Goal: Task Accomplishment & Management: Use online tool/utility

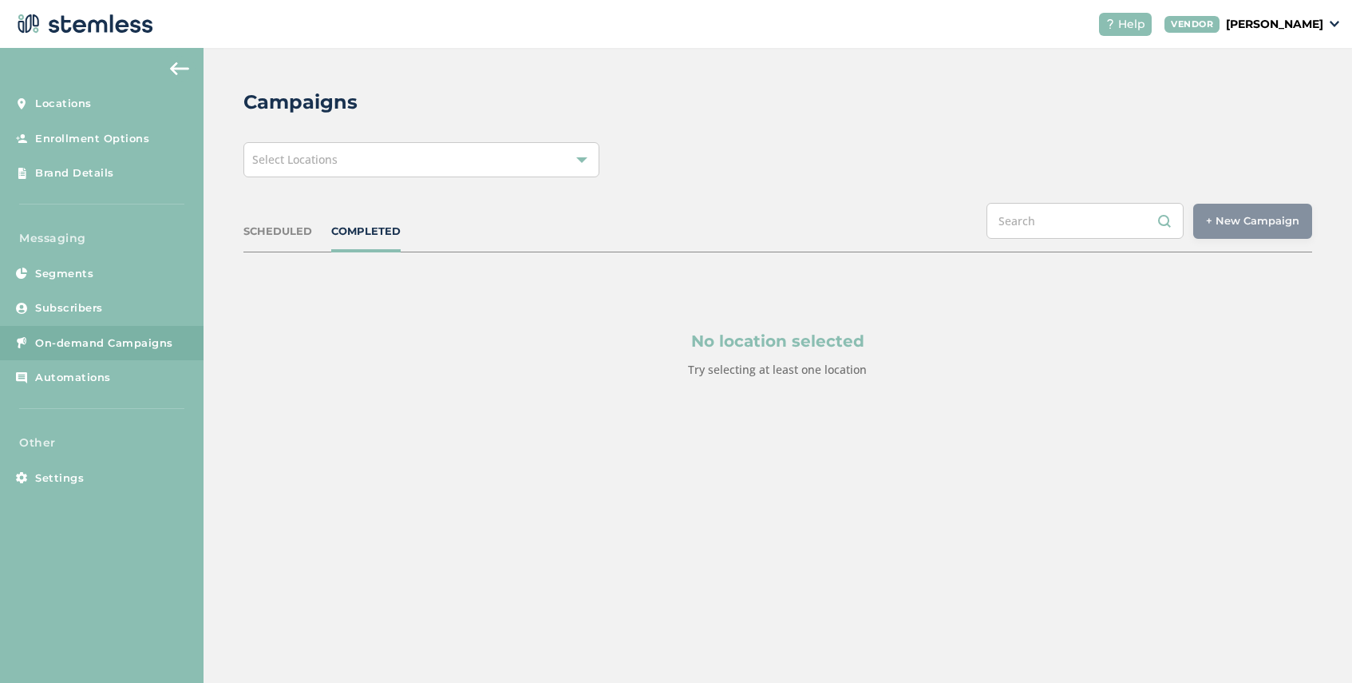
click at [457, 167] on div "Select Locations" at bounding box center [422, 159] width 356 height 35
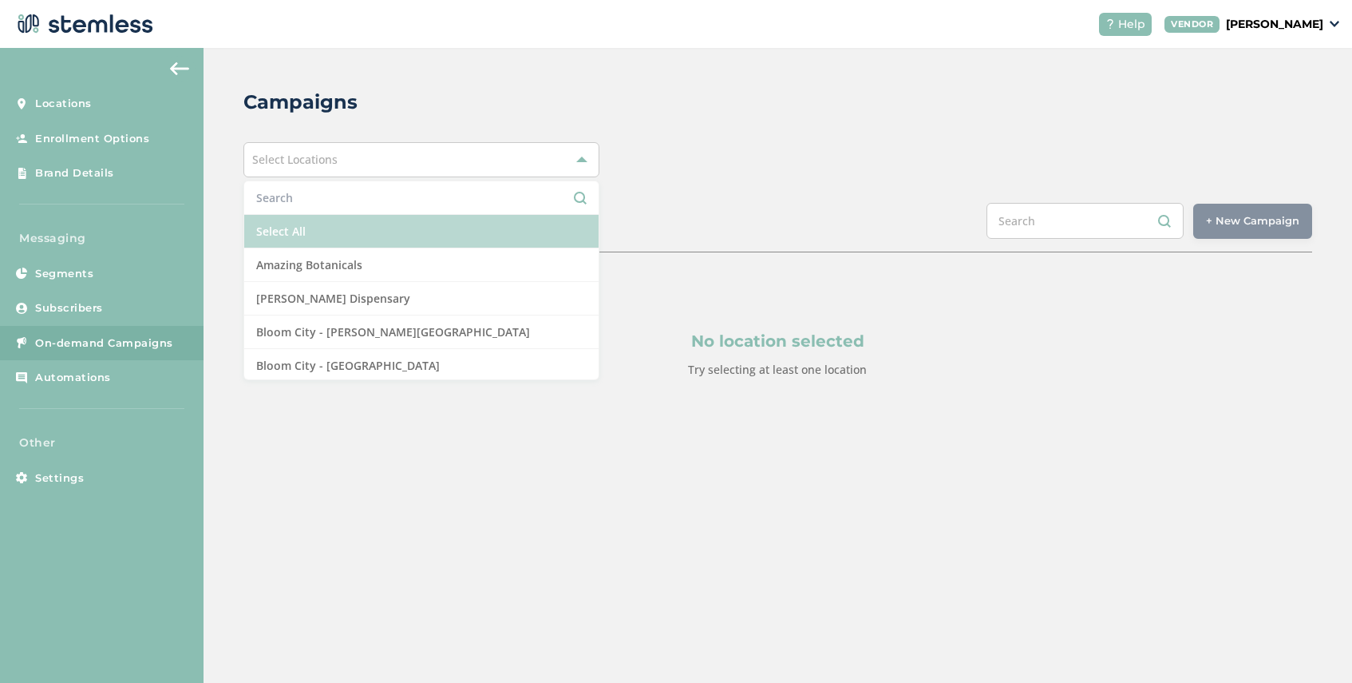
click at [382, 232] on li "Select All" at bounding box center [421, 232] width 354 height 34
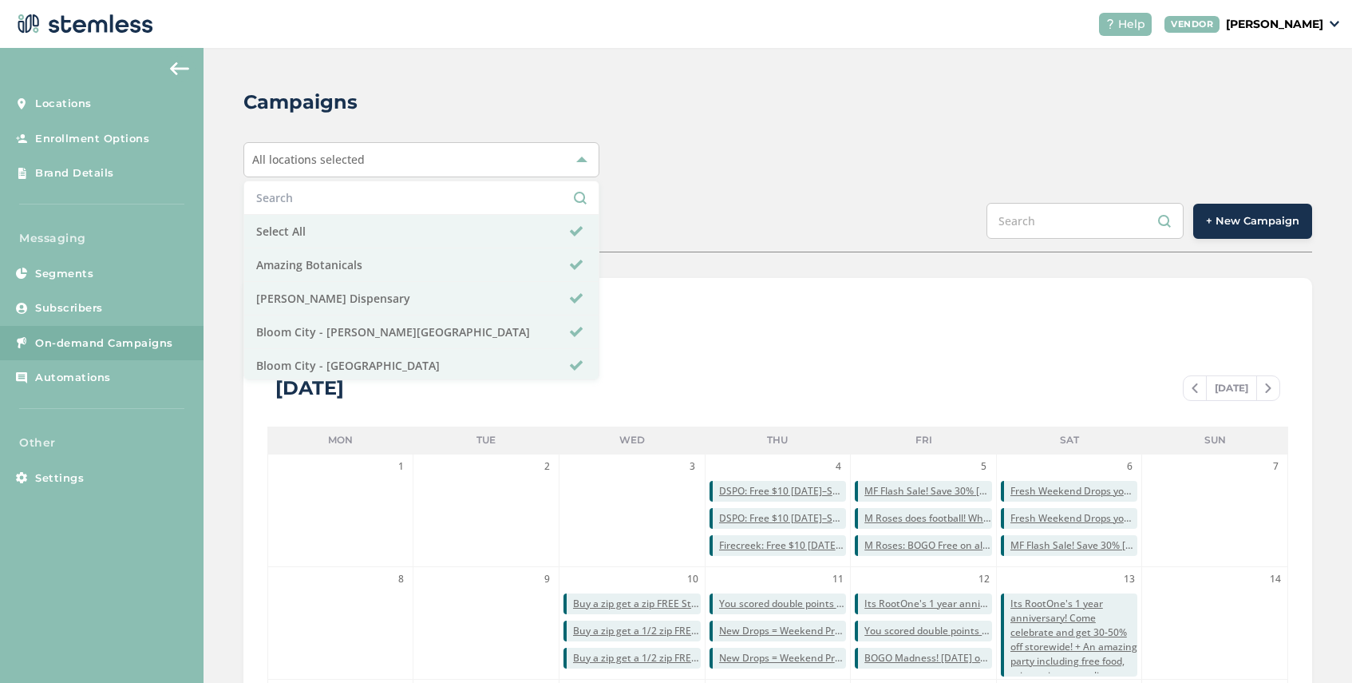
click at [1237, 219] on span "+ New Campaign" at bounding box center [1252, 221] width 93 height 16
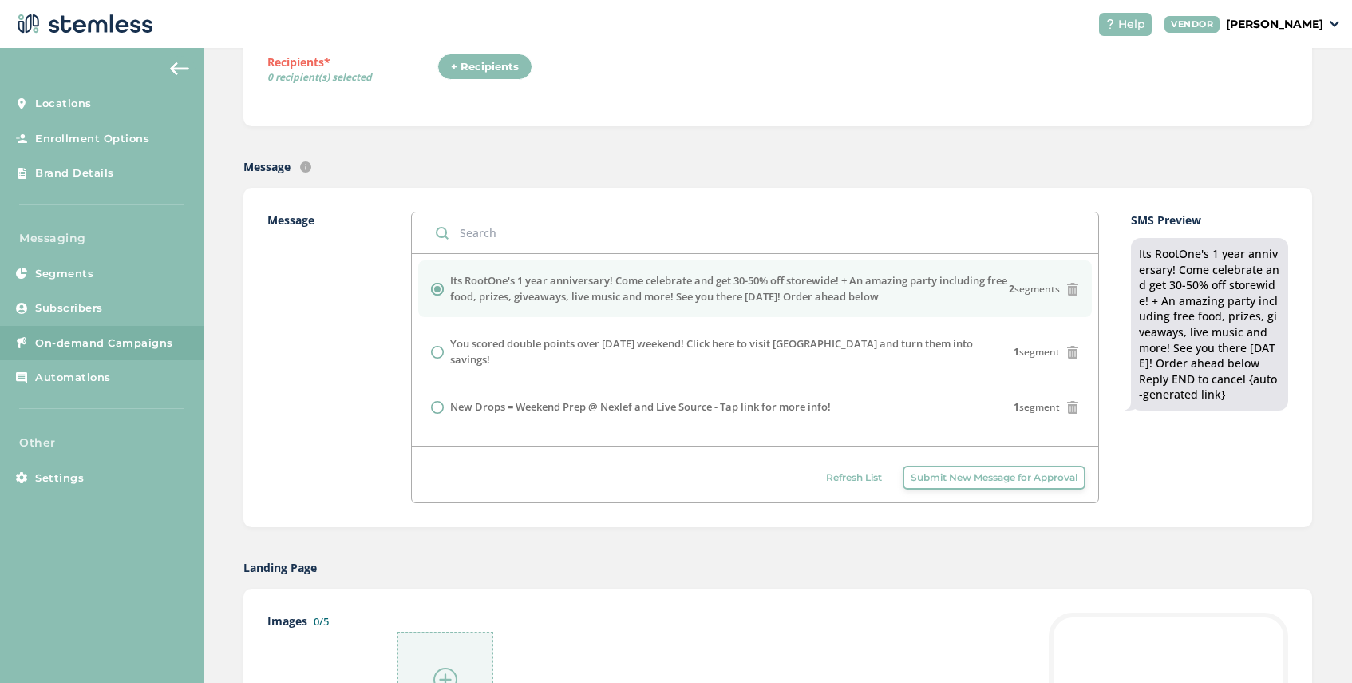
scroll to position [582, 0]
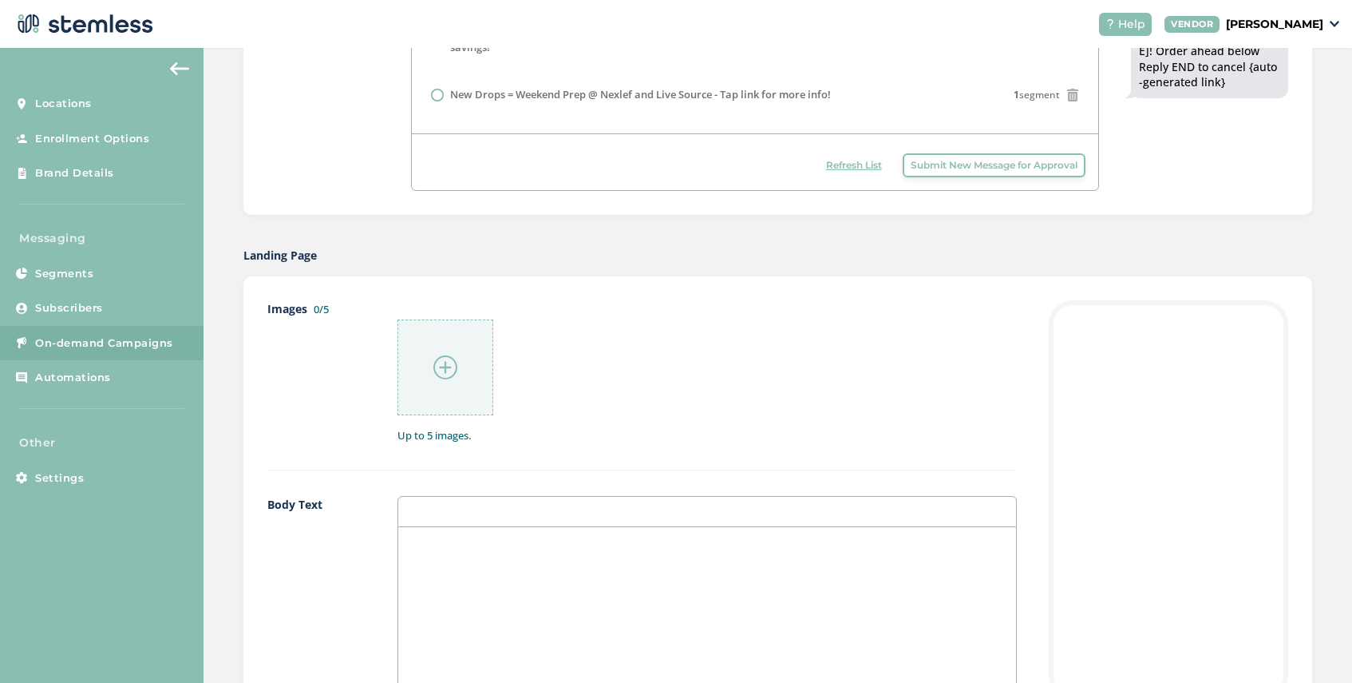
click at [1020, 169] on span "Submit New Message for Approval" at bounding box center [994, 165] width 167 height 14
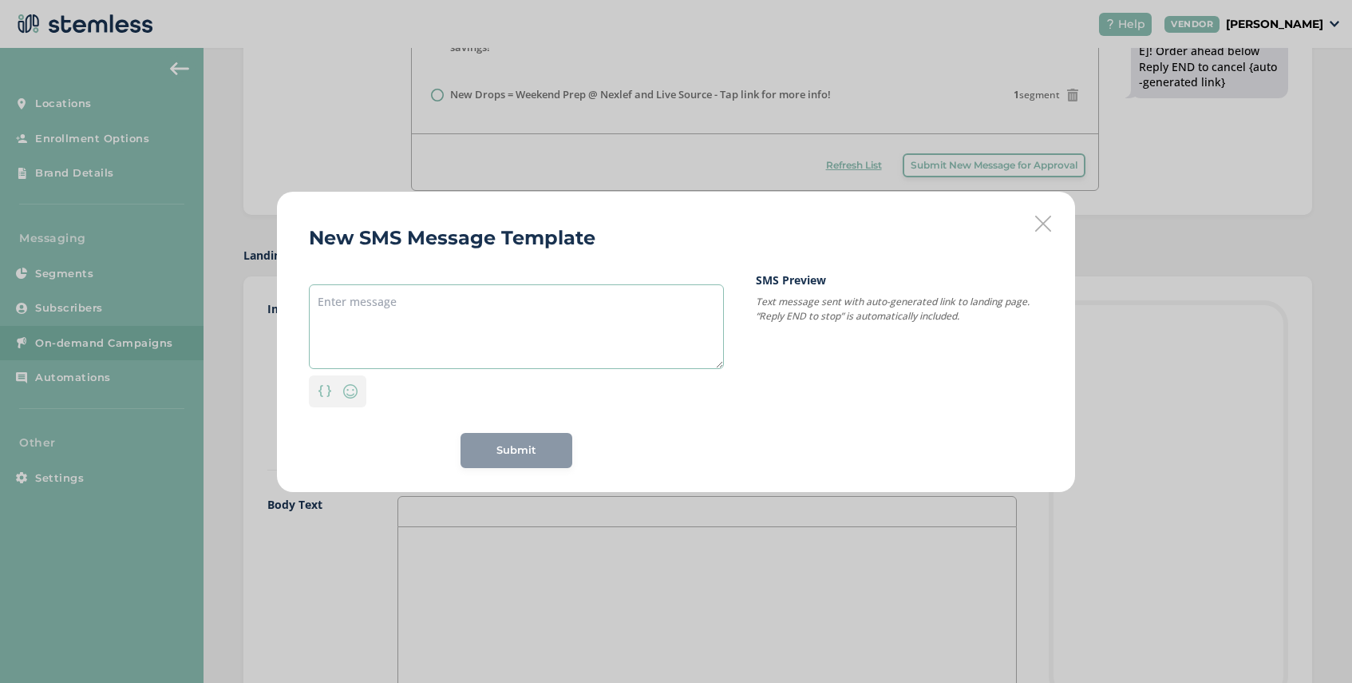
click at [527, 299] on textarea at bounding box center [516, 326] width 415 height 85
paste textarea "End-of-Summer Clearance! 🌞 Save 35-50% select products + free gift w/ $75+. Cli…"
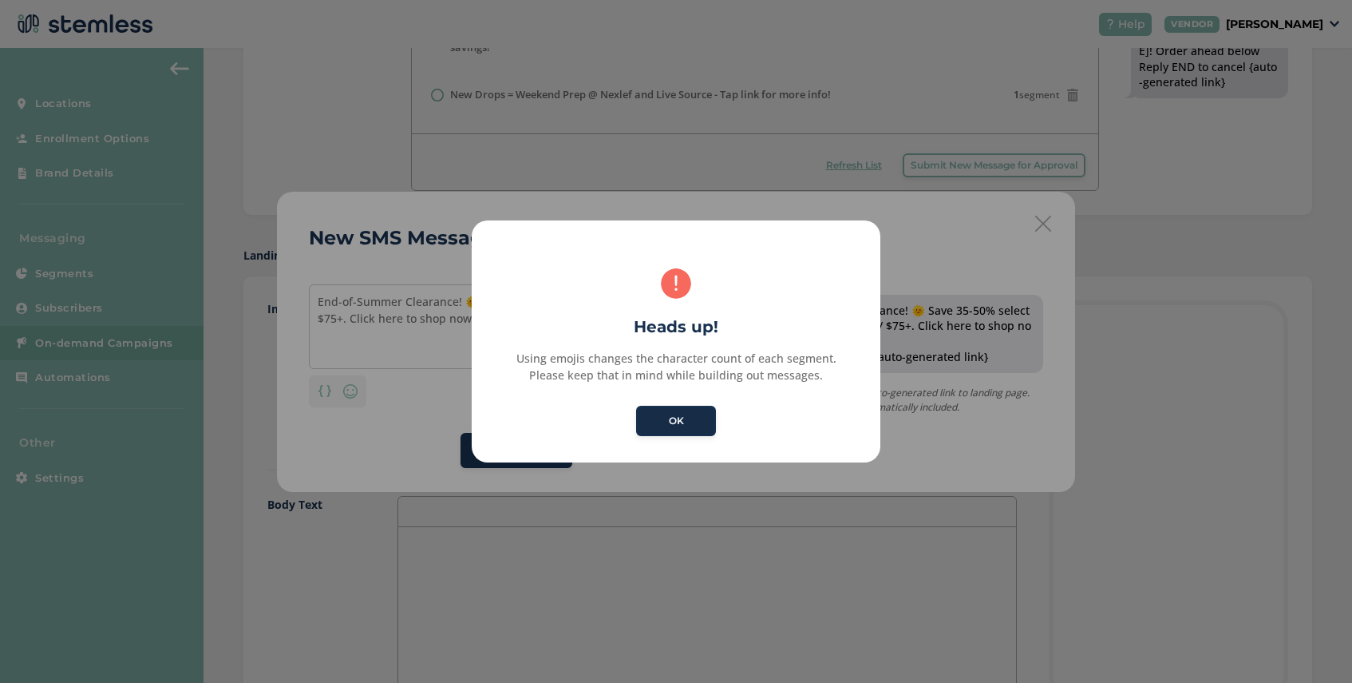
click at [680, 425] on button "OK" at bounding box center [676, 421] width 80 height 30
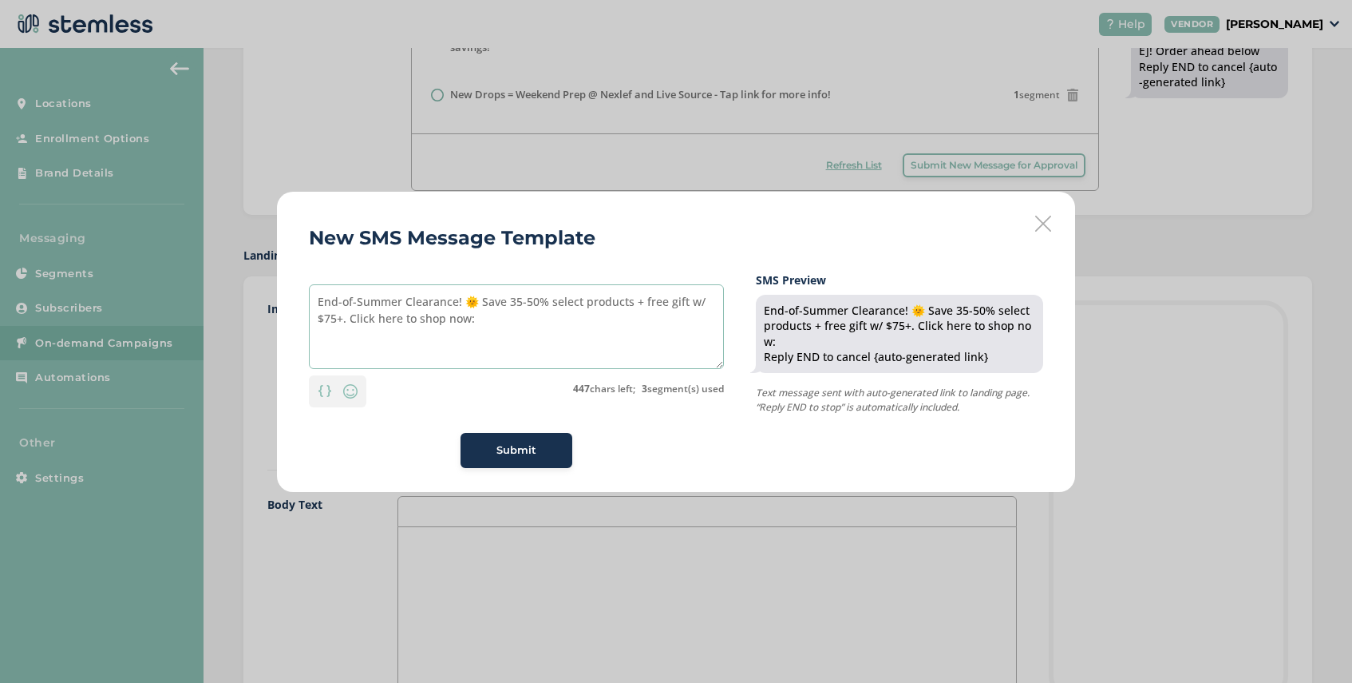
click at [477, 303] on textarea "End-of-Summer Clearance! 🌞 Save 35-50% select products + free gift w/ $75+. Cli…" at bounding box center [516, 326] width 415 height 85
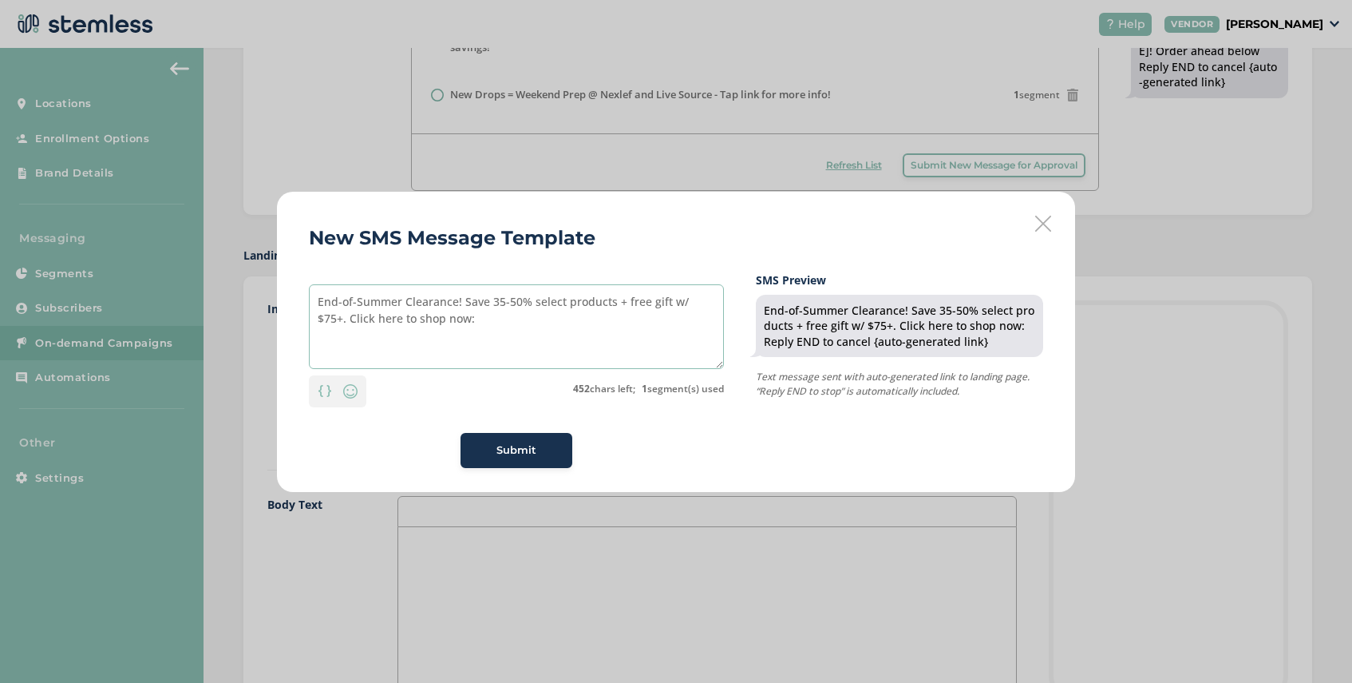
click at [316, 303] on textarea "End-of-Summer Clearance! Save 35-50% select products + free gift w/ $75+. Click…" at bounding box center [516, 326] width 415 height 85
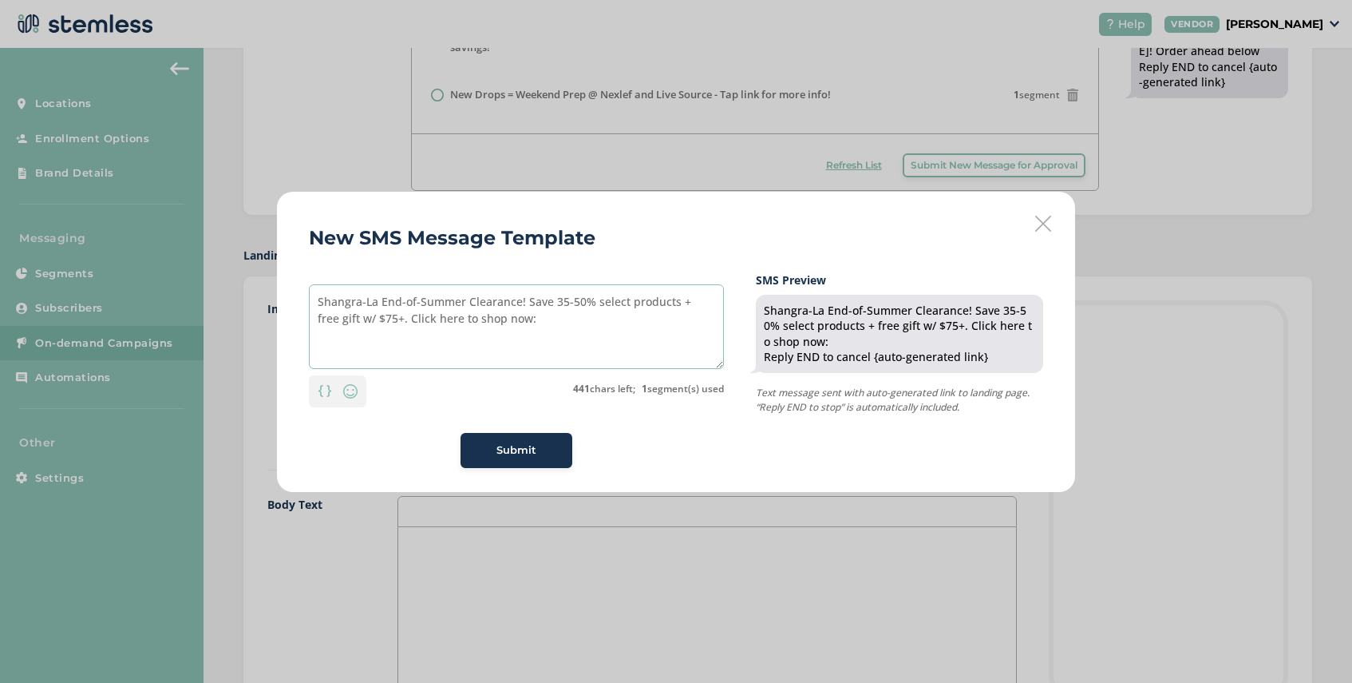
click at [359, 306] on textarea "Shangra-La End-of-Summer Clearance! Save 35-50% select products + free gift w/ …" at bounding box center [516, 326] width 415 height 85
type textarea "Shangri-La End-of-Summer Clearance! Save 35-50% select products + free gift w/ …"
click at [504, 454] on span "Submit" at bounding box center [517, 450] width 40 height 16
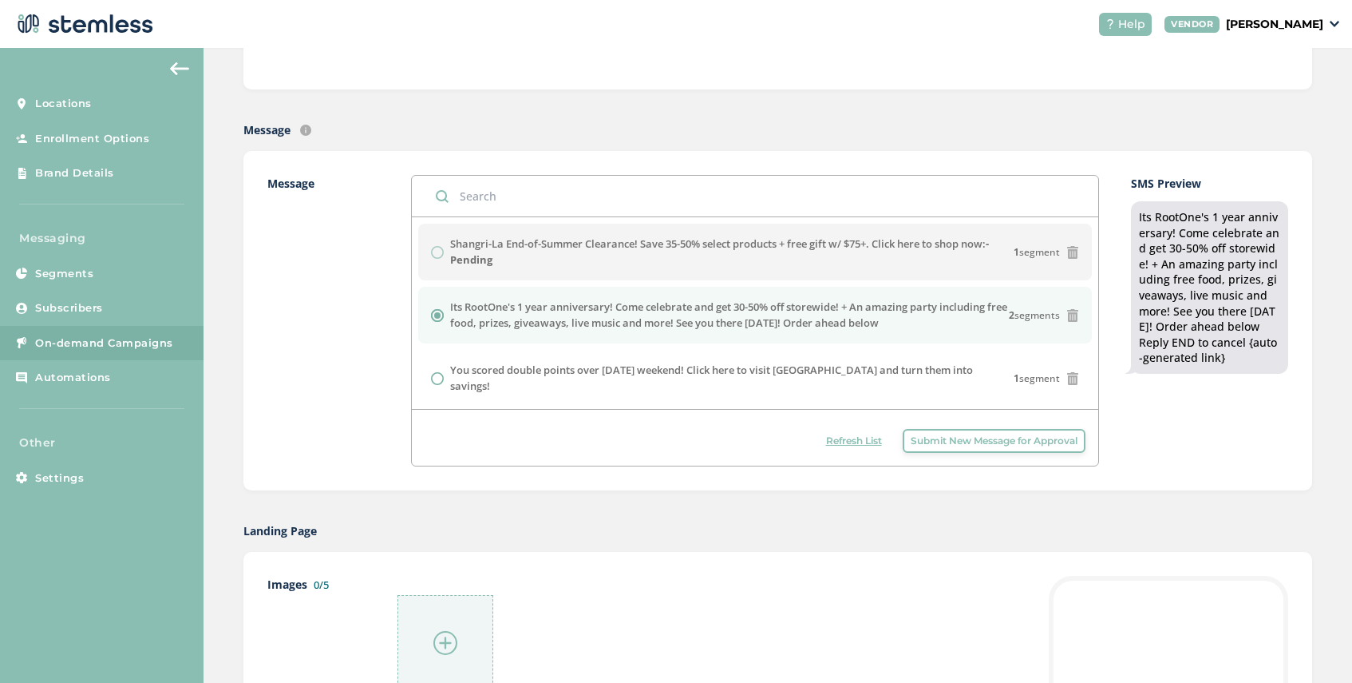
scroll to position [186, 0]
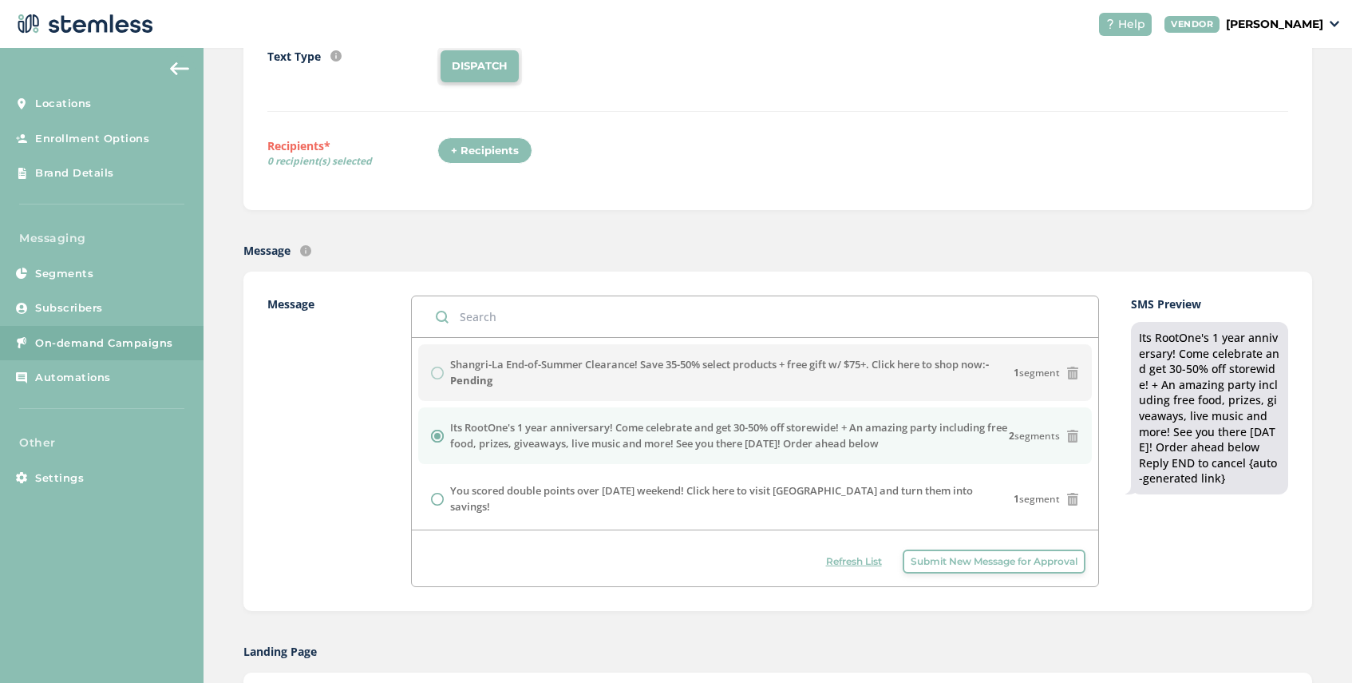
click at [109, 339] on span "On-demand Campaigns" at bounding box center [104, 343] width 138 height 16
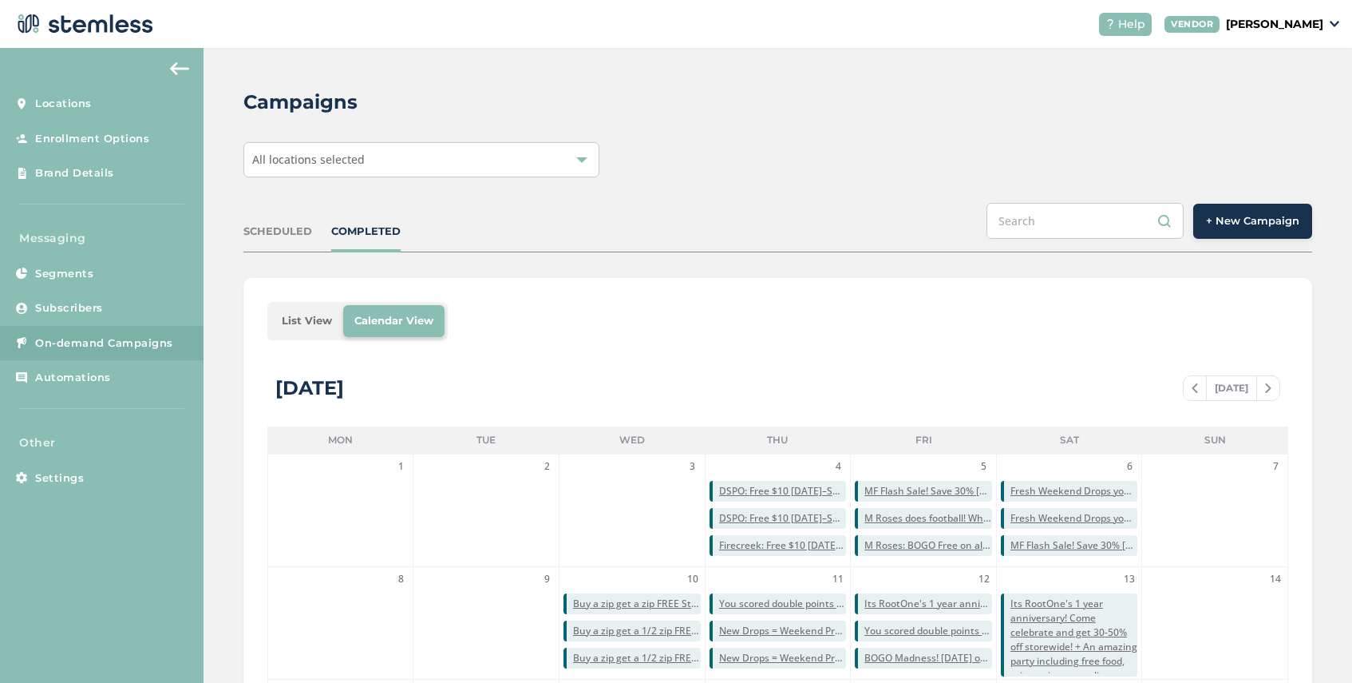
click at [516, 164] on div "All locations selected" at bounding box center [422, 159] width 356 height 35
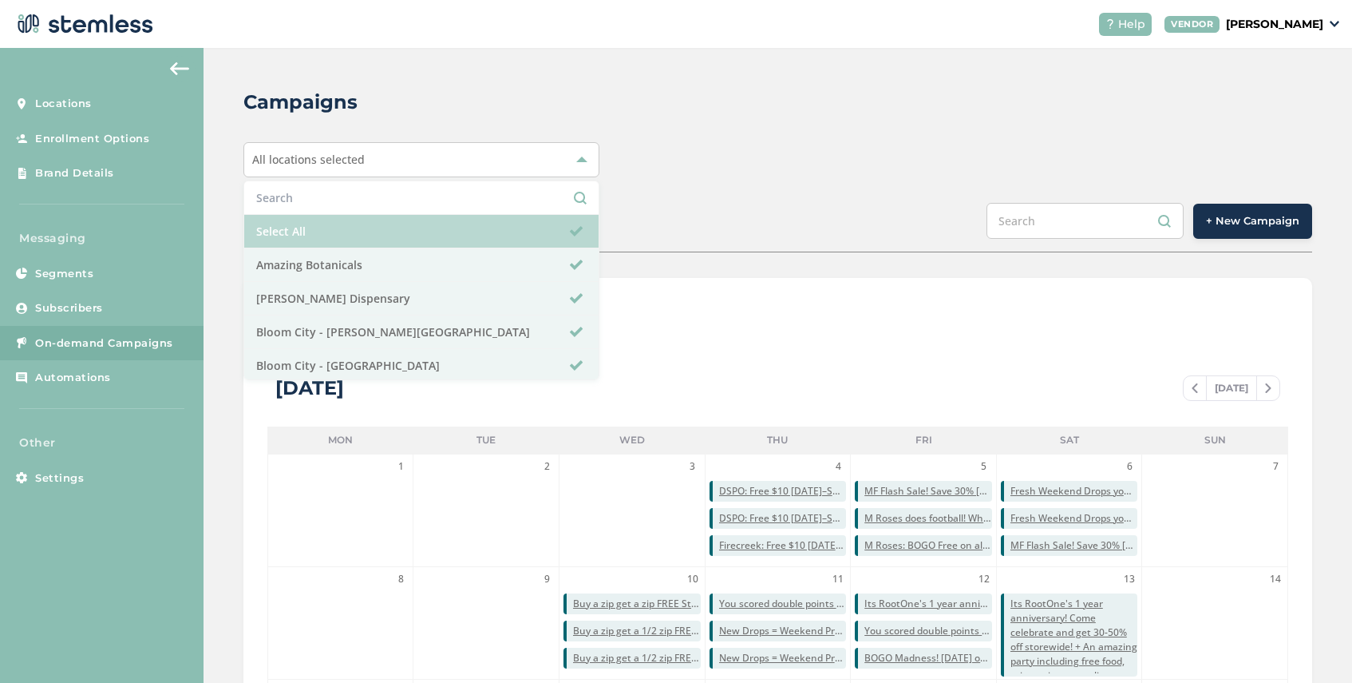
click at [422, 234] on li "Select All" at bounding box center [421, 232] width 354 height 34
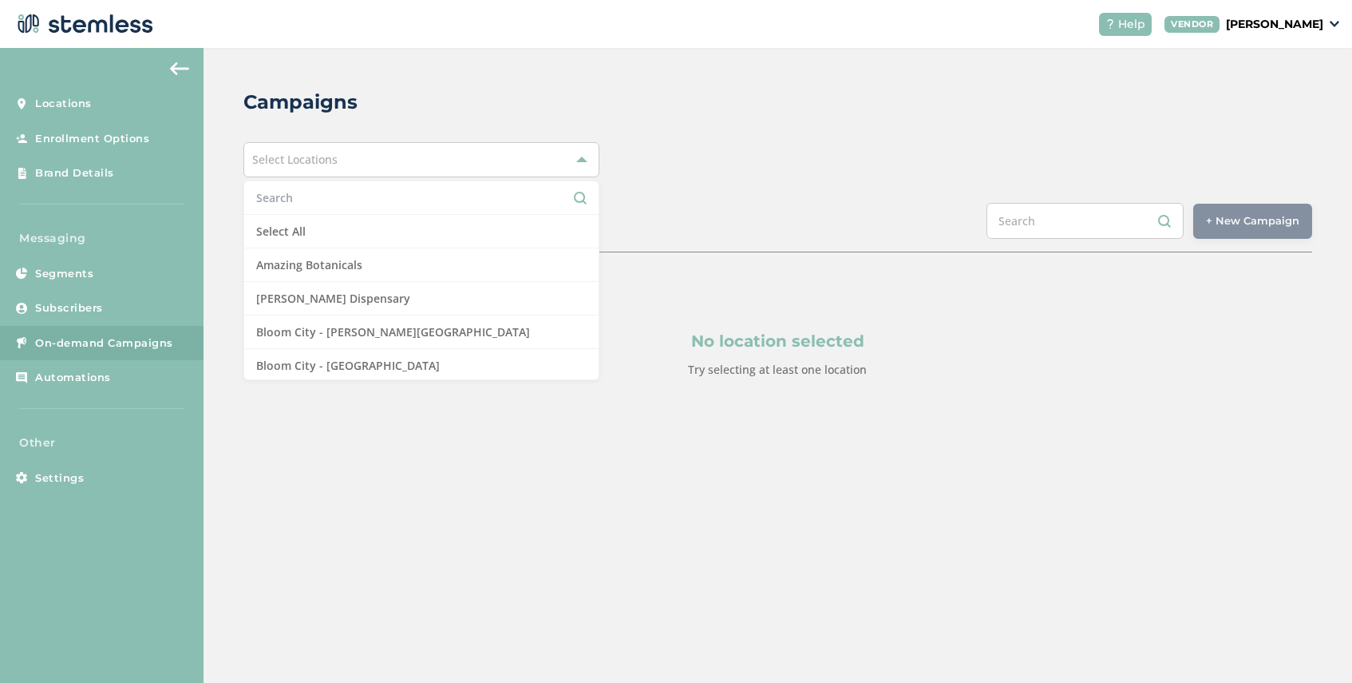
click at [382, 196] on input "text" at bounding box center [421, 197] width 331 height 17
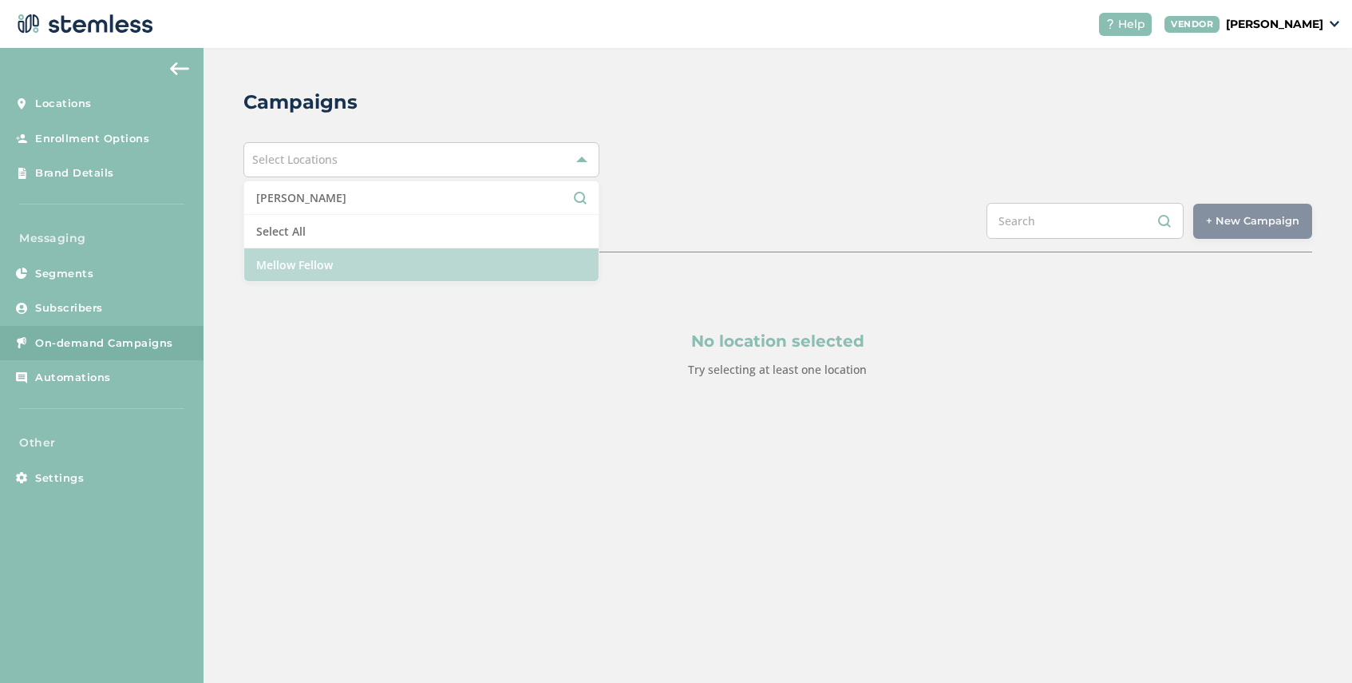
type input "[PERSON_NAME]"
click at [375, 260] on li "Mellow Fellow" at bounding box center [421, 264] width 354 height 33
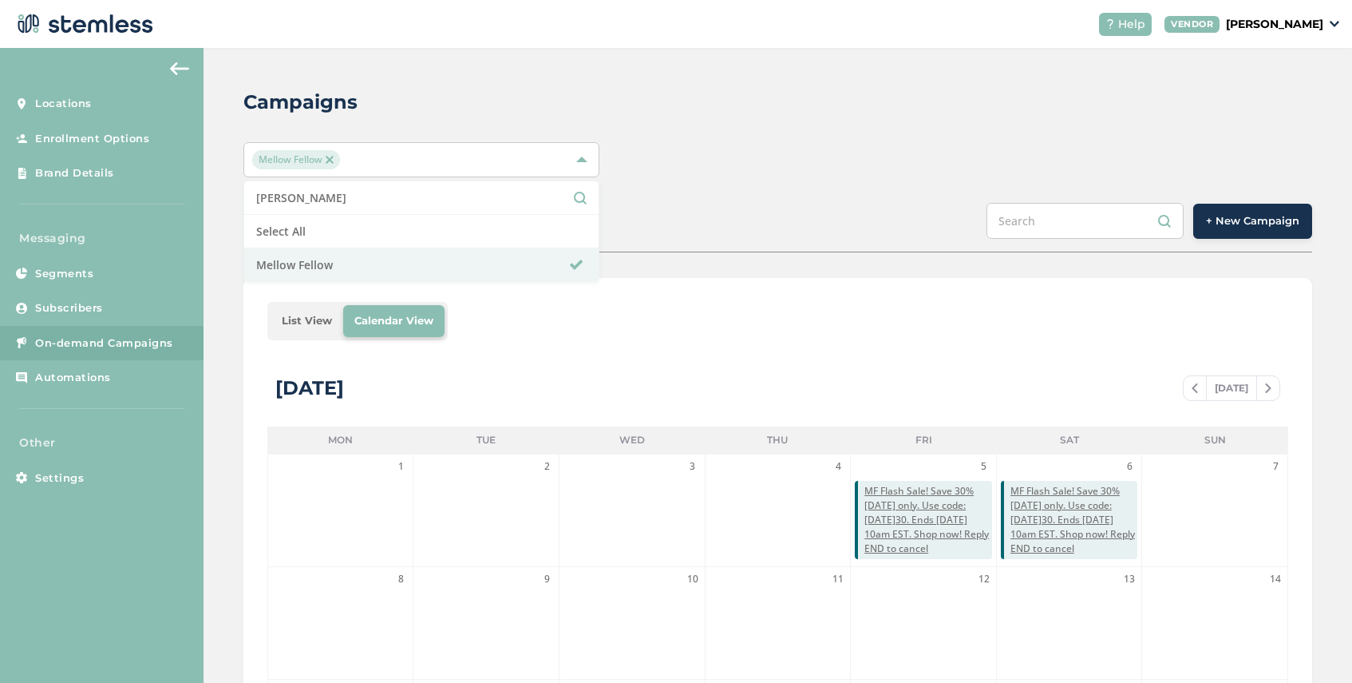
click at [474, 311] on div "List View Calendar View" at bounding box center [777, 321] width 1021 height 38
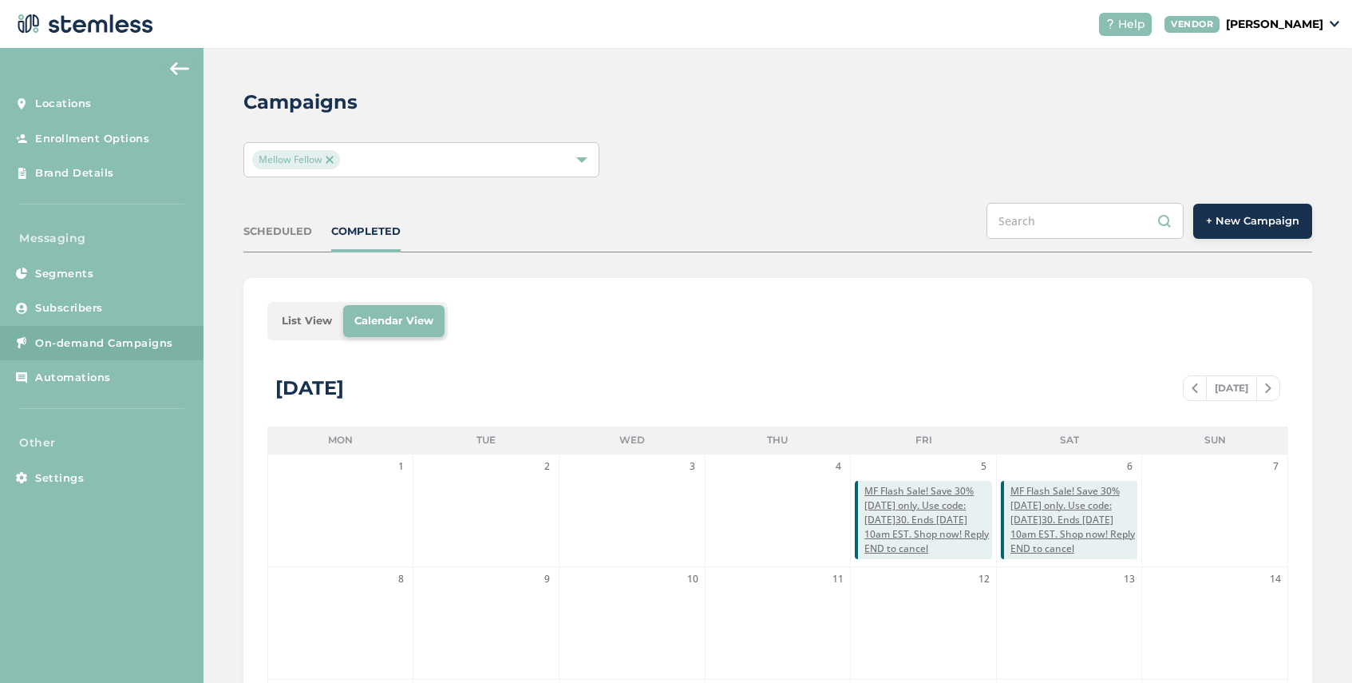
click at [297, 323] on li "List View" at bounding box center [307, 321] width 73 height 32
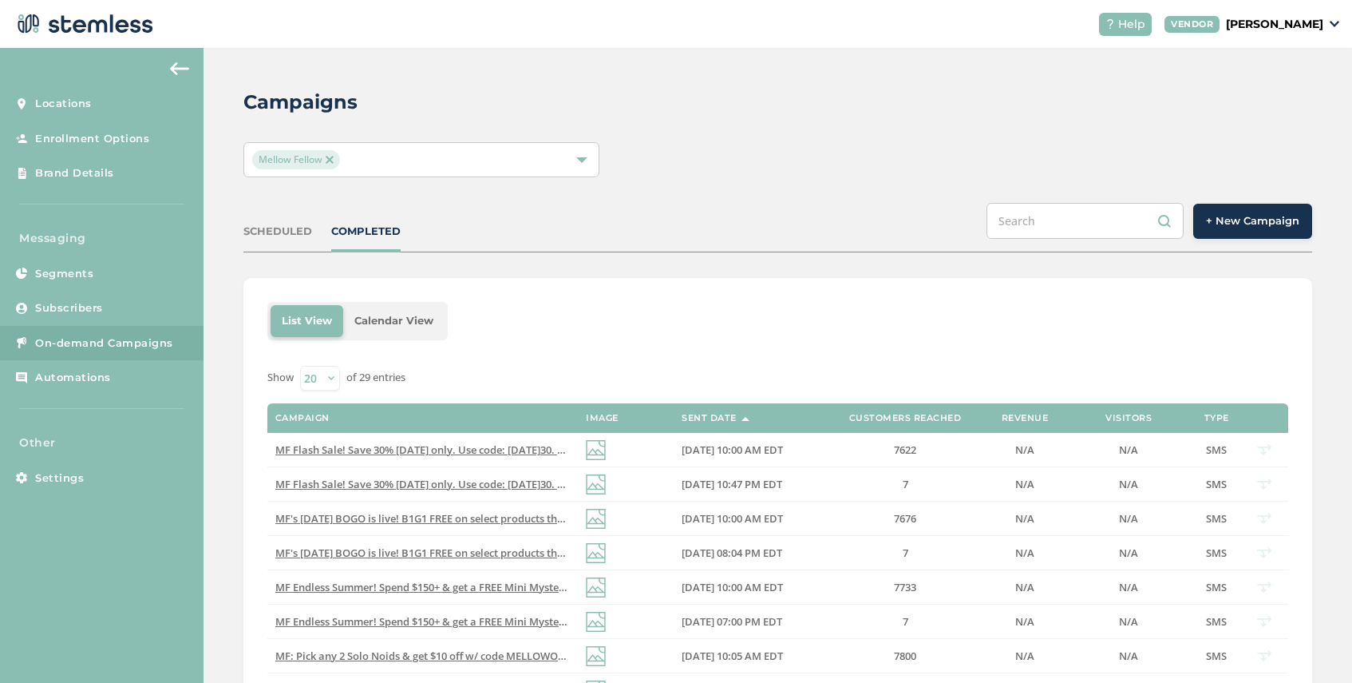
click at [1232, 227] on span "+ New Campaign" at bounding box center [1252, 221] width 93 height 16
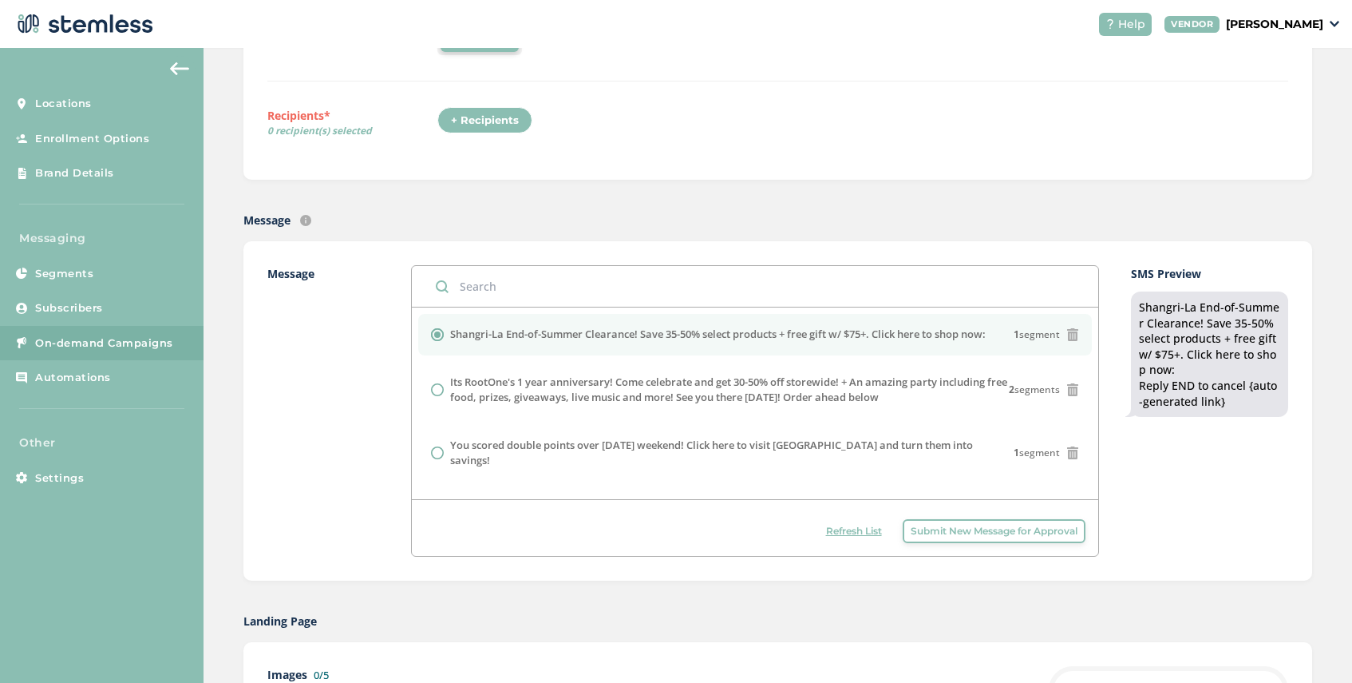
scroll to position [217, 0]
drag, startPoint x: 1001, startPoint y: 334, endPoint x: 452, endPoint y: 334, distance: 549.3
click at [452, 334] on div "Shangri-La End-of-Summer Clearance! Save 35-50% select products + free gift w/ …" at bounding box center [754, 334] width 647 height 16
copy label "Shangri-La End-of-Summer Clearance! Save 35-50% select products + free gift w/ …"
click at [939, 533] on span "Submit New Message for Approval" at bounding box center [994, 530] width 167 height 14
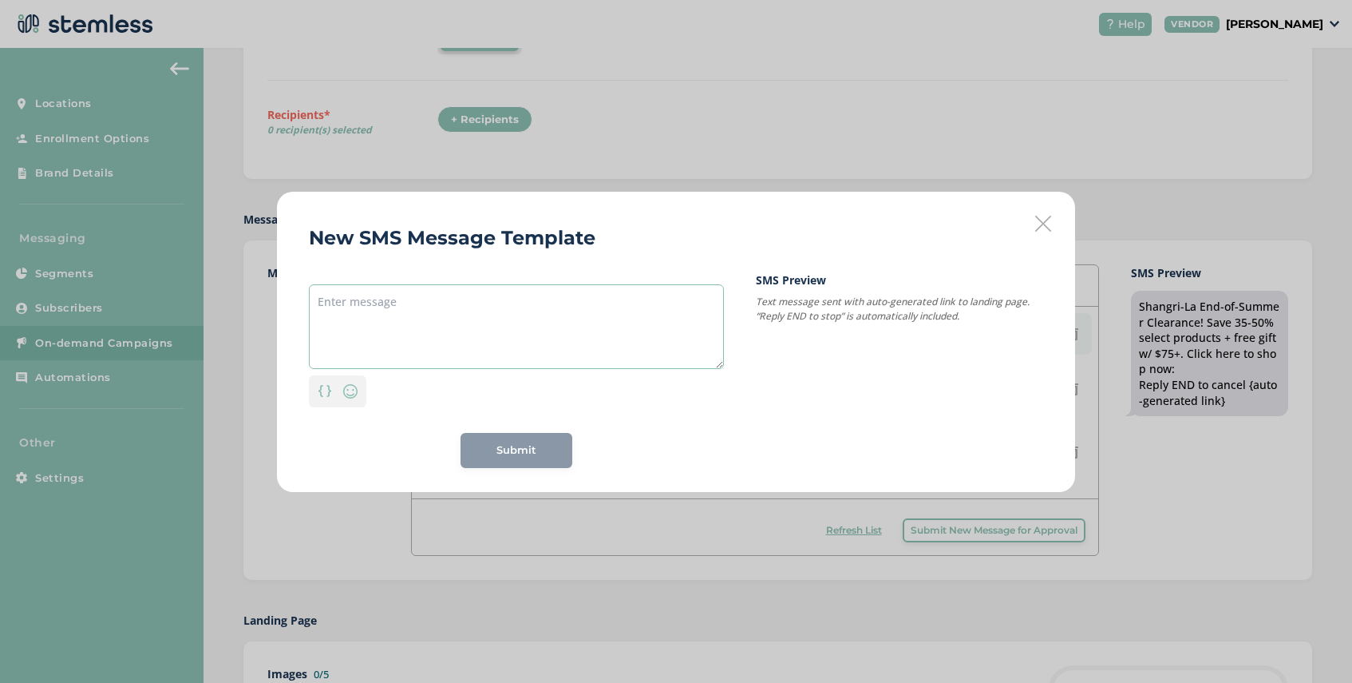
click at [501, 306] on textarea at bounding box center [516, 326] width 415 height 85
paste textarea "Shangri-La End-of-Summer Clearance! Save 35-50% select products + free gift w/ …"
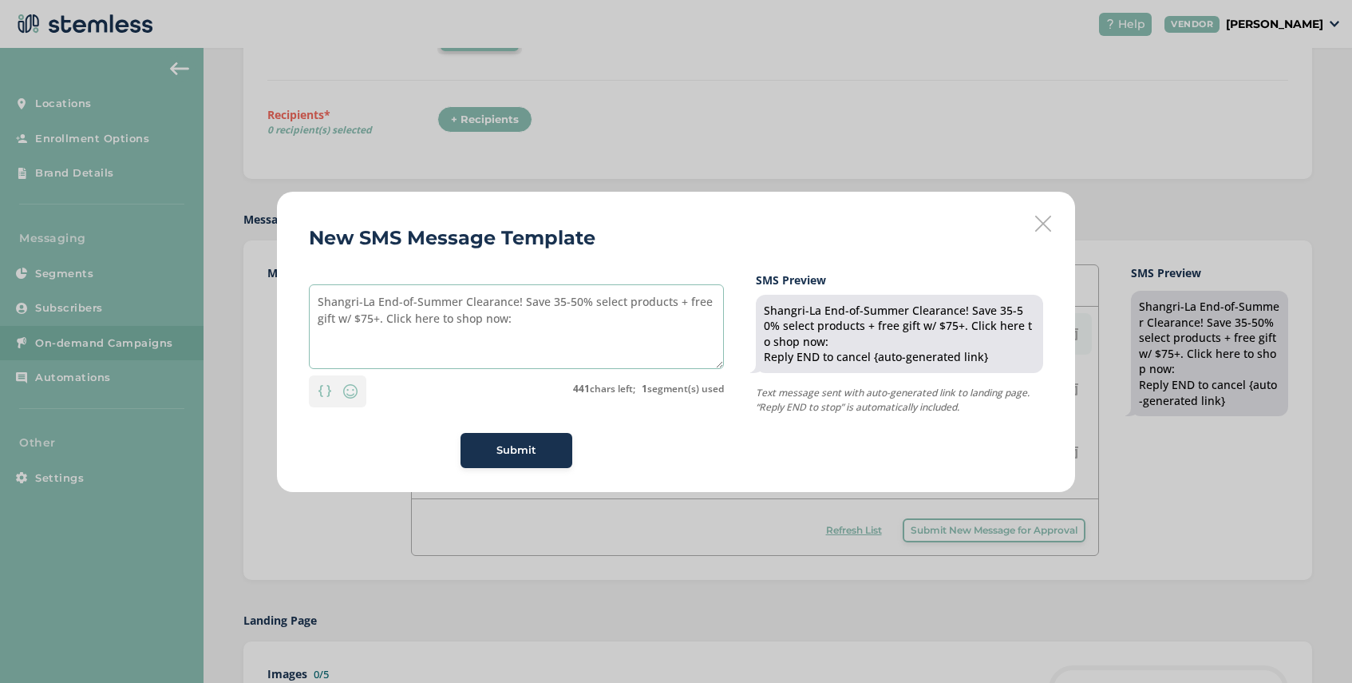
click at [552, 305] on textarea "Shangri-La End-of-Summer Clearance! Save 35-50% select products + free gift w/ …" at bounding box center [516, 326] width 415 height 85
type textarea "Shangri-La End-of-Summer Clearance! Save 25-50% select products + free gift w/ …"
click at [530, 457] on button "Submit" at bounding box center [517, 450] width 112 height 35
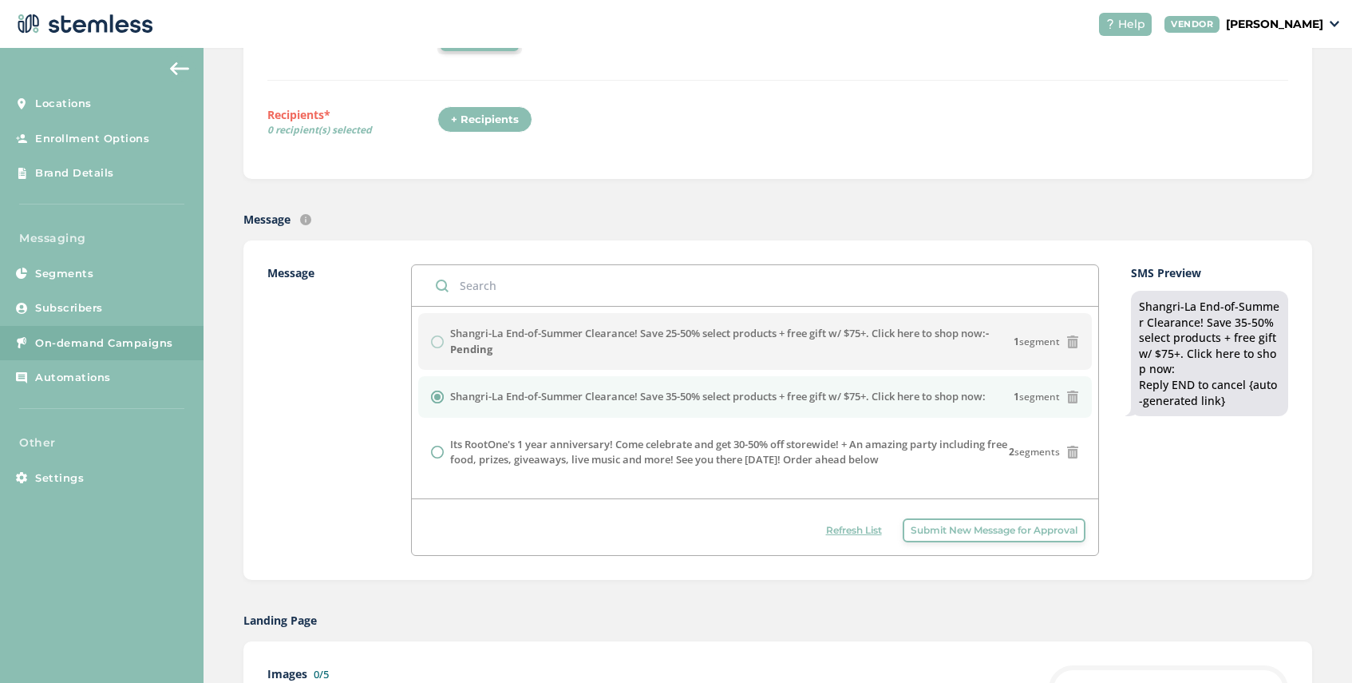
click at [853, 530] on span "Refresh List" at bounding box center [854, 530] width 56 height 14
click at [853, 532] on span "Refresh List" at bounding box center [854, 530] width 56 height 14
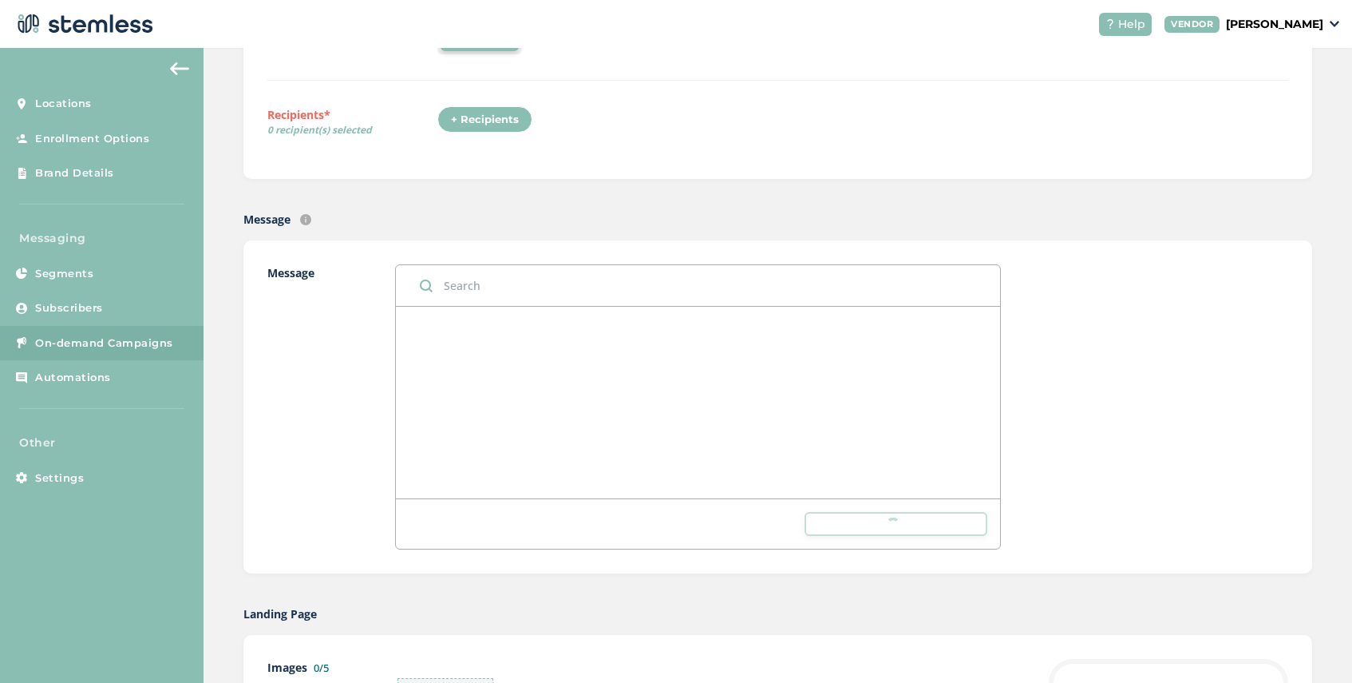
scroll to position [0, 0]
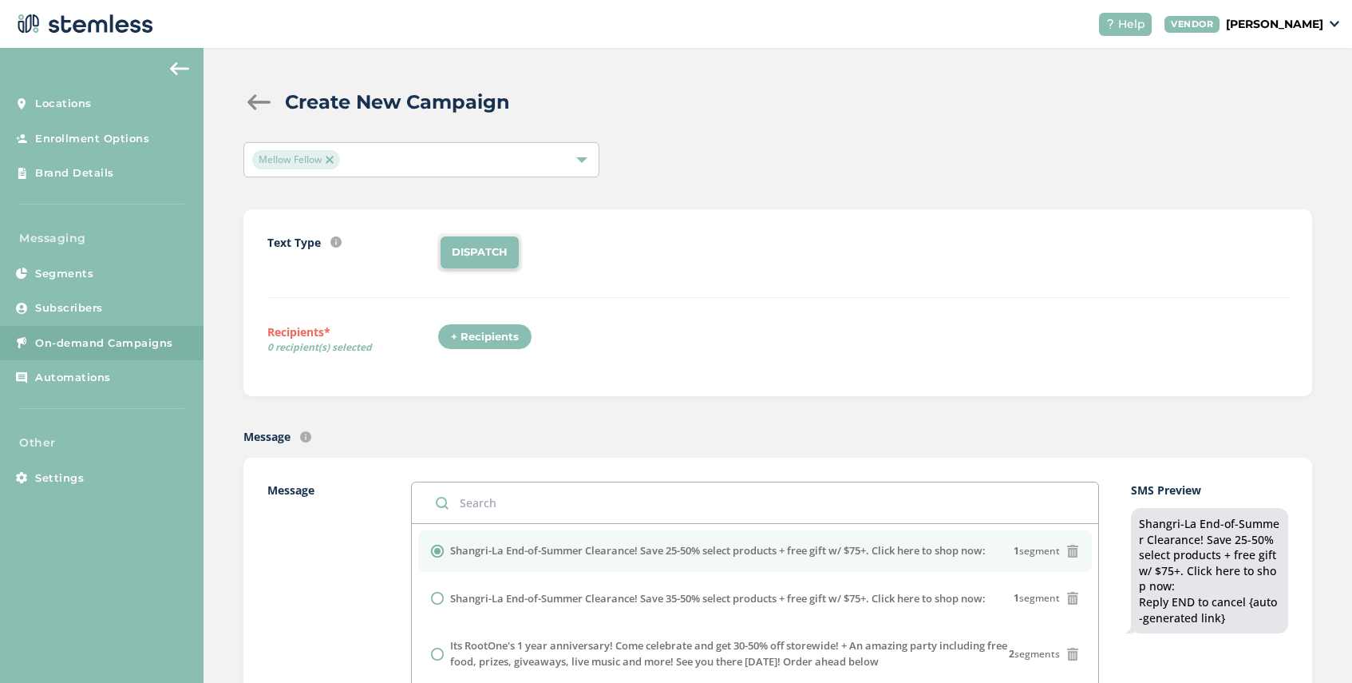
click at [331, 156] on img at bounding box center [330, 160] width 8 height 8
click at [377, 155] on div "Select Locations" at bounding box center [422, 159] width 356 height 35
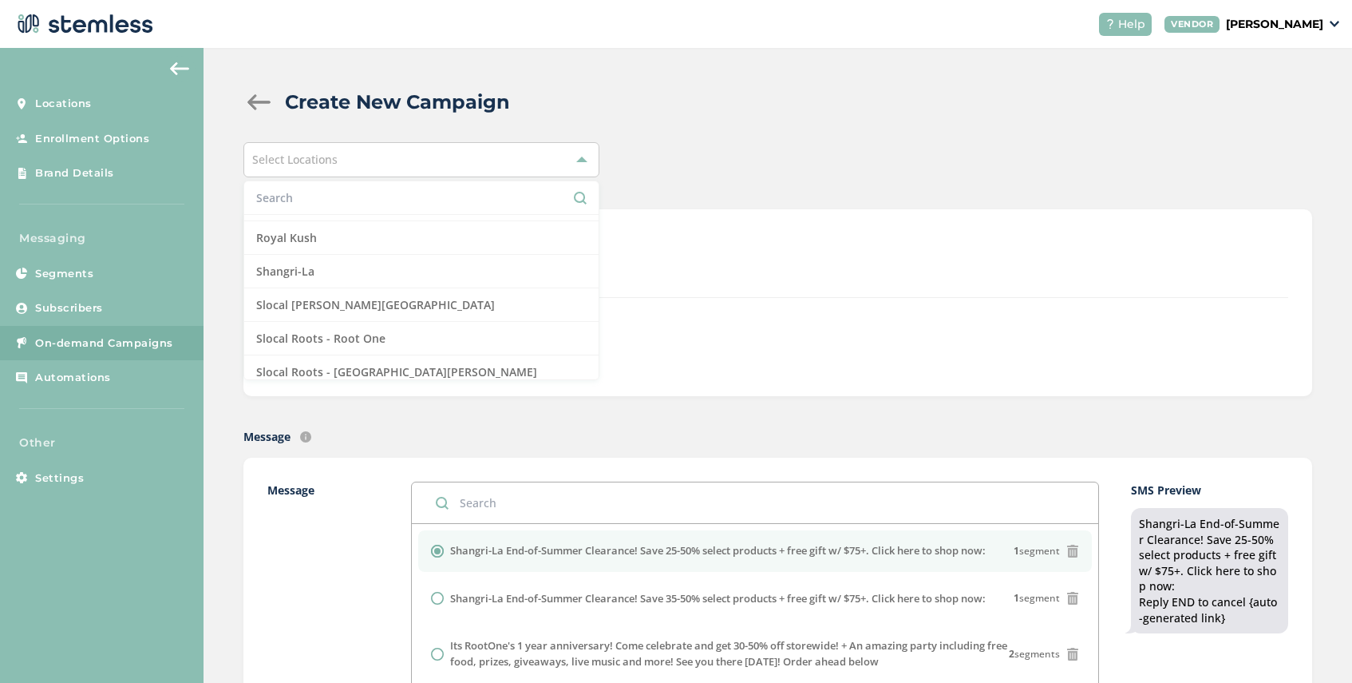
scroll to position [1384, 0]
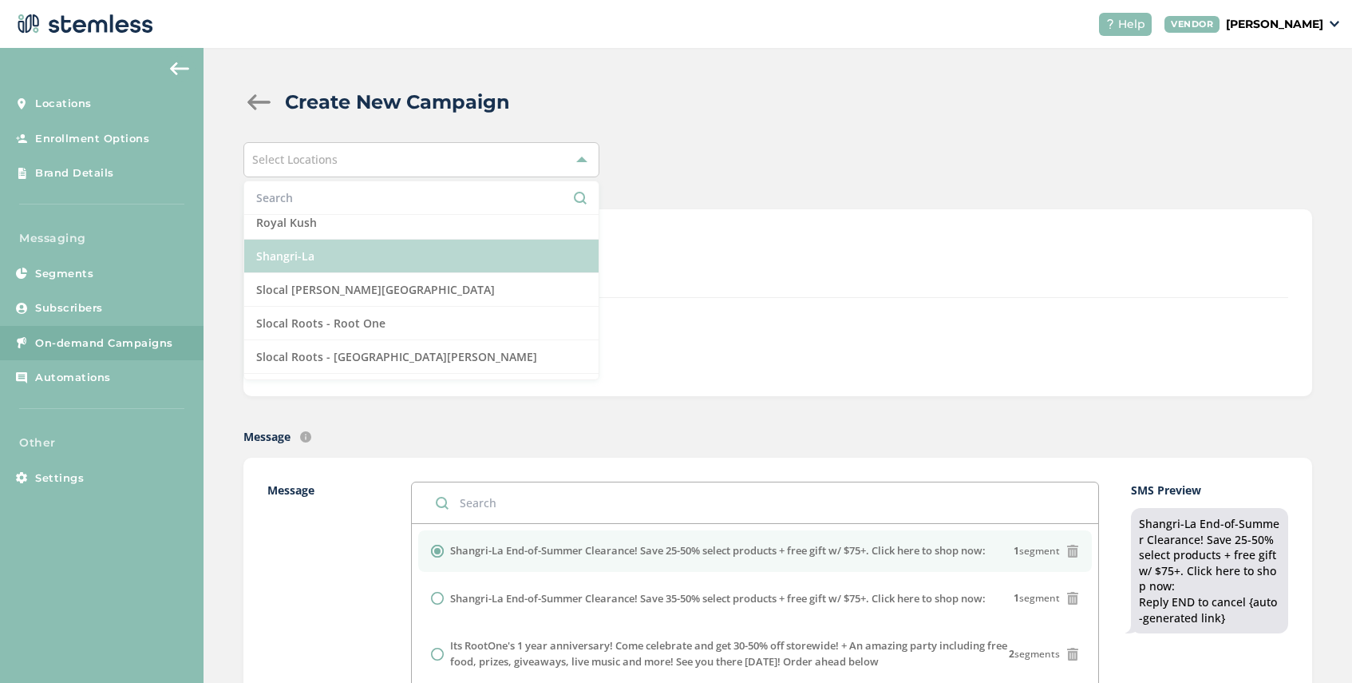
click at [390, 262] on li "Shangri-La" at bounding box center [421, 257] width 354 height 34
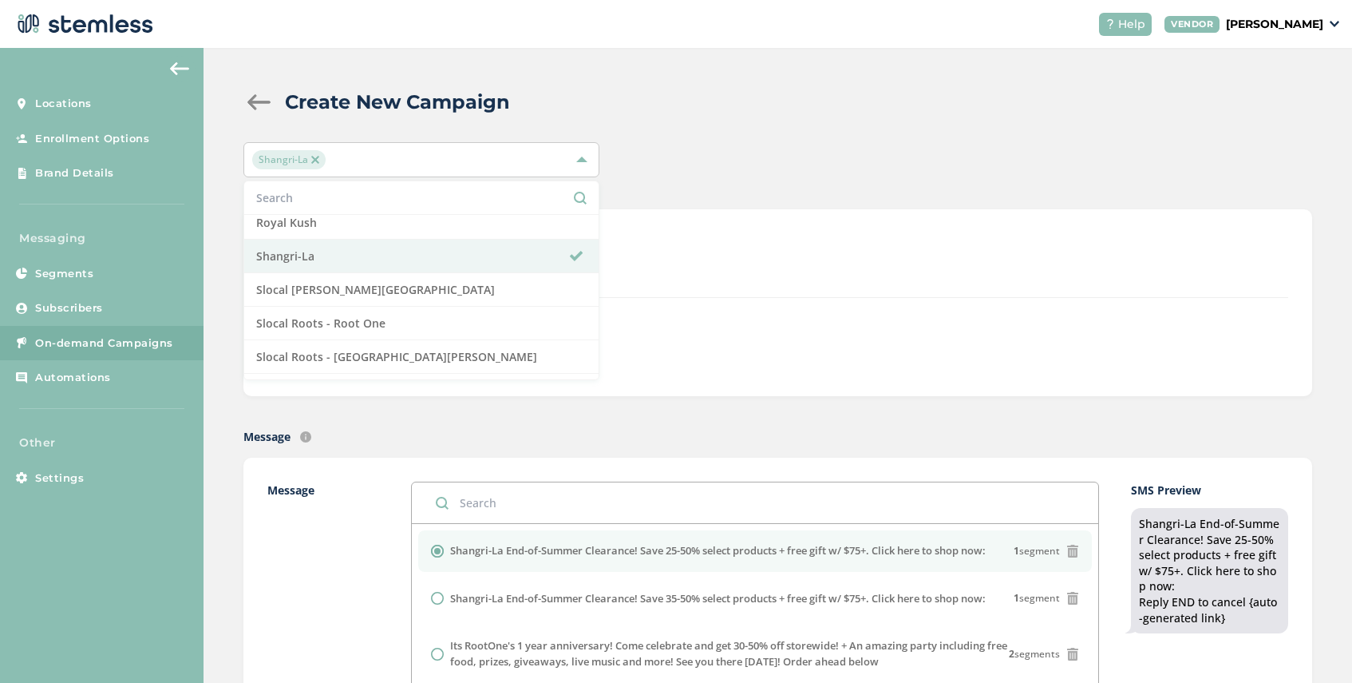
click at [671, 262] on div "DISPATCH" at bounding box center [863, 252] width 851 height 38
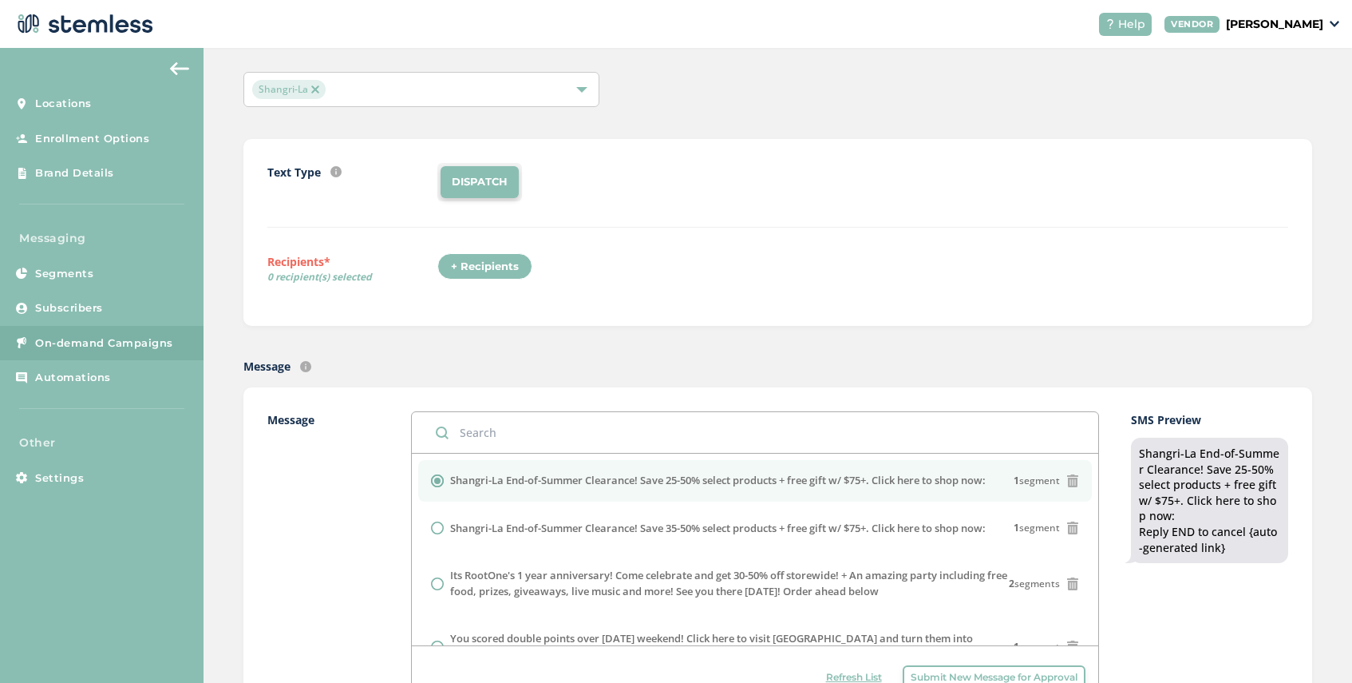
scroll to position [73, 0]
click at [507, 268] on div "+ Recipients" at bounding box center [485, 263] width 95 height 27
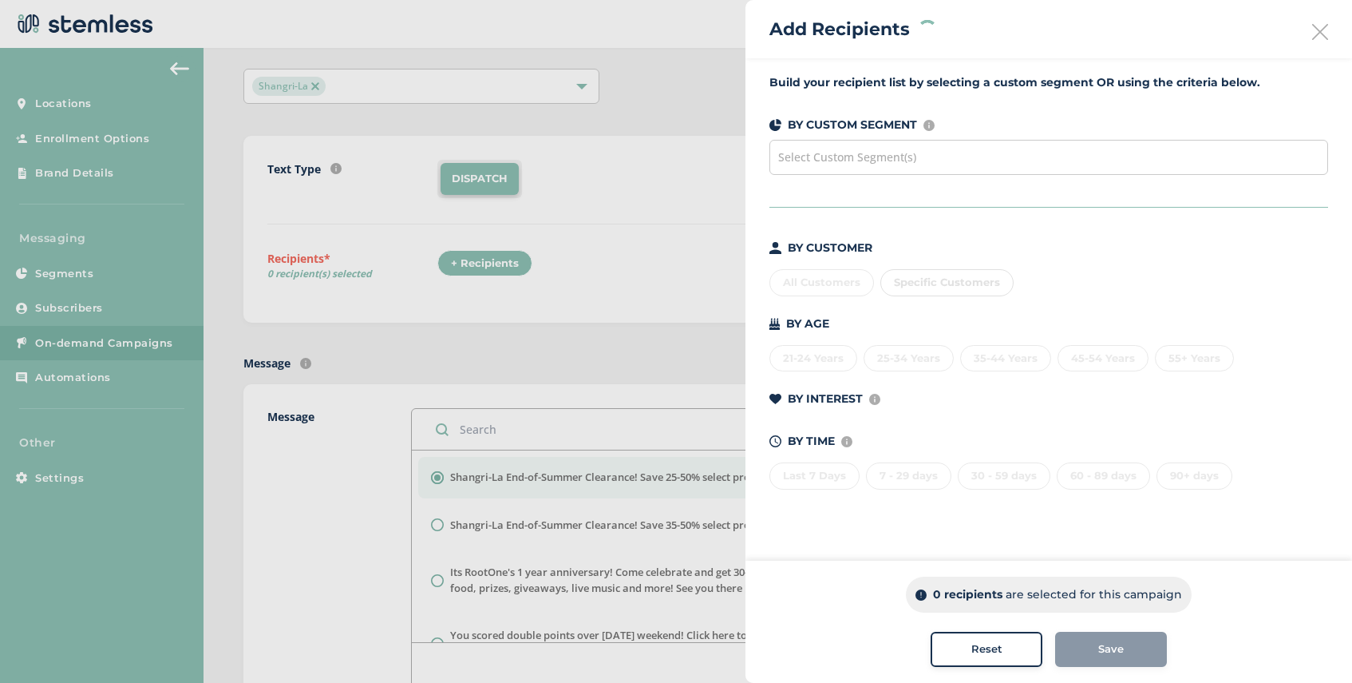
click at [912, 159] on span "Select Custom Segment(s)" at bounding box center [847, 156] width 138 height 15
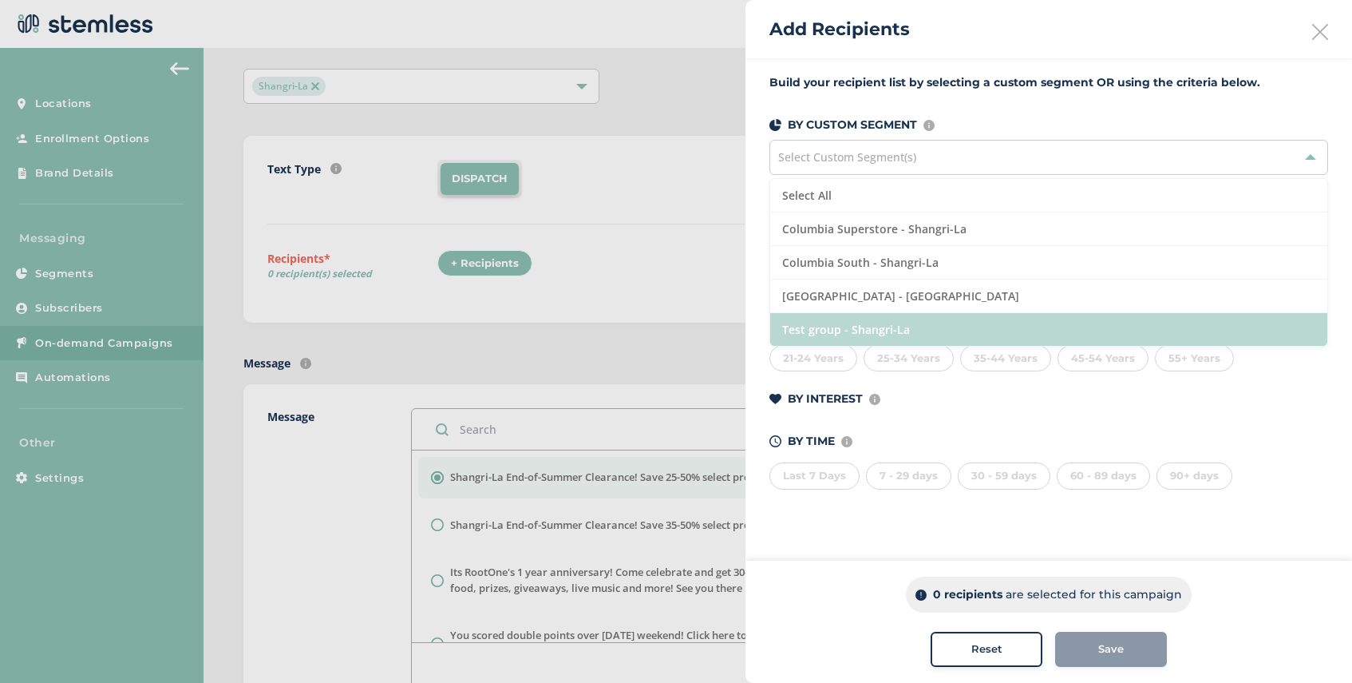
click at [908, 326] on li "Test group - Shangri-La" at bounding box center [1048, 329] width 557 height 33
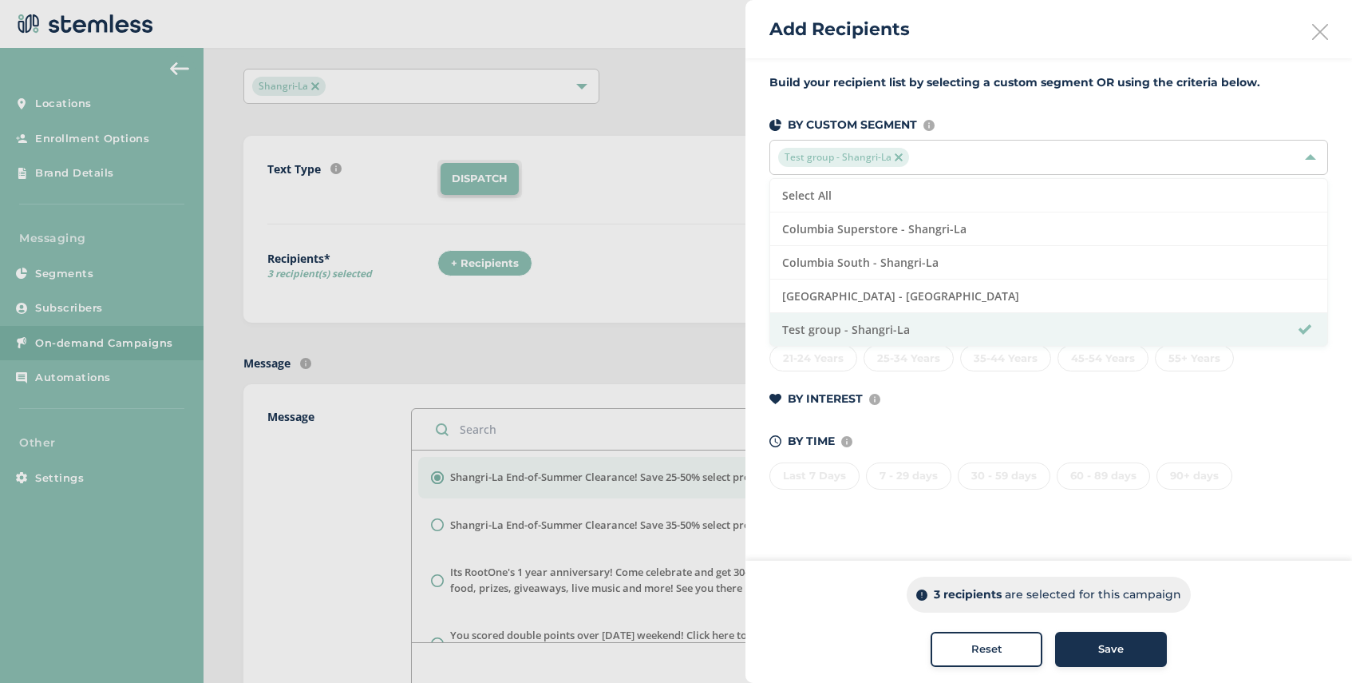
click at [1097, 655] on div "Save" at bounding box center [1111, 649] width 86 height 16
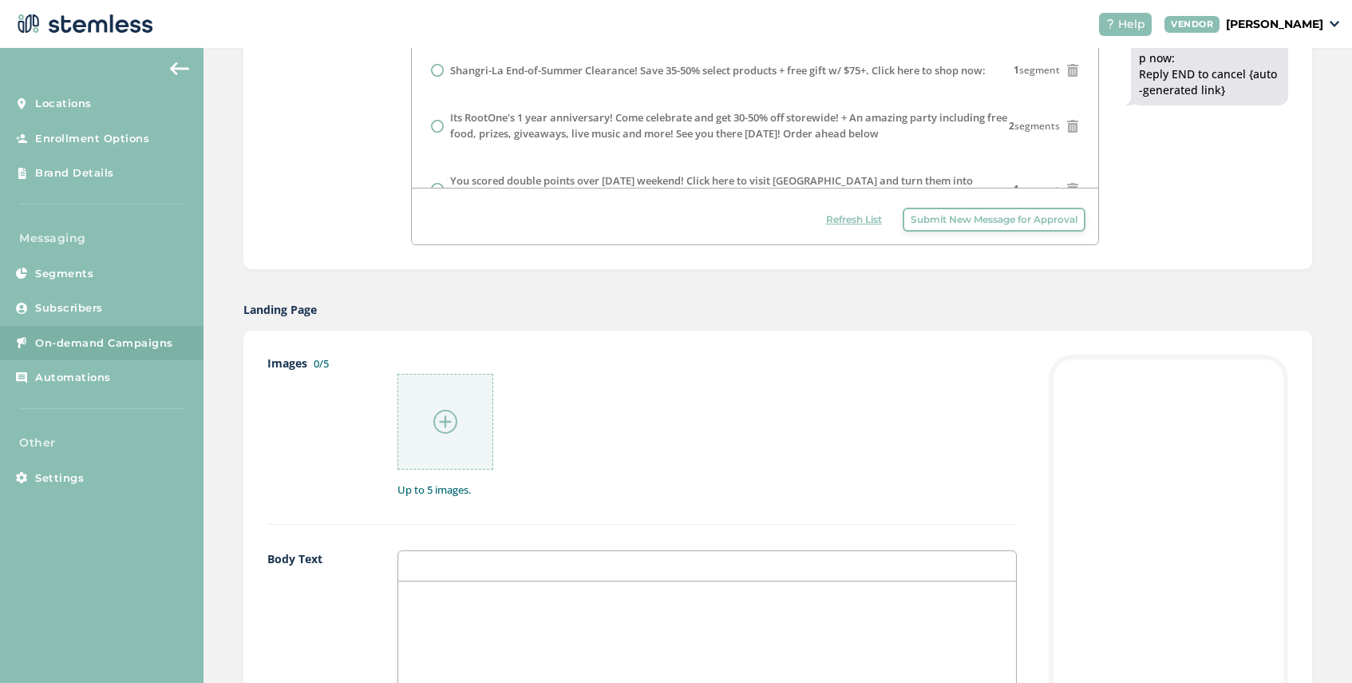
scroll to position [547, 0]
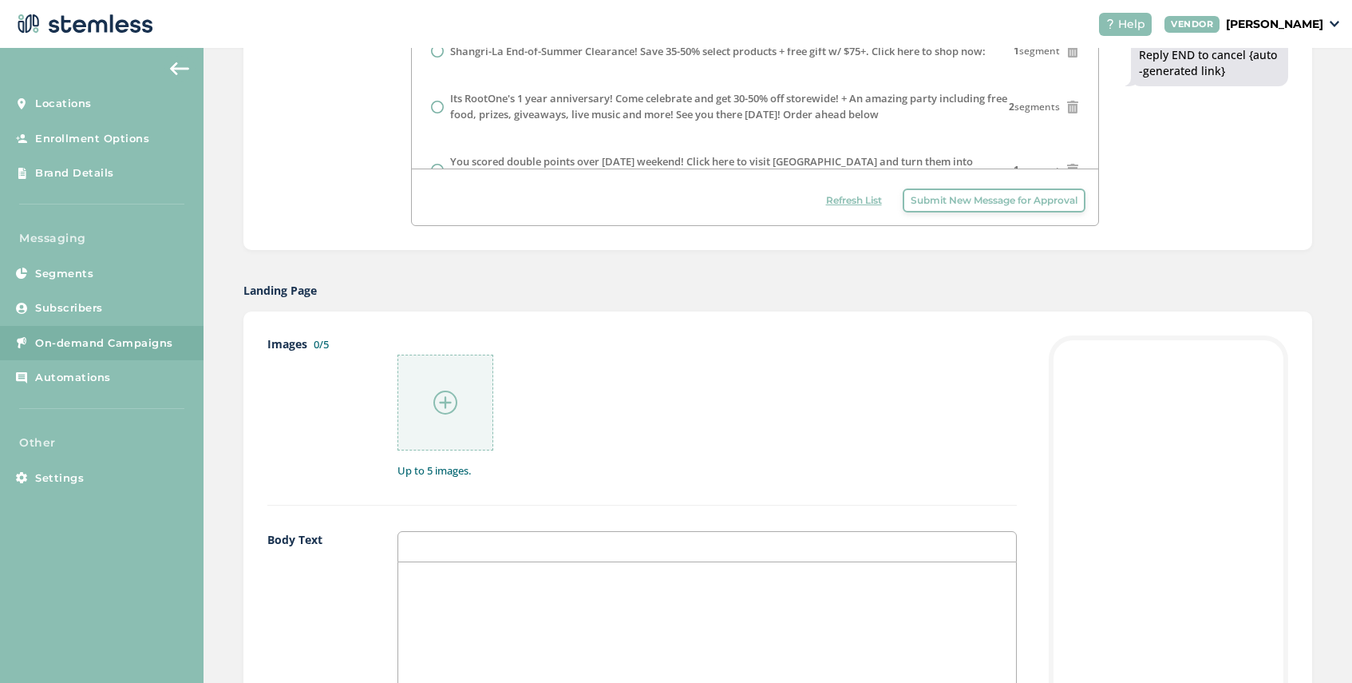
click at [450, 396] on img at bounding box center [446, 402] width 24 height 24
click at [443, 402] on img at bounding box center [446, 402] width 24 height 24
click at [433, 397] on div at bounding box center [446, 402] width 96 height 96
click at [445, 399] on img at bounding box center [446, 402] width 24 height 24
click at [443, 404] on img at bounding box center [446, 402] width 24 height 24
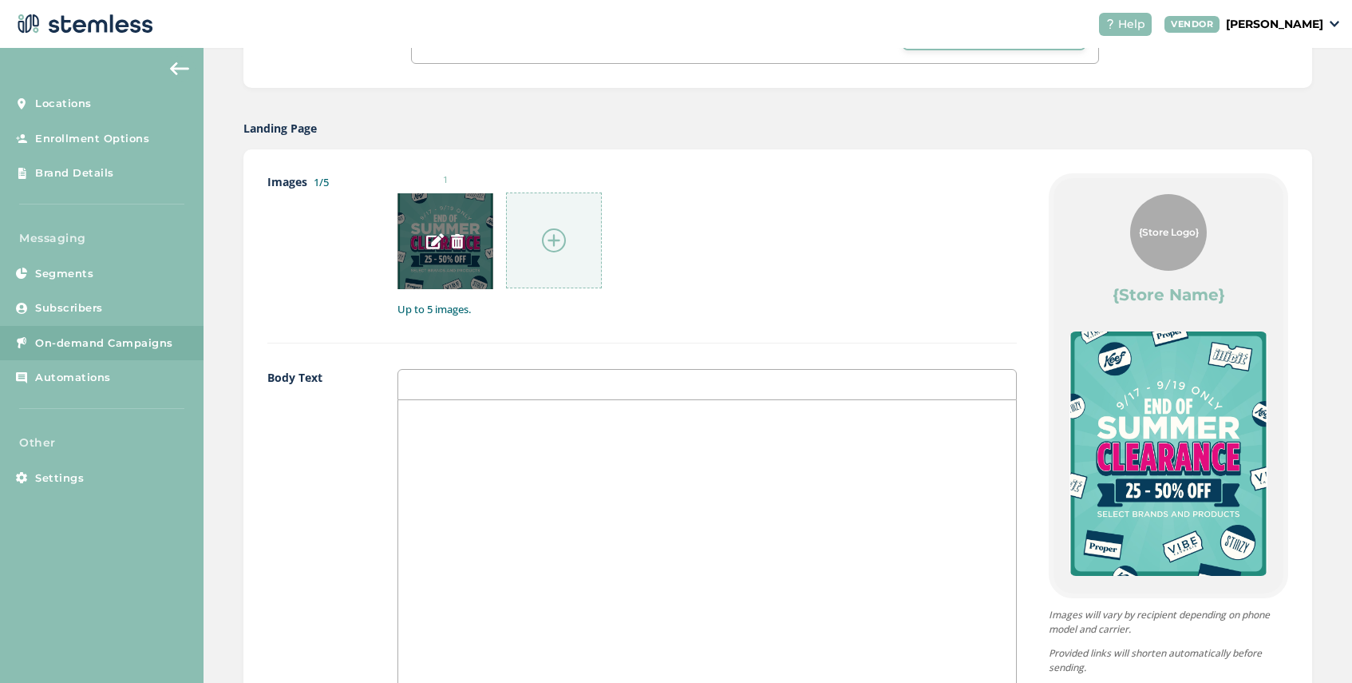
scroll to position [952, 0]
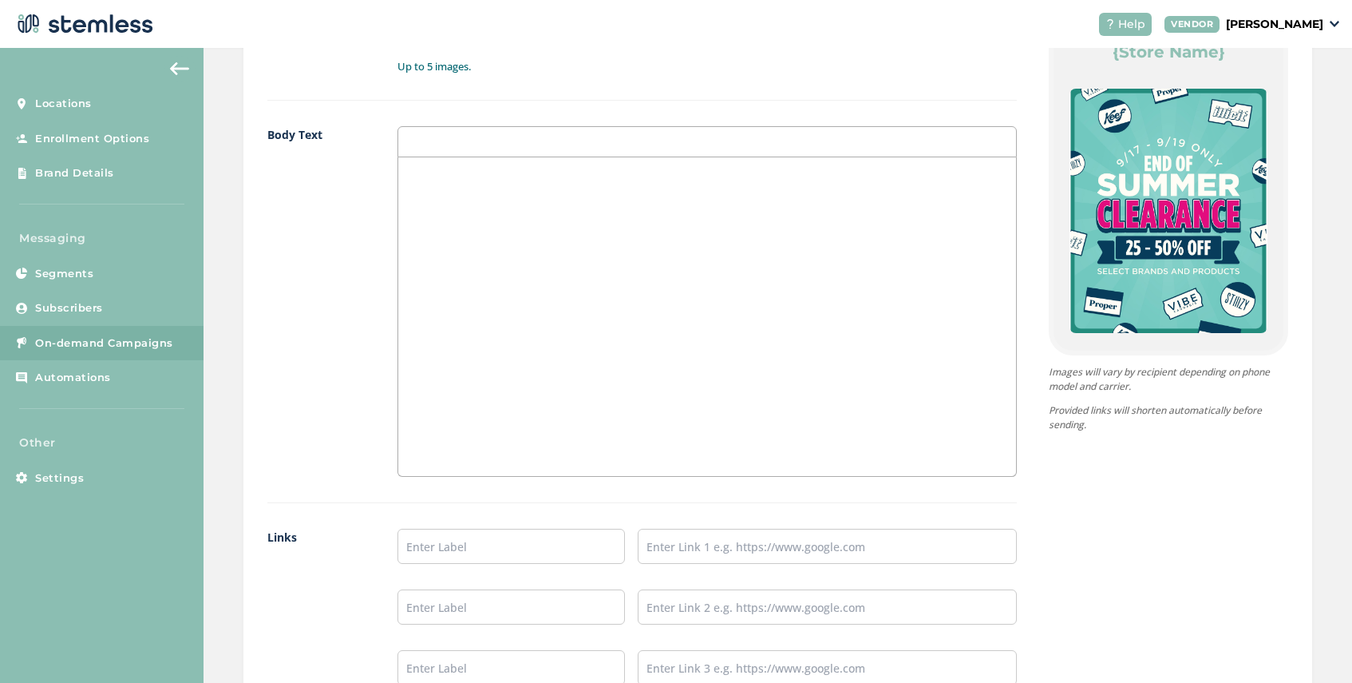
click at [483, 179] on p at bounding box center [707, 174] width 594 height 14
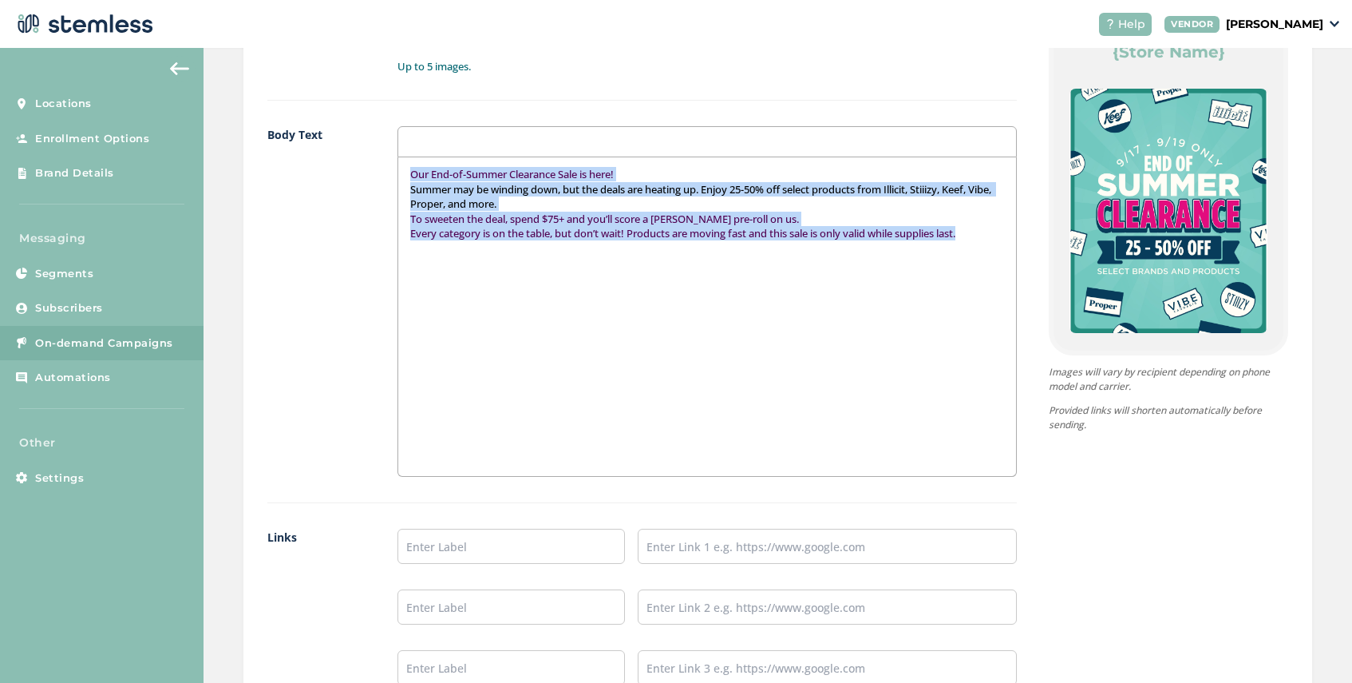
drag, startPoint x: 987, startPoint y: 234, endPoint x: 408, endPoint y: 162, distance: 583.3
click at [408, 162] on div "Our End-of-Summer Clearance Sale is here! Summer may be winding down, but the d…" at bounding box center [707, 316] width 618 height 319
click at [544, 204] on p "Summer may be winding down, but the deals are heating up. Enjoy 25-50% off sele…" at bounding box center [707, 197] width 594 height 30
drag, startPoint x: 992, startPoint y: 235, endPoint x: 390, endPoint y: 180, distance: 605.3
click at [390, 180] on div "Body Text Our End-of-Summer Clearance Sale is here! Summer may be winding down,…" at bounding box center [642, 314] width 750 height 377
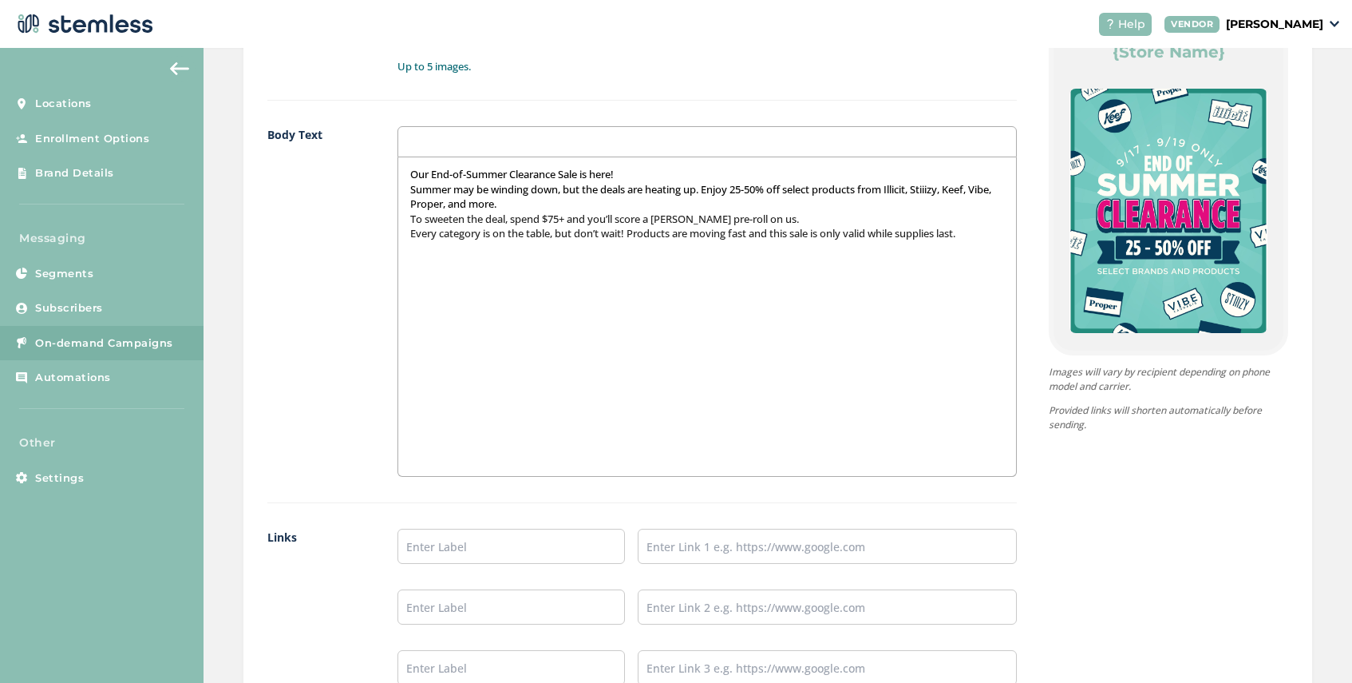
click at [540, 203] on p "Summer may be winding down, but the deals are heating up. Enjoy 25-50% off sele…" at bounding box center [707, 197] width 594 height 30
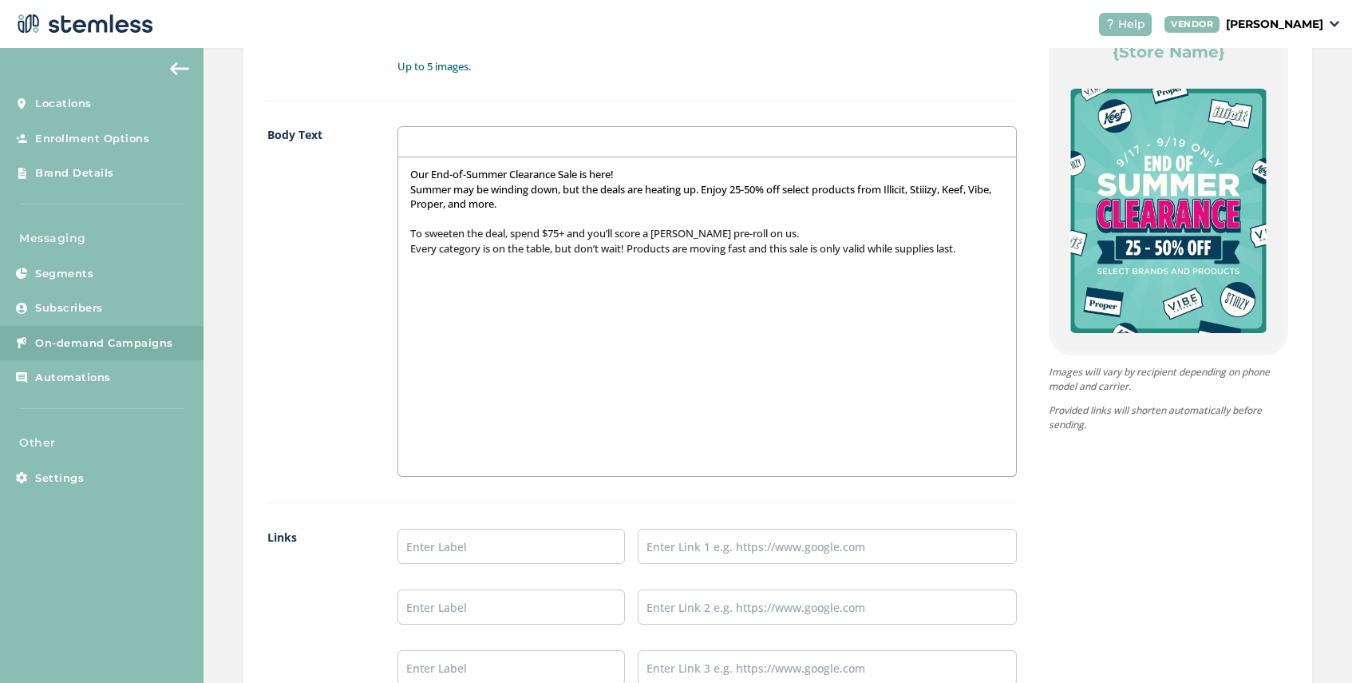
click at [628, 175] on p "Our End-of-Summer Clearance Sale is here!" at bounding box center [707, 174] width 594 height 14
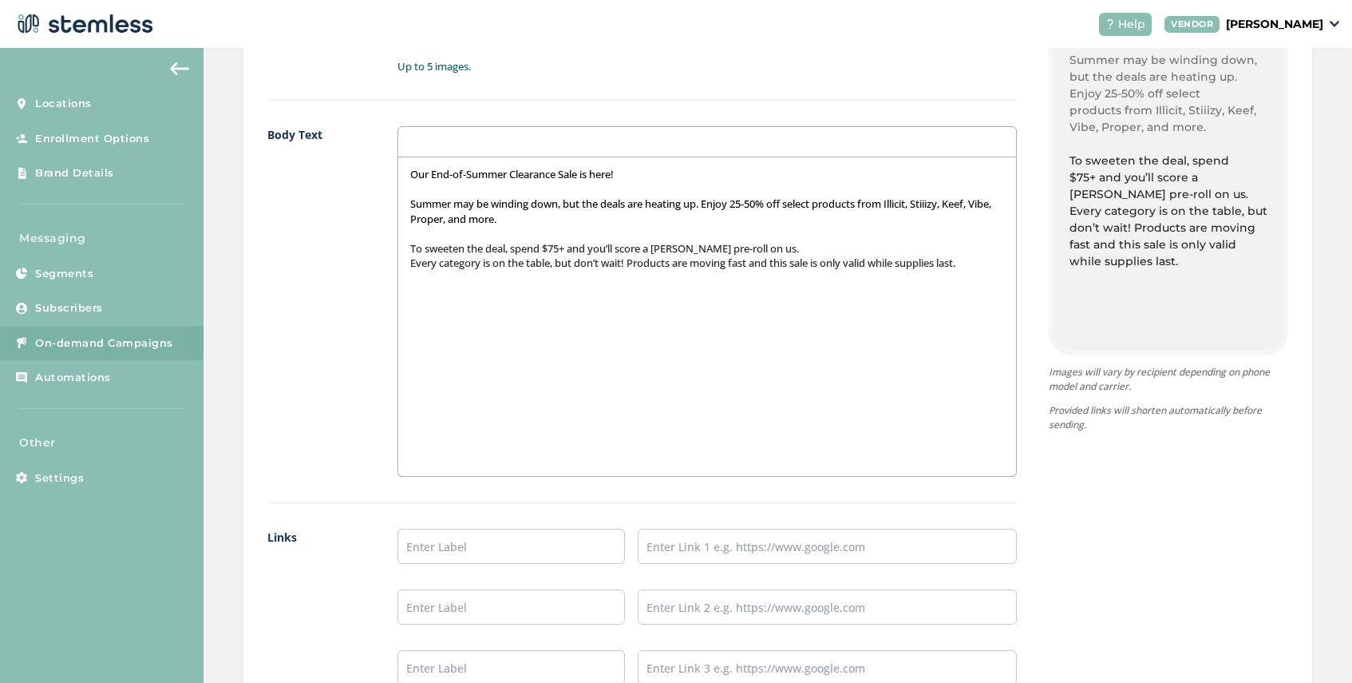
scroll to position [362, 0]
click at [410, 264] on div "Our End-of-Summer Clearance Sale is here! Summer may be winding down, but the d…" at bounding box center [707, 316] width 618 height 319
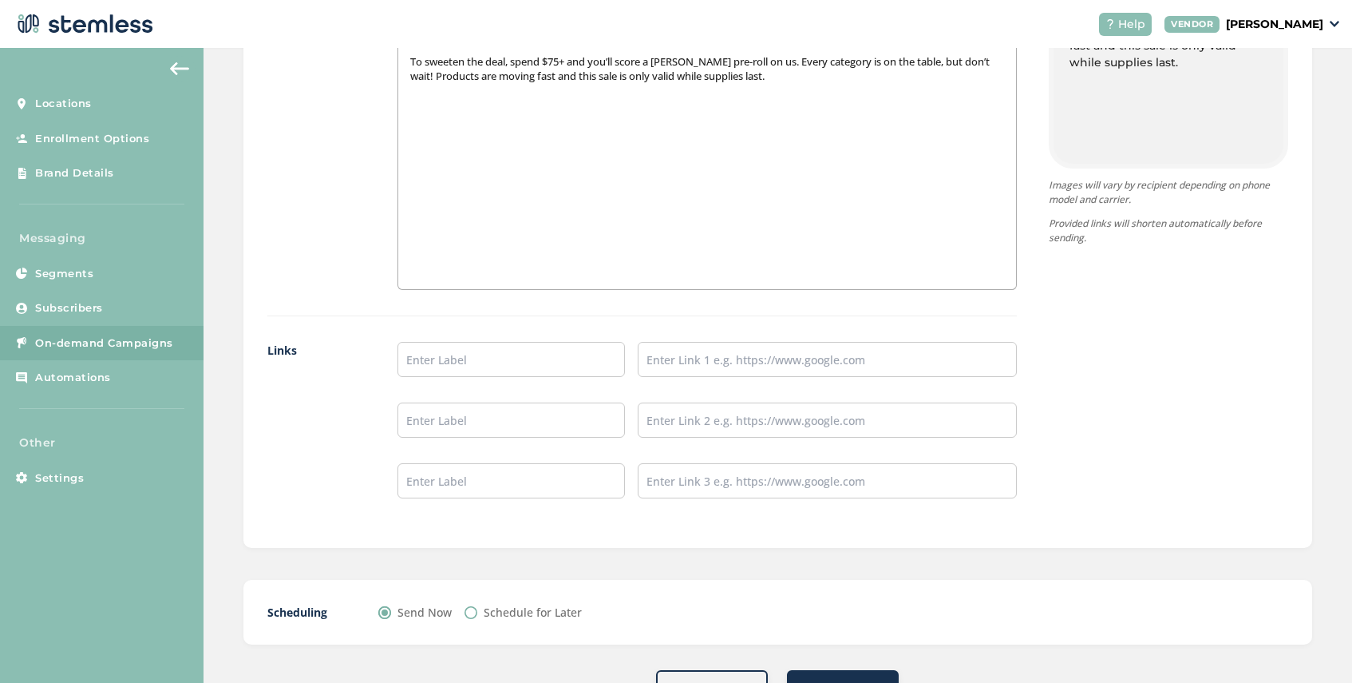
scroll to position [1151, 0]
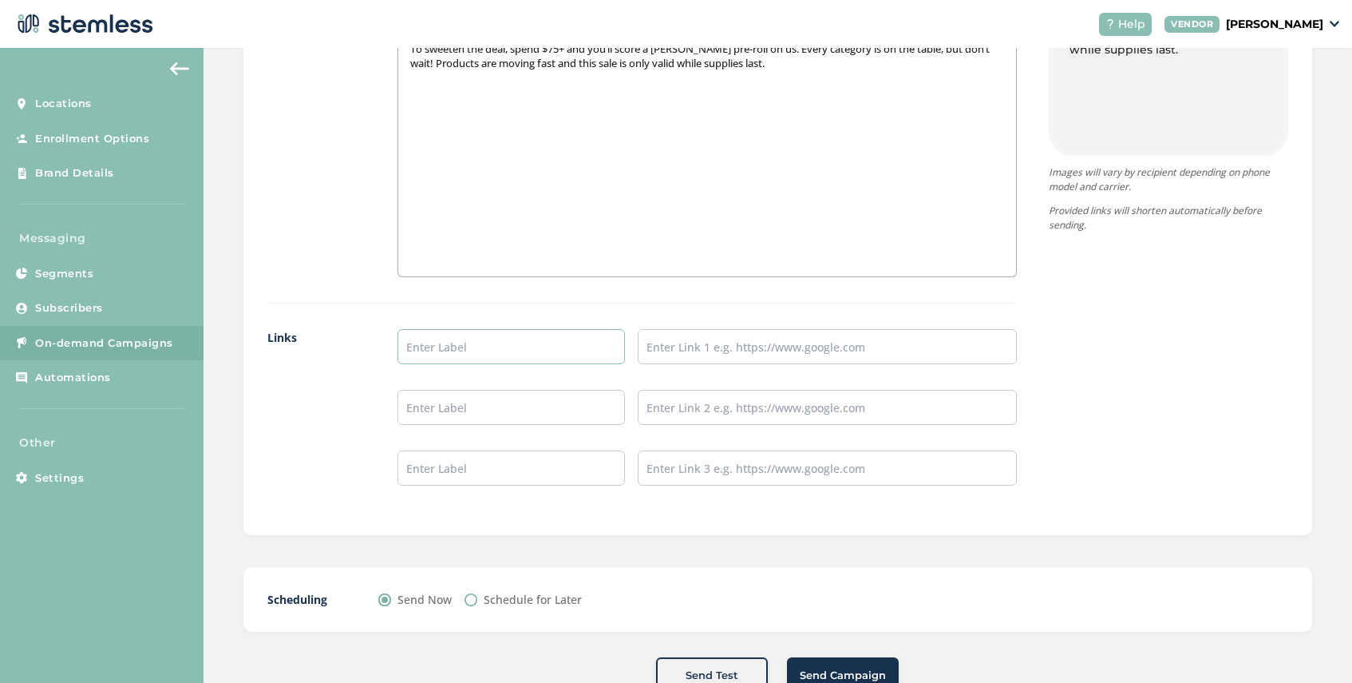
click at [426, 339] on input "text" at bounding box center [512, 346] width 228 height 35
type input "SHOP COLUMBIA SUPERSTORE"
click at [702, 350] on input "text" at bounding box center [827, 346] width 379 height 35
paste input "[URL][DOMAIN_NAME]"
type input "[URL][DOMAIN_NAME]"
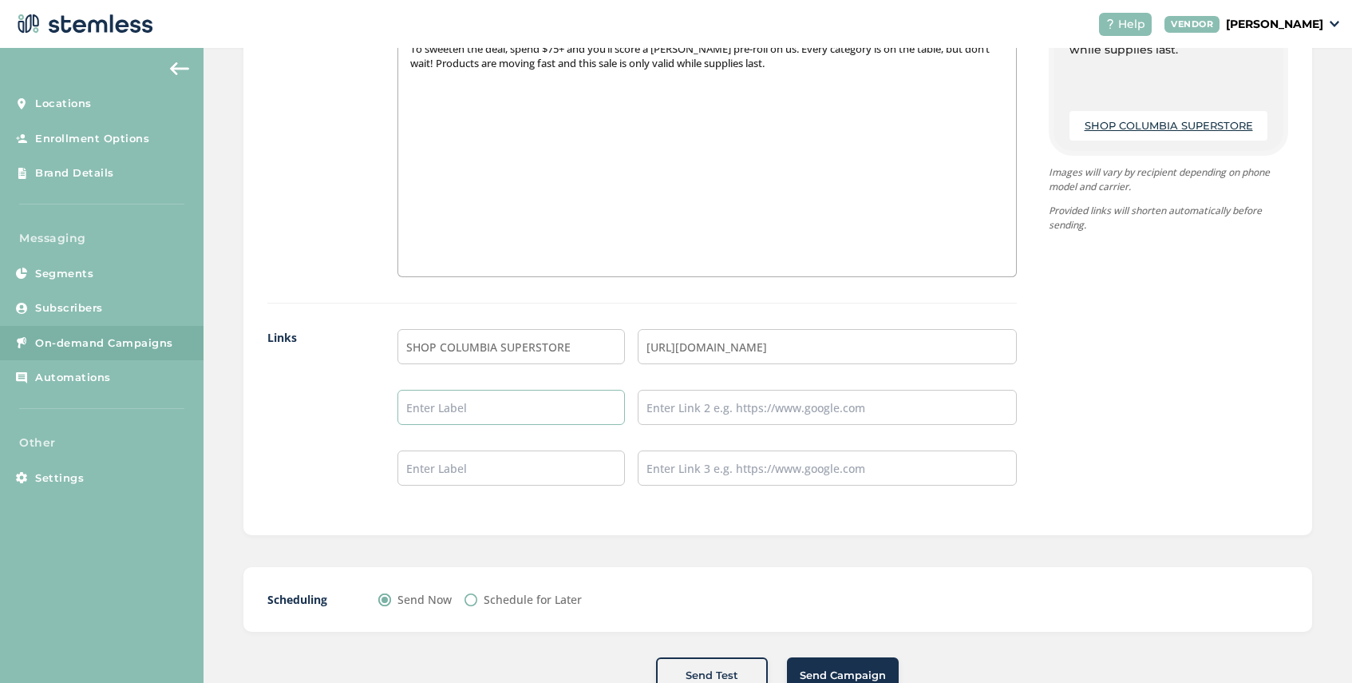
click at [463, 402] on input "text" at bounding box center [512, 407] width 228 height 35
click at [695, 407] on input "text" at bounding box center [827, 407] width 379 height 35
paste input "[URL][DOMAIN_NAME]"
type input "[URL][DOMAIN_NAME]"
click at [493, 408] on input "text" at bounding box center [512, 407] width 228 height 35
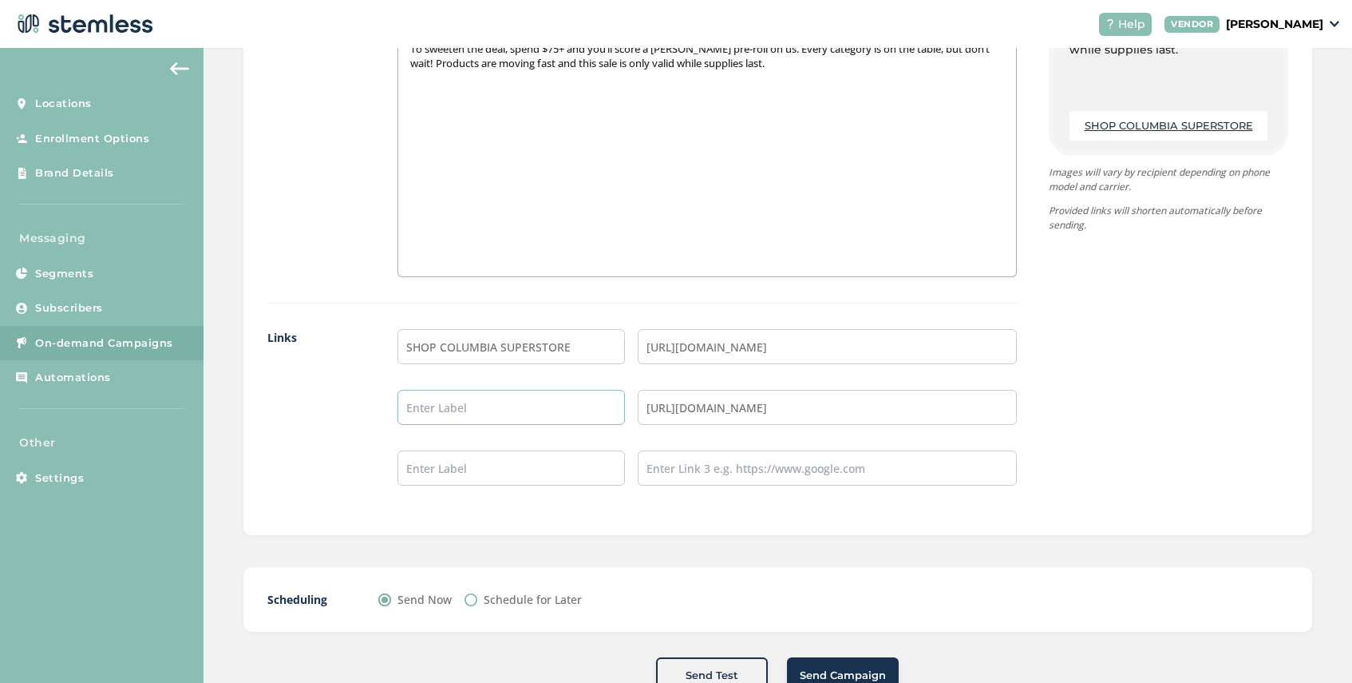
type input "SHOP [GEOGRAPHIC_DATA]"
click at [564, 477] on input "text" at bounding box center [512, 467] width 228 height 35
type input "SHOP [GEOGRAPHIC_DATA]"
click at [672, 476] on input "text" at bounding box center [827, 467] width 379 height 35
paste input "[URL][DOMAIN_NAME]"
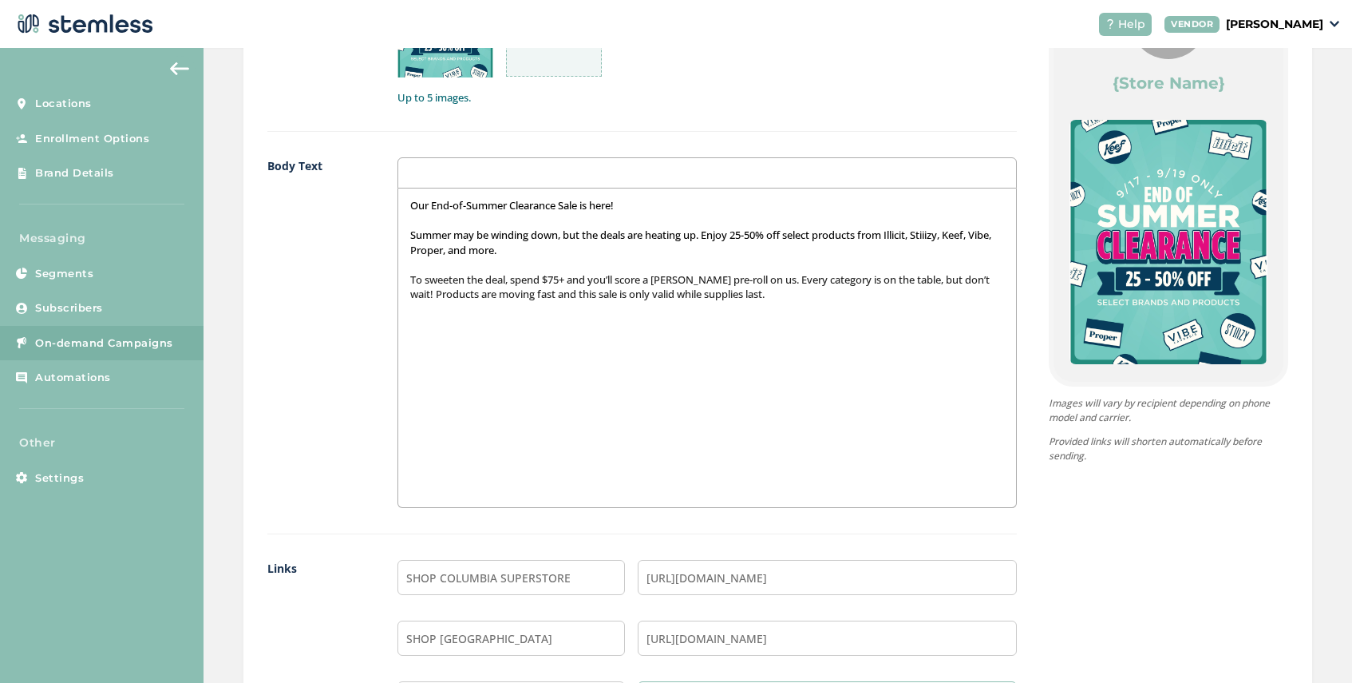
scroll to position [1201, 0]
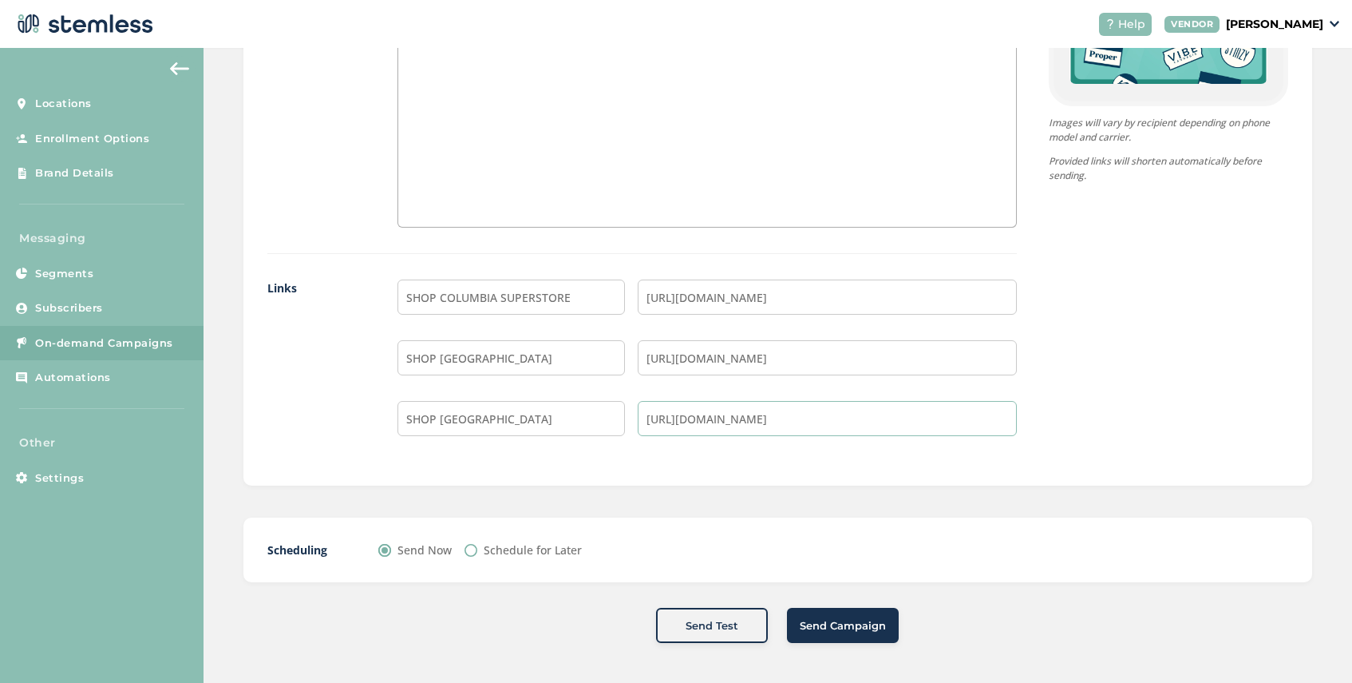
type input "[URL][DOMAIN_NAME]"
click at [830, 626] on span "Send Campaign" at bounding box center [843, 626] width 86 height 16
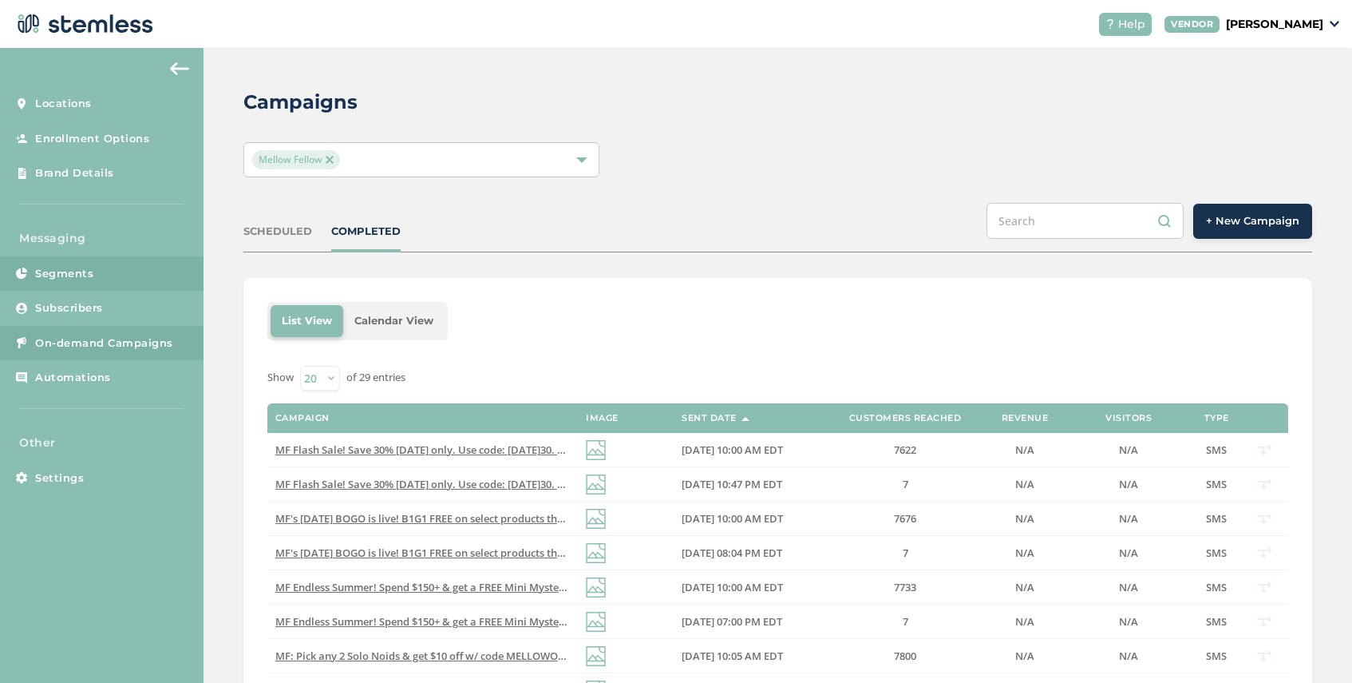
click at [86, 277] on span "Segments" at bounding box center [64, 274] width 58 height 16
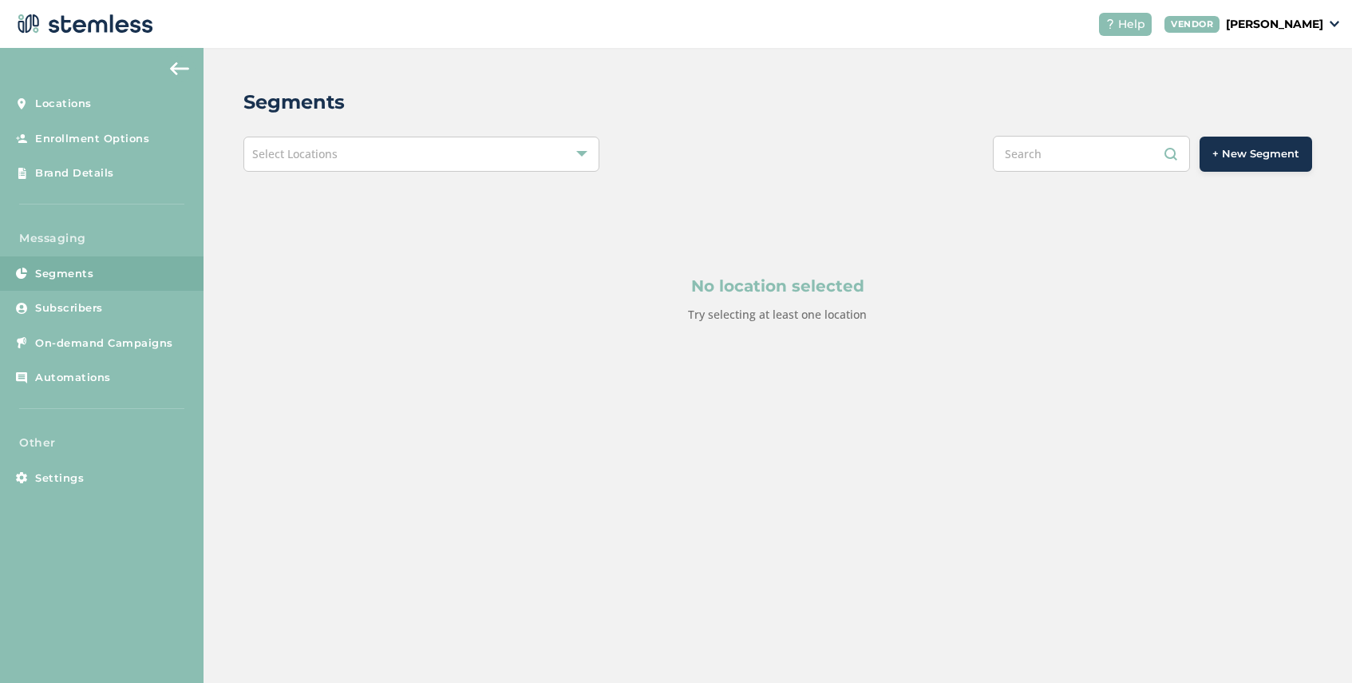
click at [1243, 154] on span "+ New Segment" at bounding box center [1256, 154] width 87 height 16
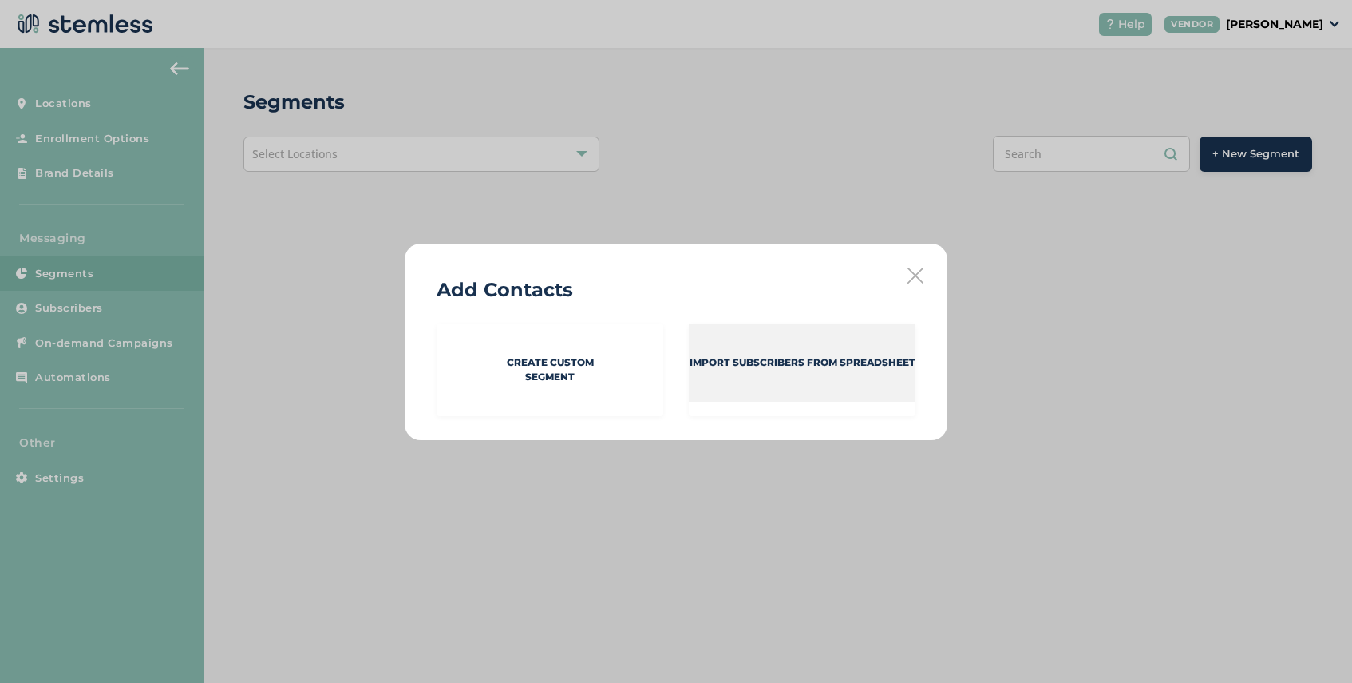
click at [710, 375] on div "Import Subscribers from spreadsheet" at bounding box center [802, 362] width 227 height 78
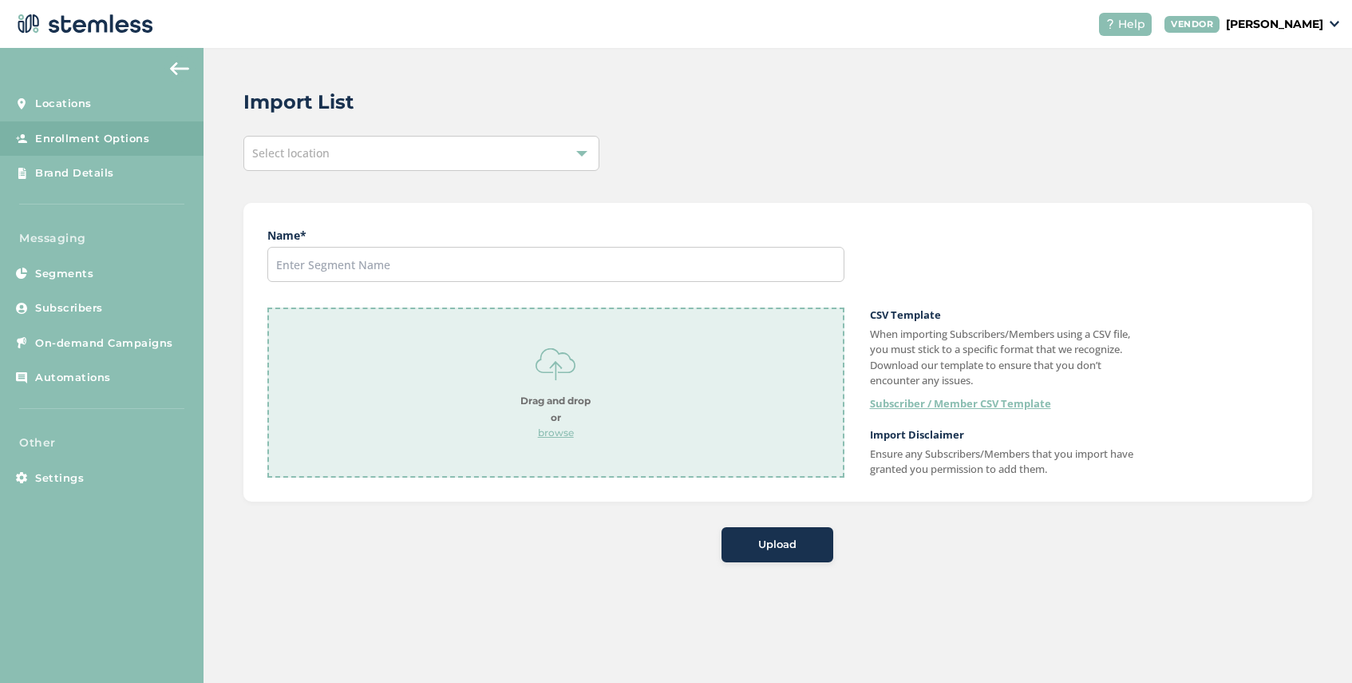
click at [367, 152] on div "Select location" at bounding box center [422, 153] width 356 height 35
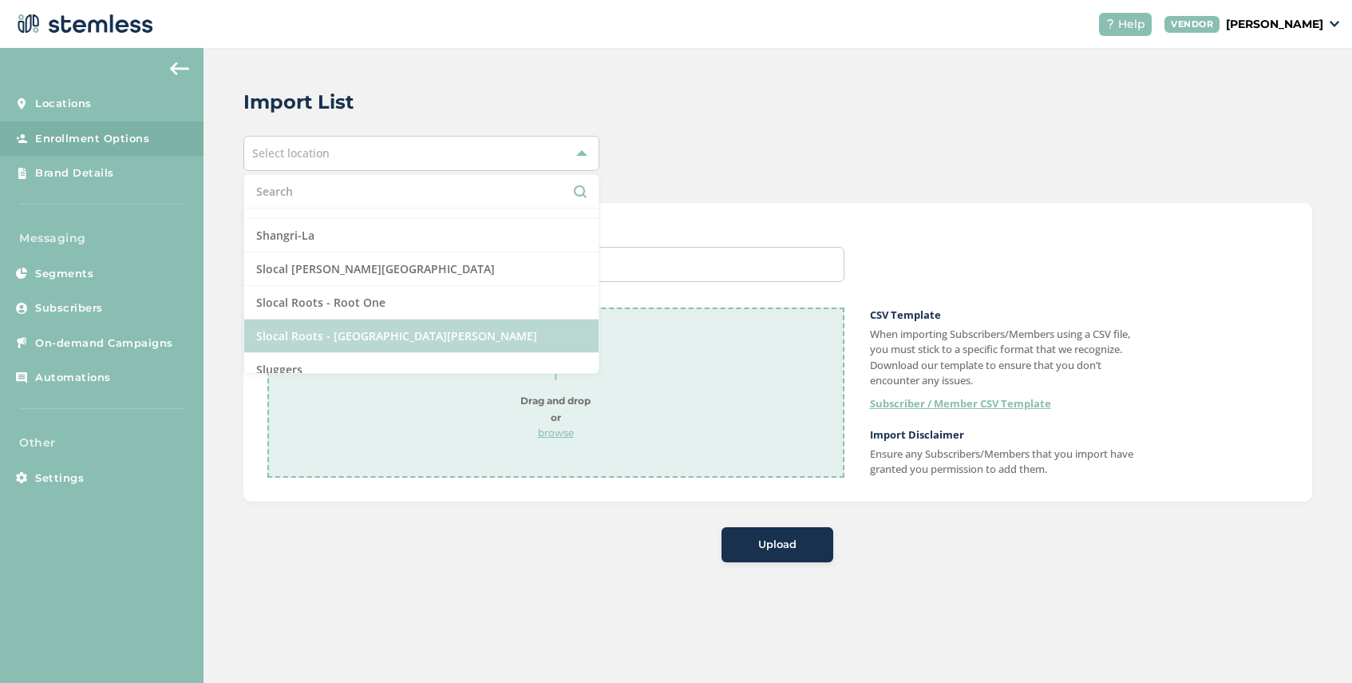
scroll to position [1352, 0]
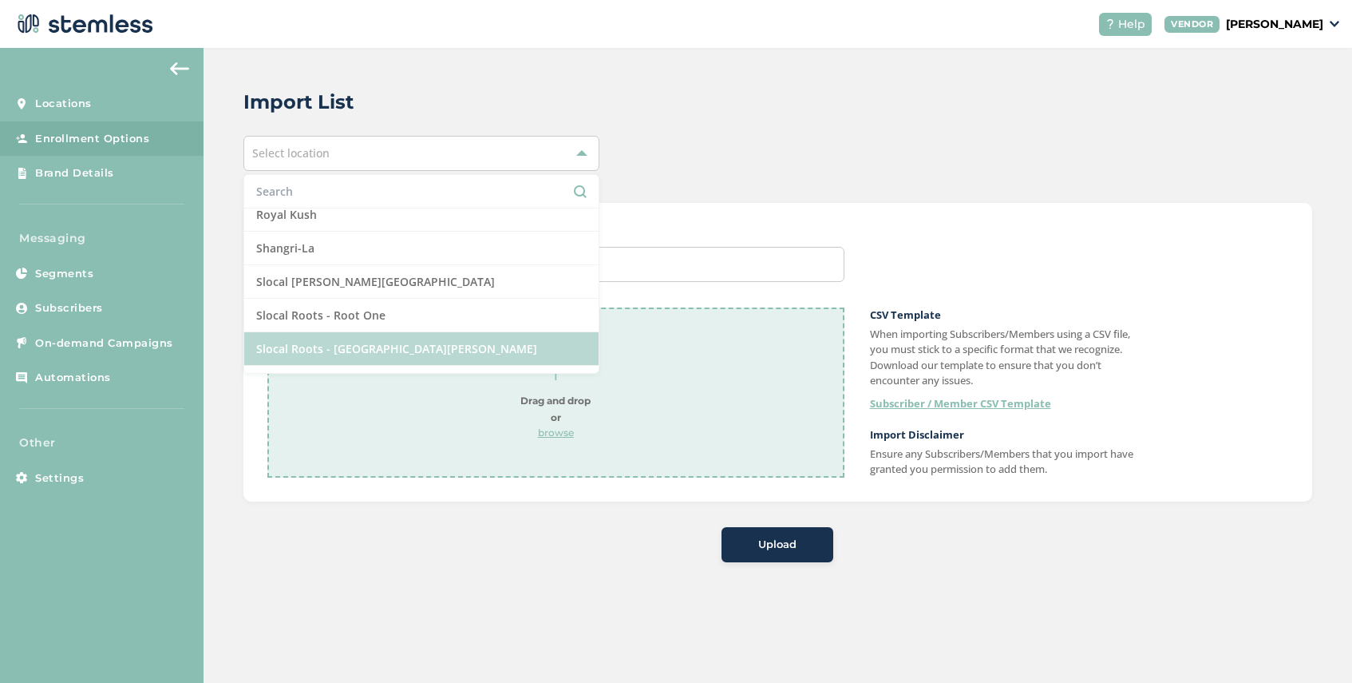
click at [383, 252] on li "Shangri-La" at bounding box center [421, 249] width 354 height 34
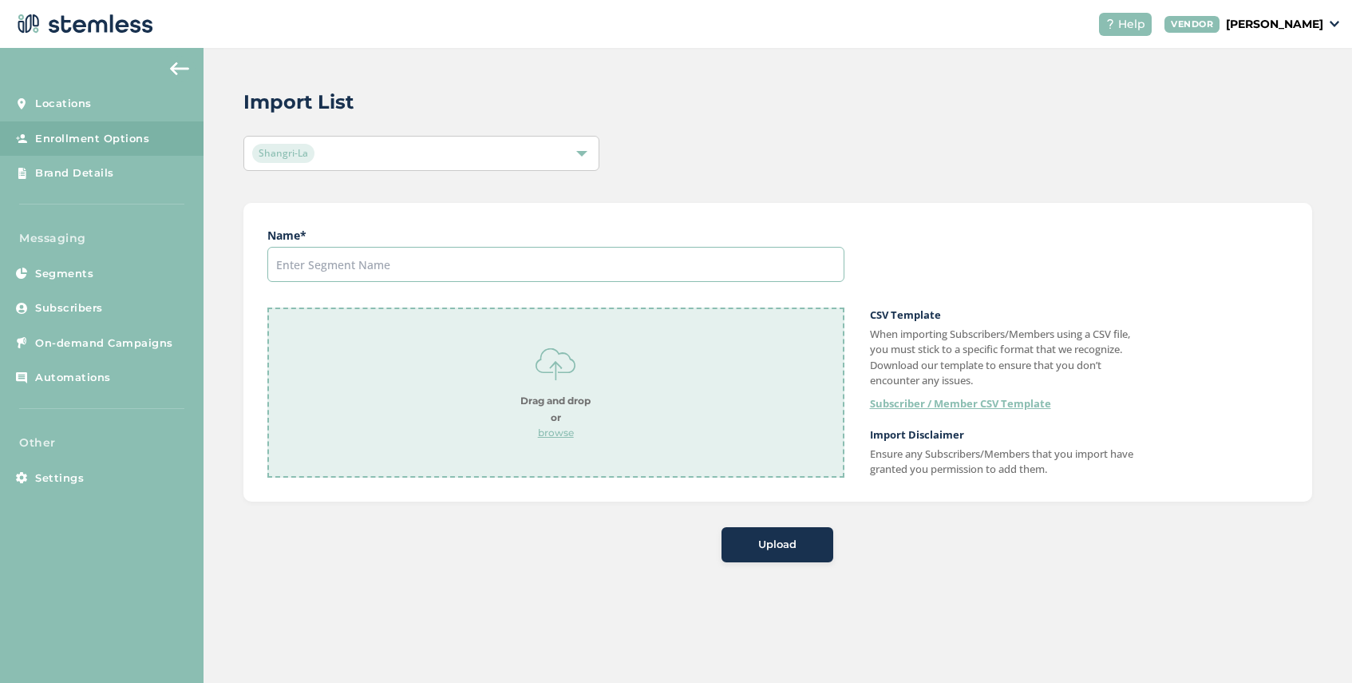
click at [388, 267] on input "text" at bounding box center [555, 264] width 577 height 35
type input "Super store 9/17"
click at [552, 425] on div "Drag and drop or browse" at bounding box center [556, 392] width 70 height 96
click at [769, 545] on span "Upload" at bounding box center [777, 545] width 38 height 16
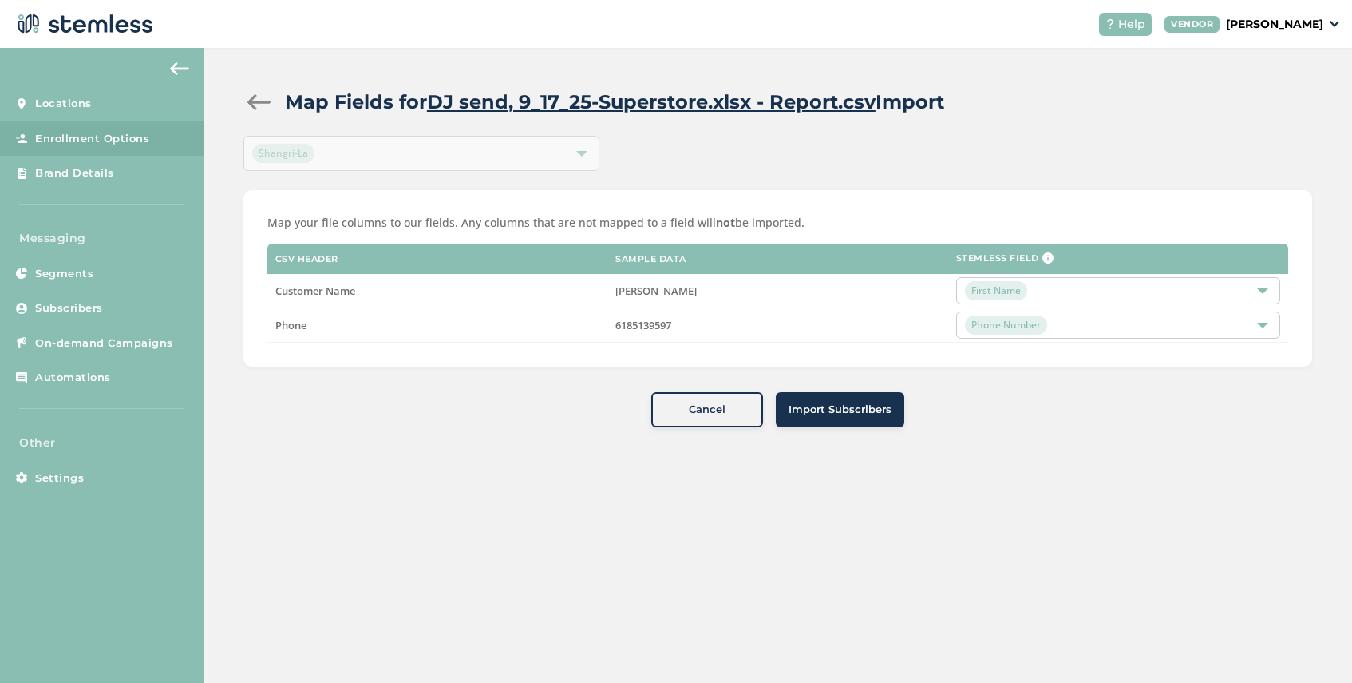
click at [843, 410] on span "Import Subscribers" at bounding box center [840, 410] width 103 height 16
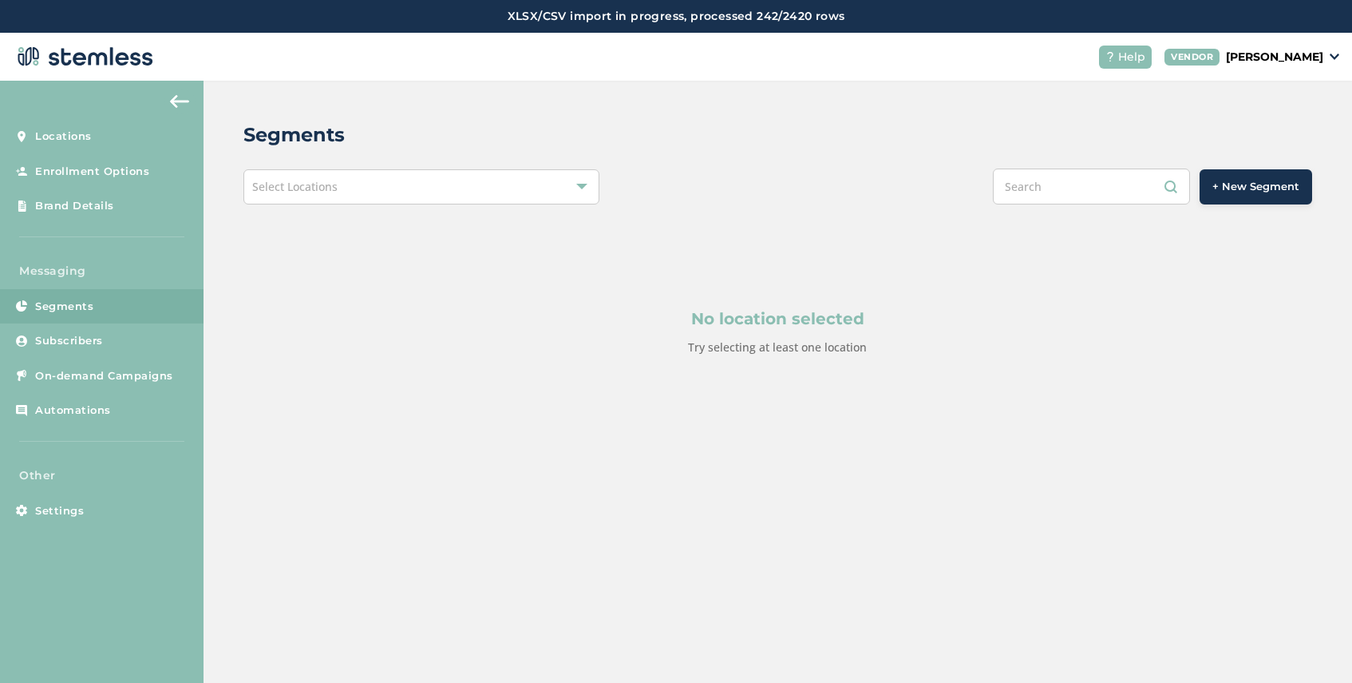
click at [1252, 193] on span "+ New Segment" at bounding box center [1256, 187] width 87 height 16
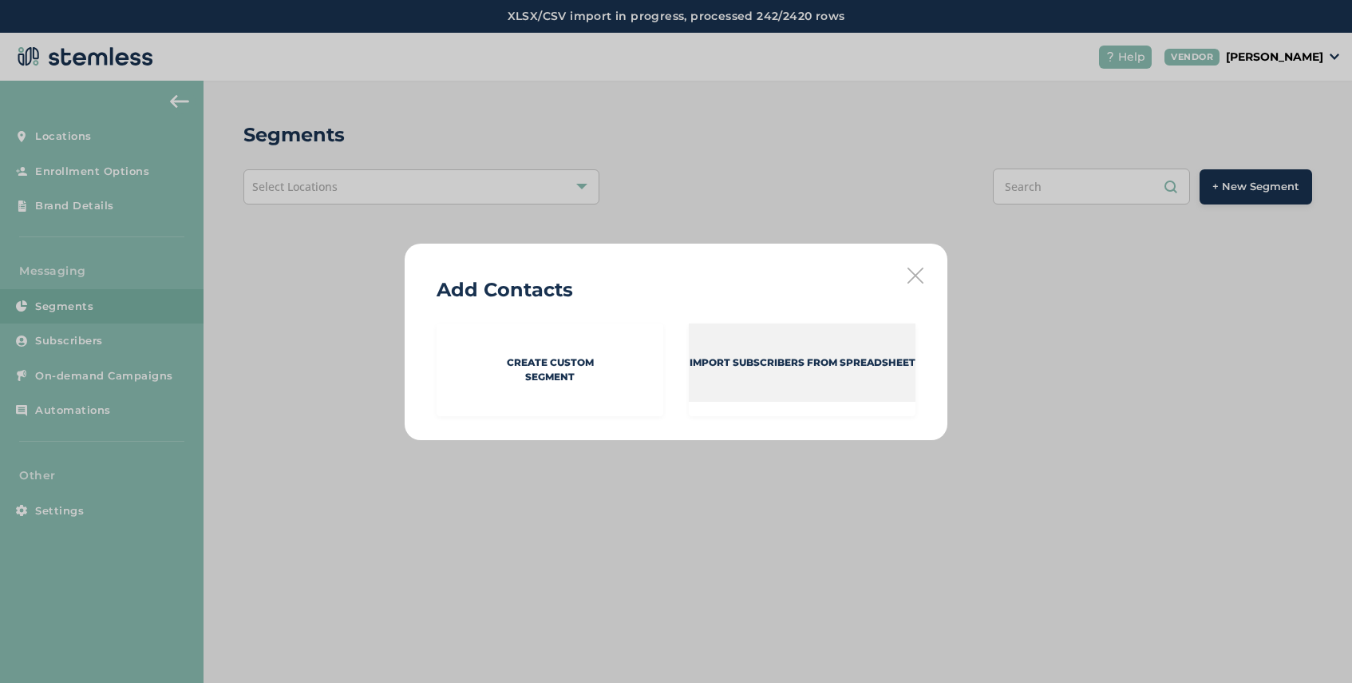
click at [722, 343] on div "Import Subscribers from spreadsheet" at bounding box center [802, 362] width 227 height 78
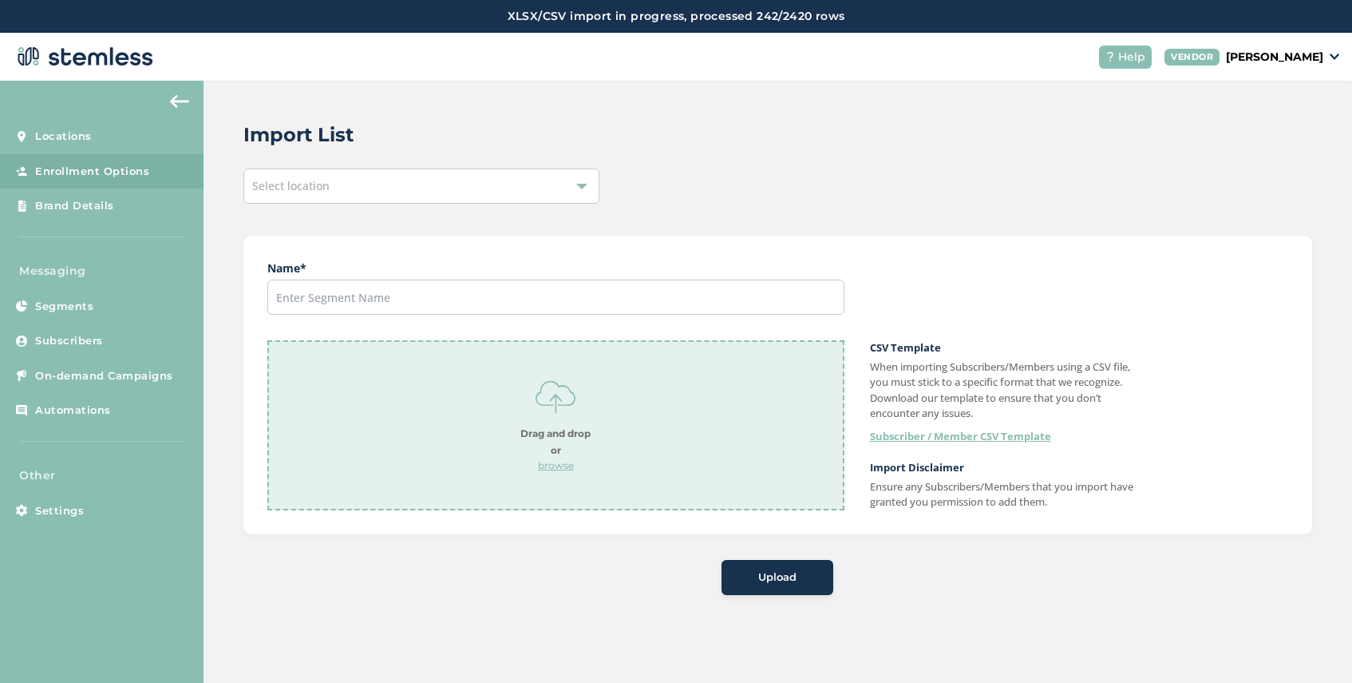
click at [336, 190] on div "Select location" at bounding box center [422, 185] width 356 height 35
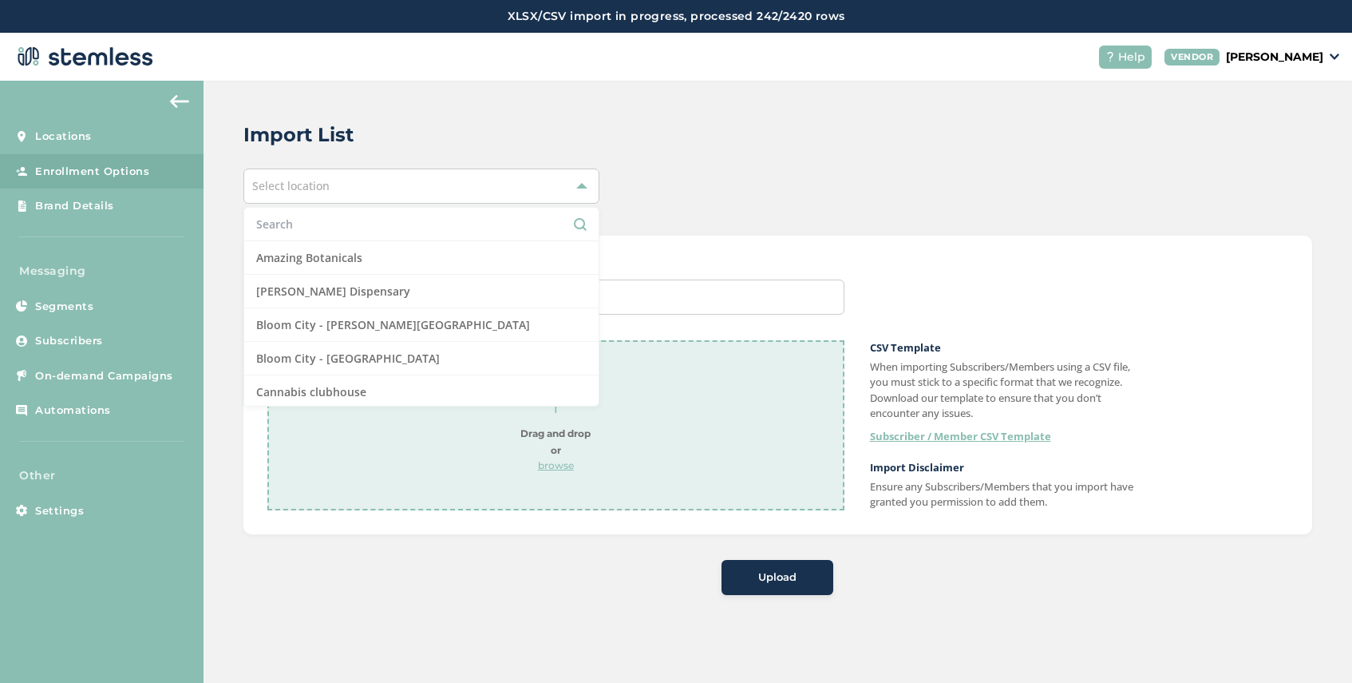
click at [325, 220] on input "text" at bounding box center [421, 224] width 331 height 17
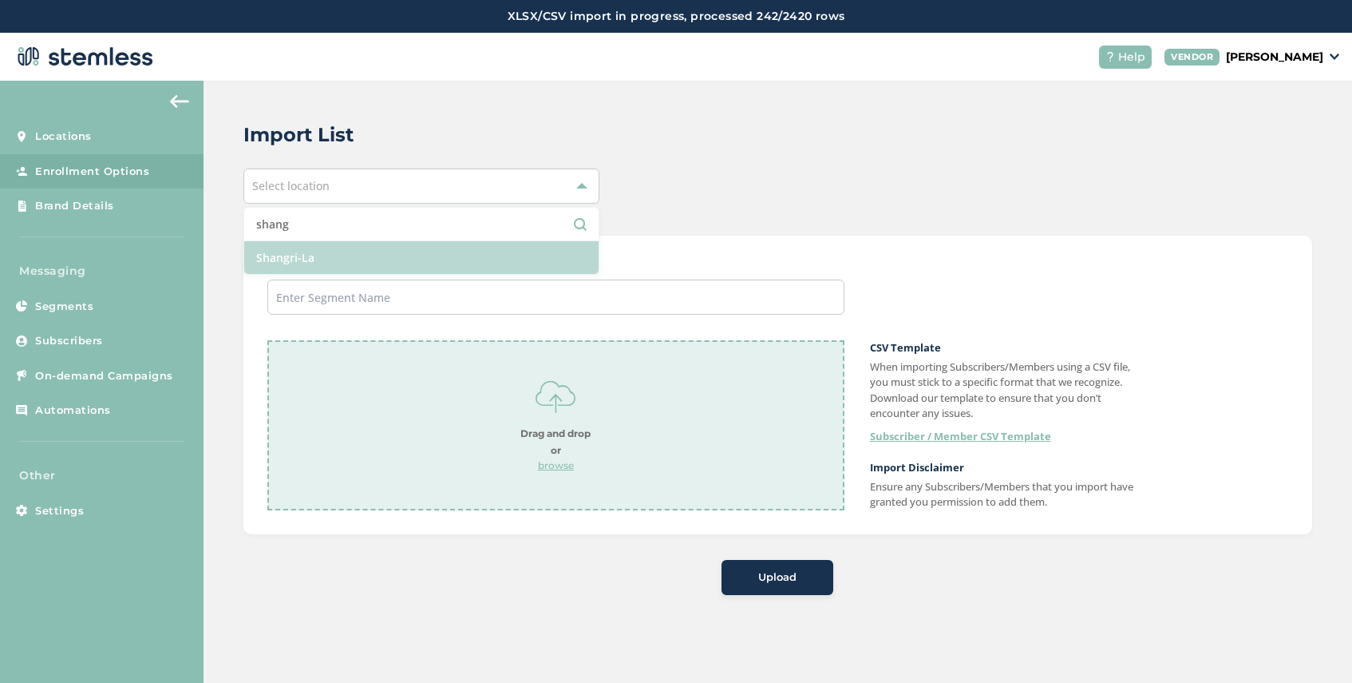
type input "shang"
click at [335, 261] on li "Shangri-La" at bounding box center [421, 257] width 354 height 33
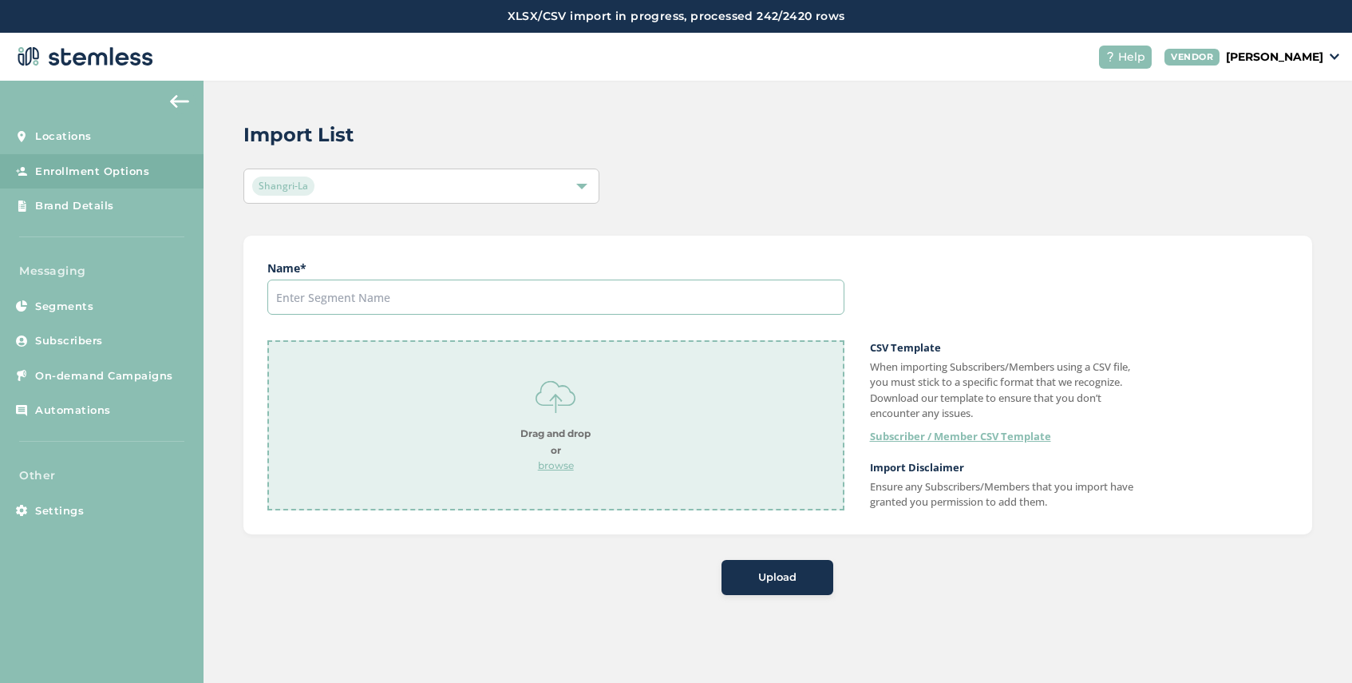
click at [335, 292] on input "text" at bounding box center [555, 296] width 577 height 35
type input "[GEOGRAPHIC_DATA] 9/17"
click at [554, 473] on div "Drag and drop or browse" at bounding box center [555, 425] width 577 height 170
click at [792, 570] on span "Upload" at bounding box center [777, 577] width 38 height 16
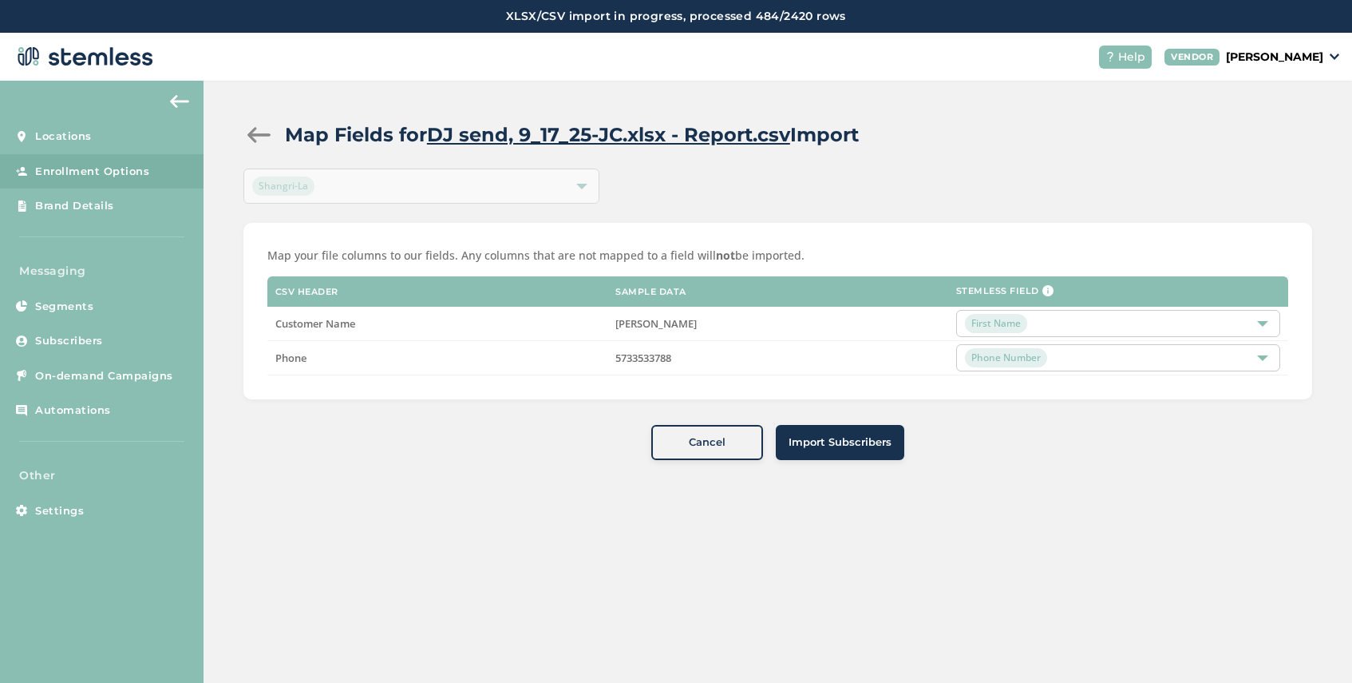
click at [854, 445] on span "Import Subscribers" at bounding box center [840, 442] width 103 height 16
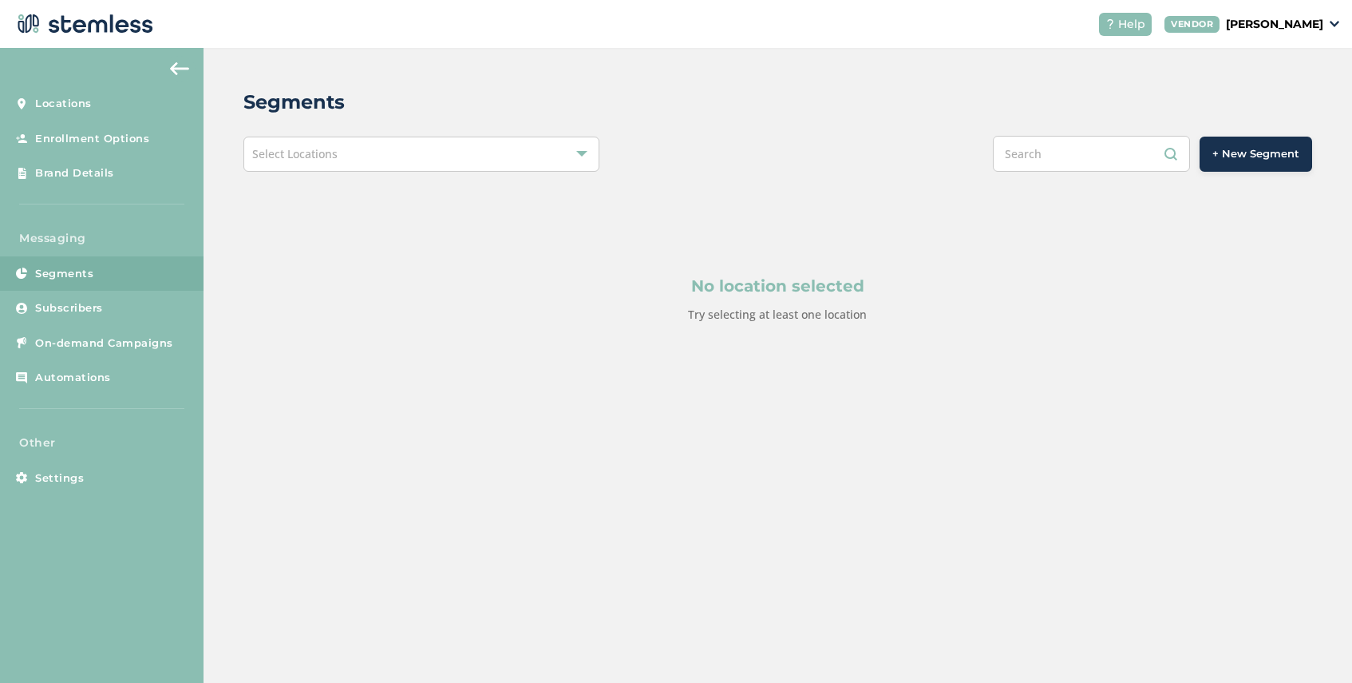
click at [1261, 143] on button "+ New Segment" at bounding box center [1256, 154] width 113 height 35
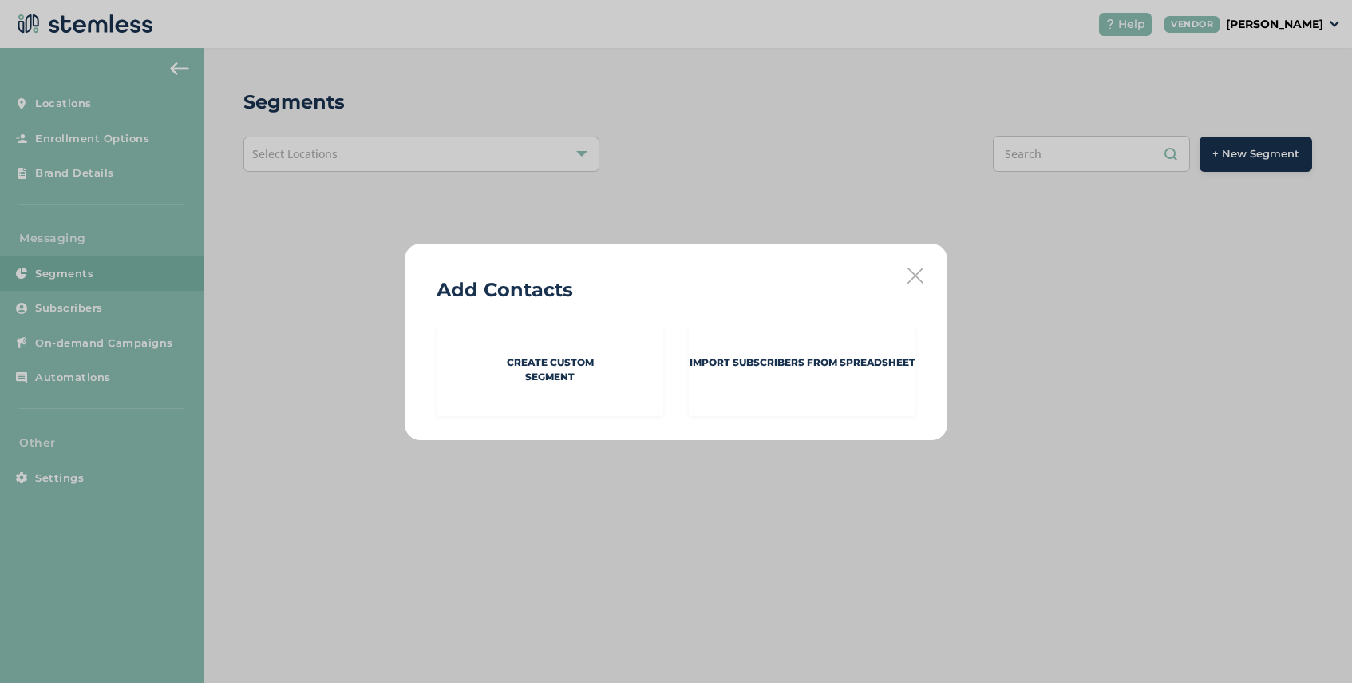
click at [908, 271] on icon at bounding box center [916, 275] width 16 height 16
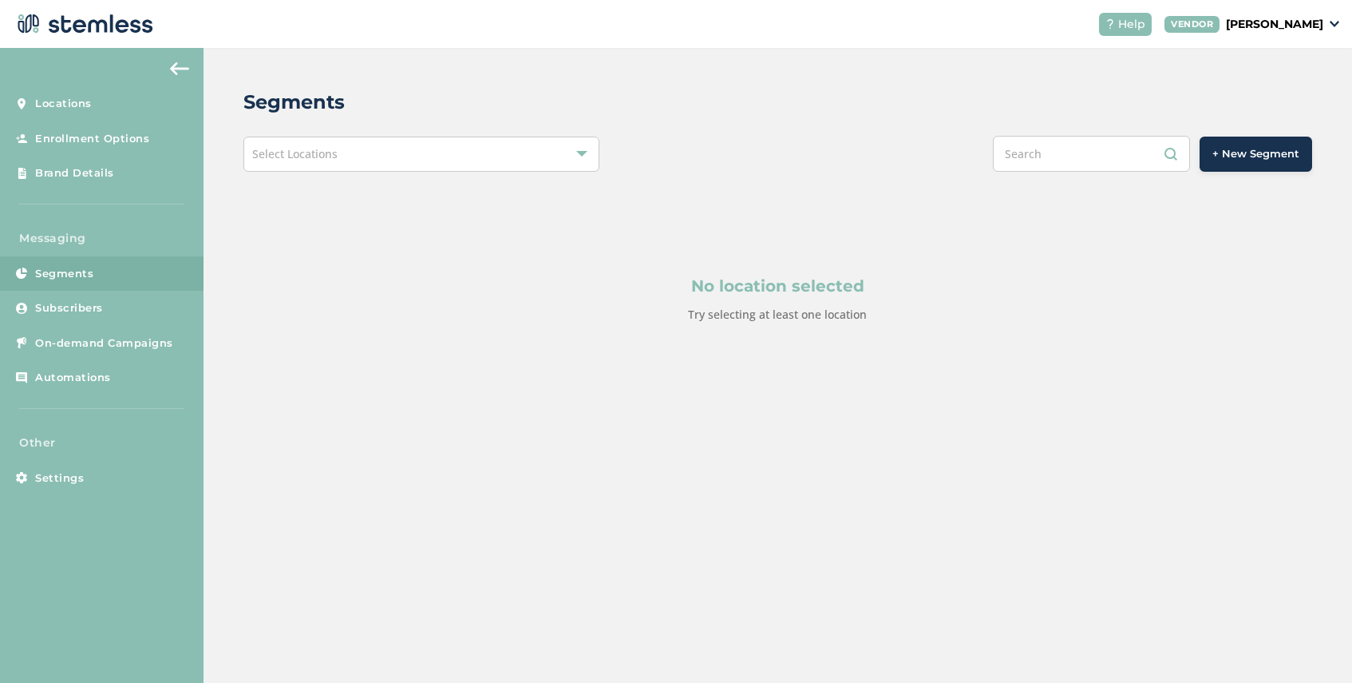
click at [1241, 139] on button "+ New Segment" at bounding box center [1256, 154] width 113 height 35
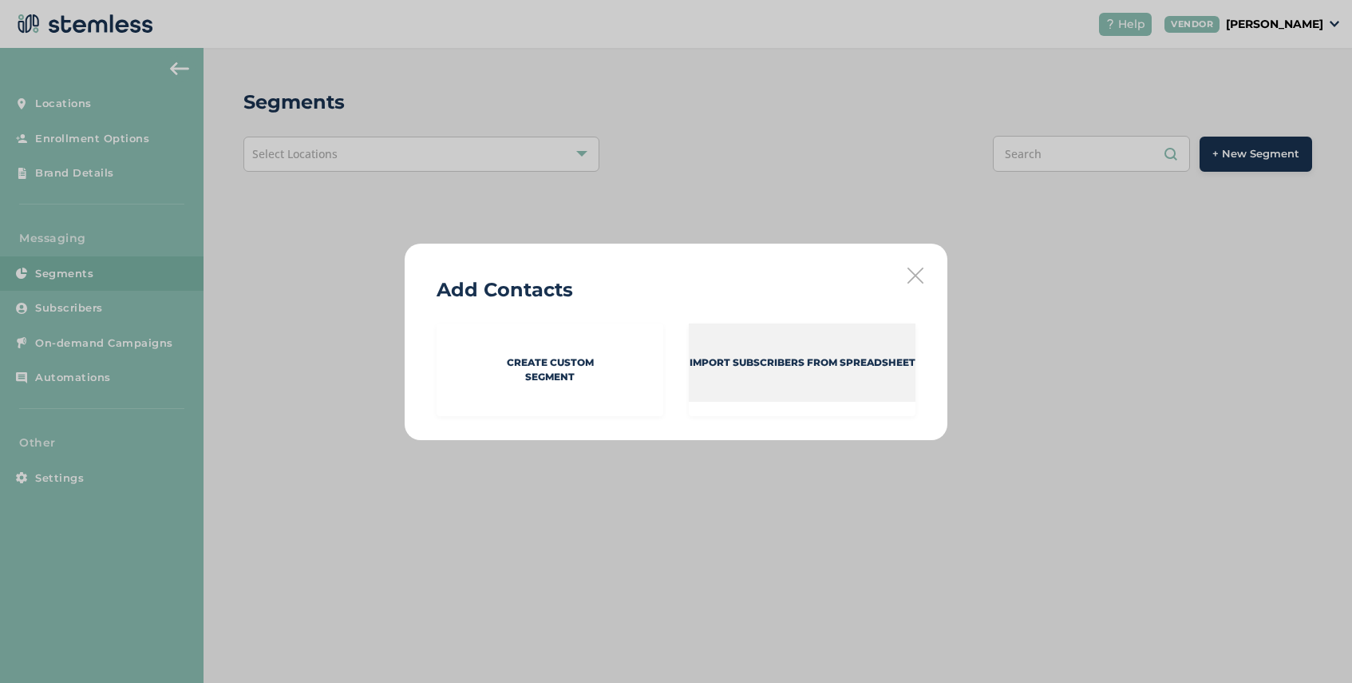
click at [832, 370] on div "Import Subscribers from spreadsheet" at bounding box center [802, 362] width 227 height 78
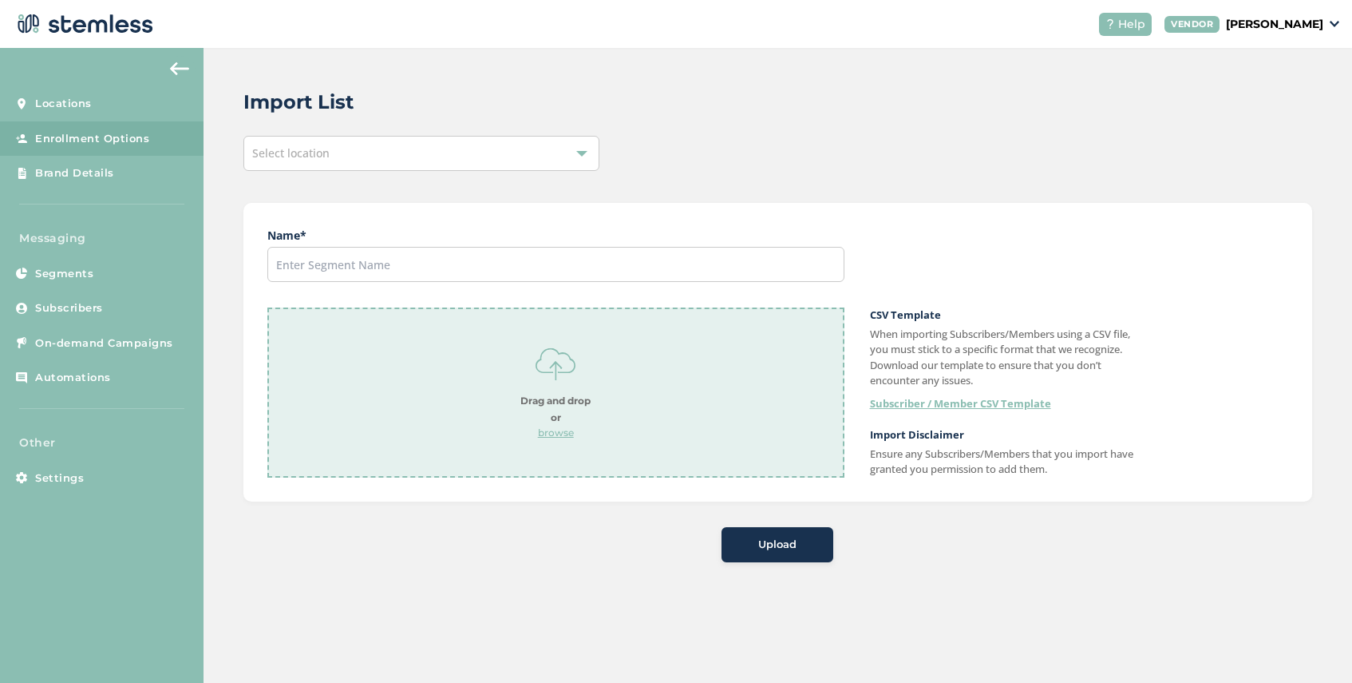
click at [406, 150] on div "Select location" at bounding box center [422, 153] width 356 height 35
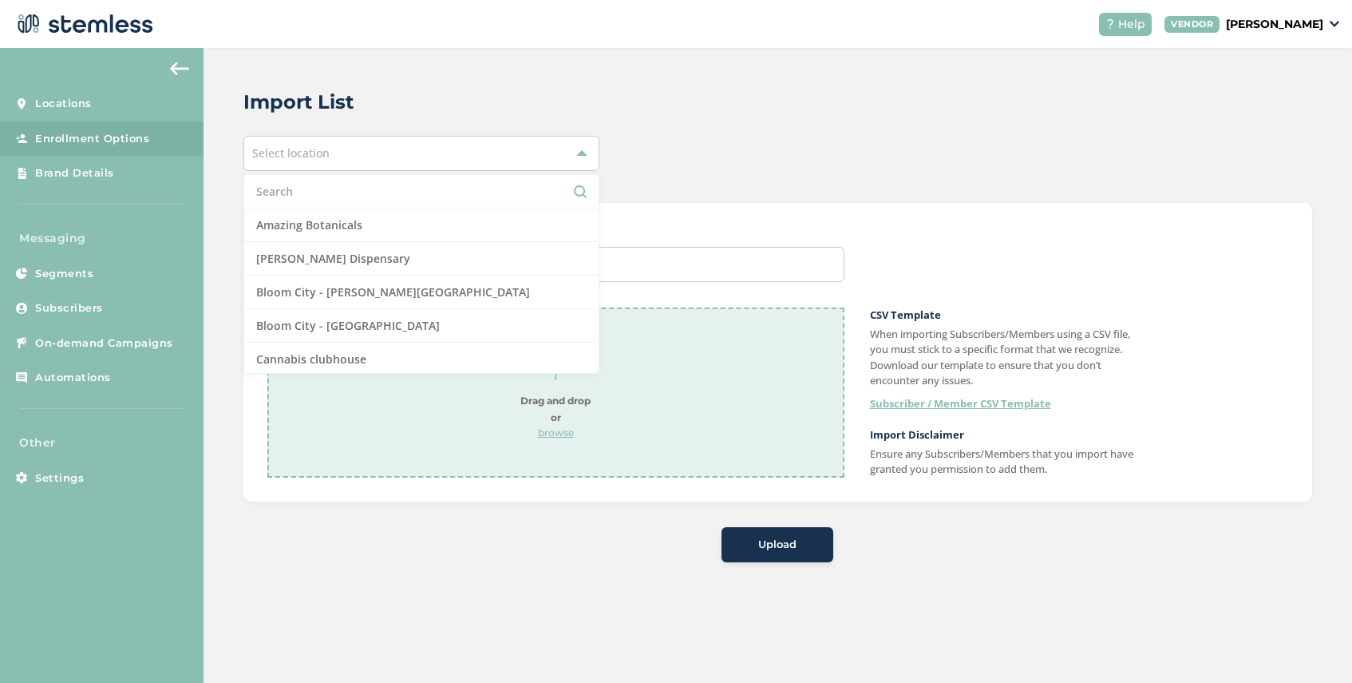
click at [382, 179] on li at bounding box center [421, 192] width 354 height 34
click at [371, 185] on input "text" at bounding box center [421, 191] width 331 height 17
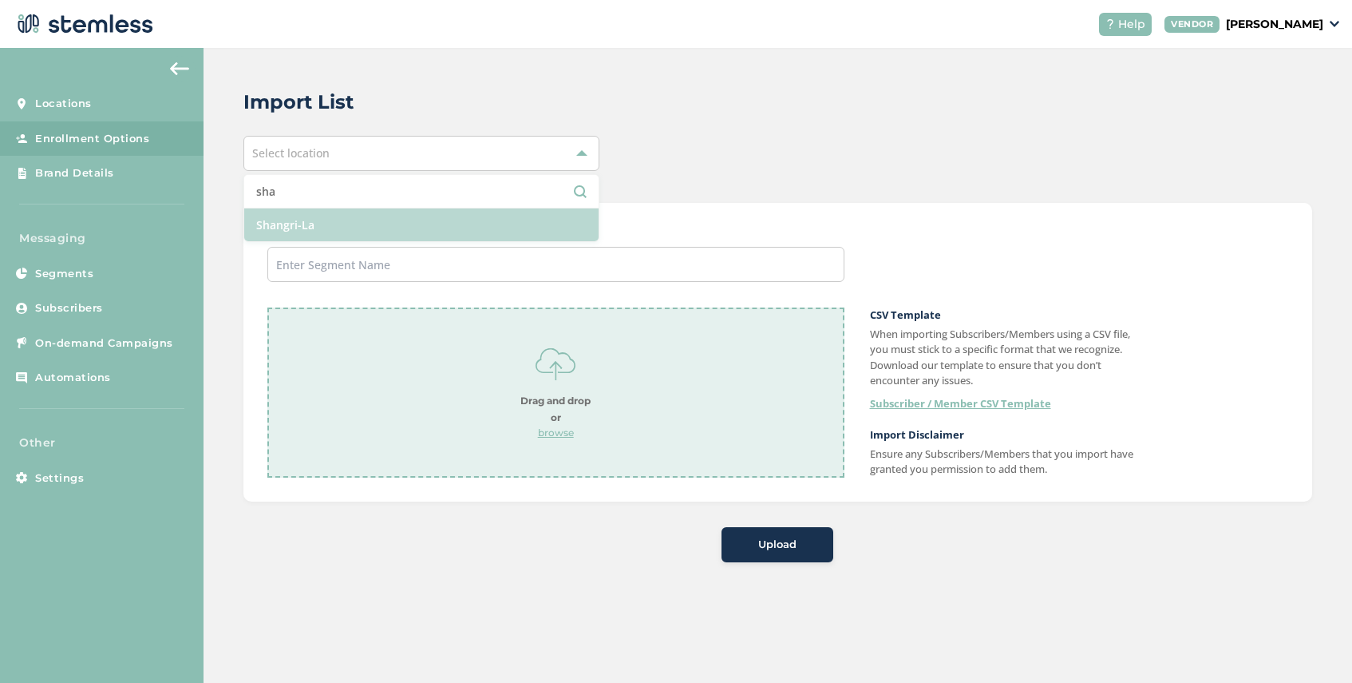
type input "sha"
click at [367, 225] on li "Shangri-La" at bounding box center [421, 224] width 354 height 33
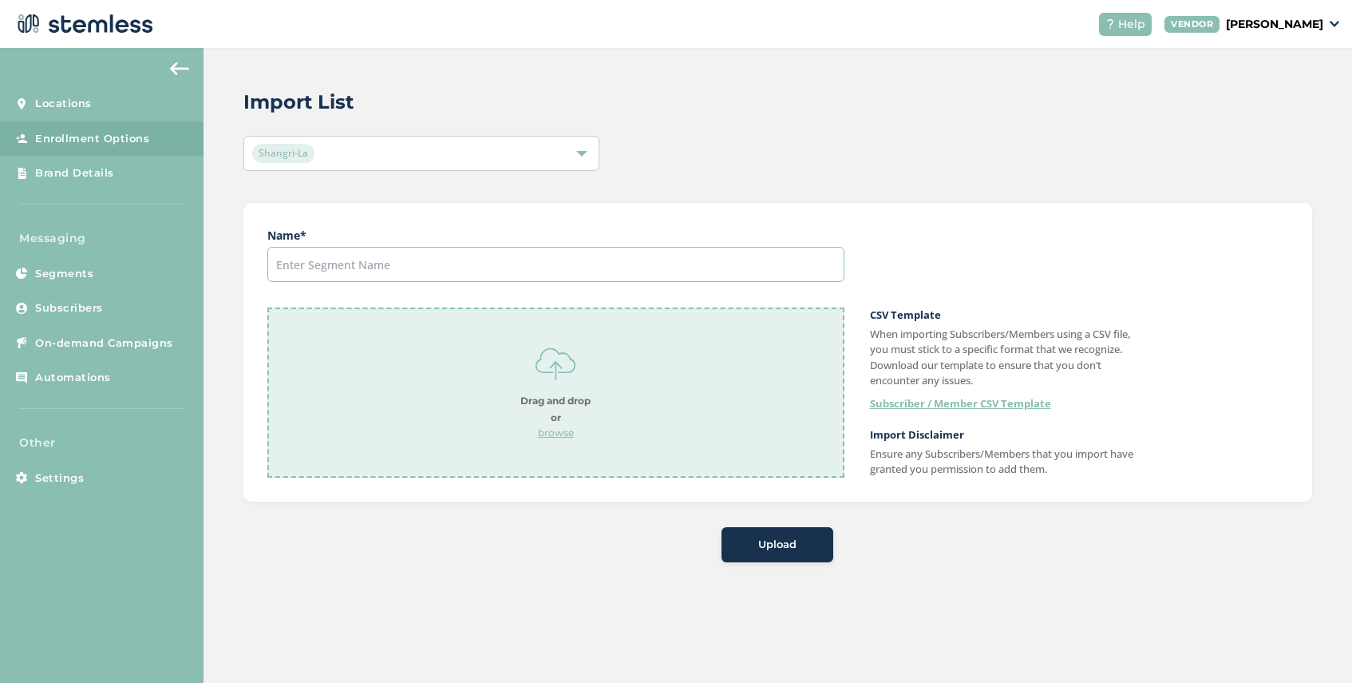
click at [369, 271] on input "text" at bounding box center [555, 264] width 577 height 35
type input "South 9/17"
click at [560, 431] on p "browse" at bounding box center [556, 433] width 70 height 14
click at [782, 548] on span "Upload" at bounding box center [777, 545] width 38 height 16
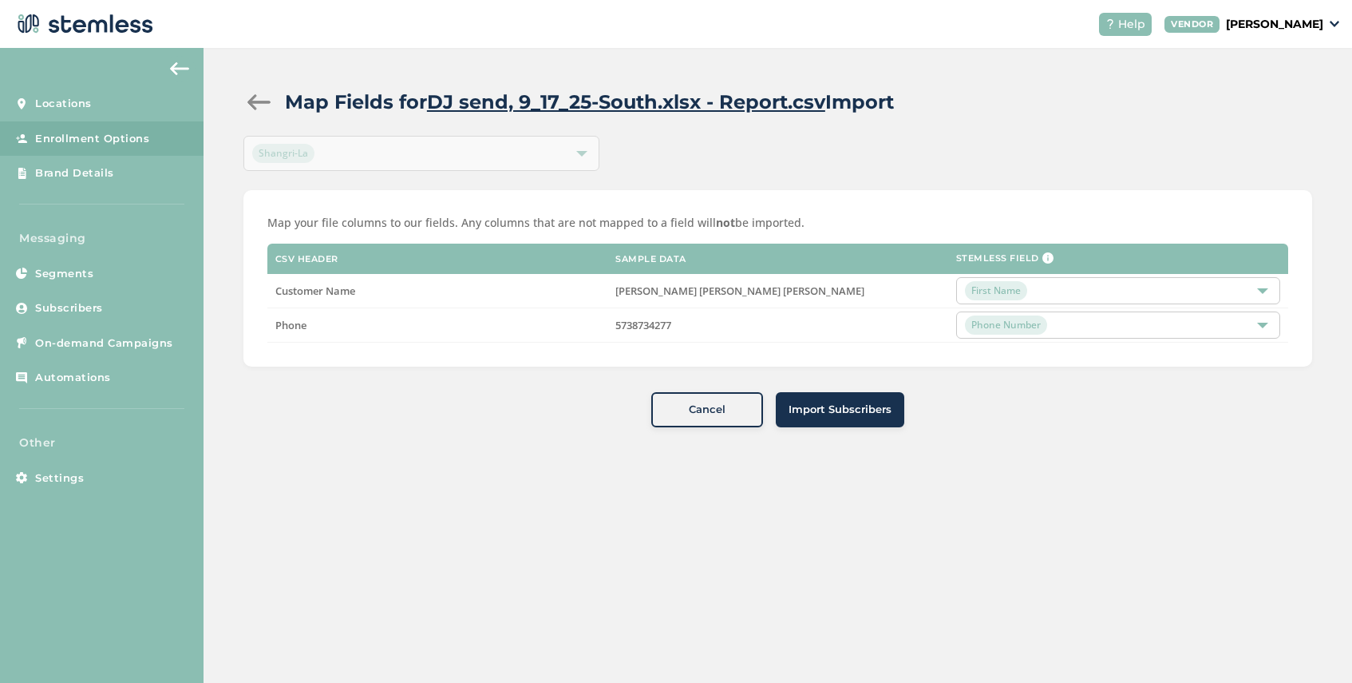
click at [851, 418] on button "Import Subscribers" at bounding box center [840, 409] width 129 height 35
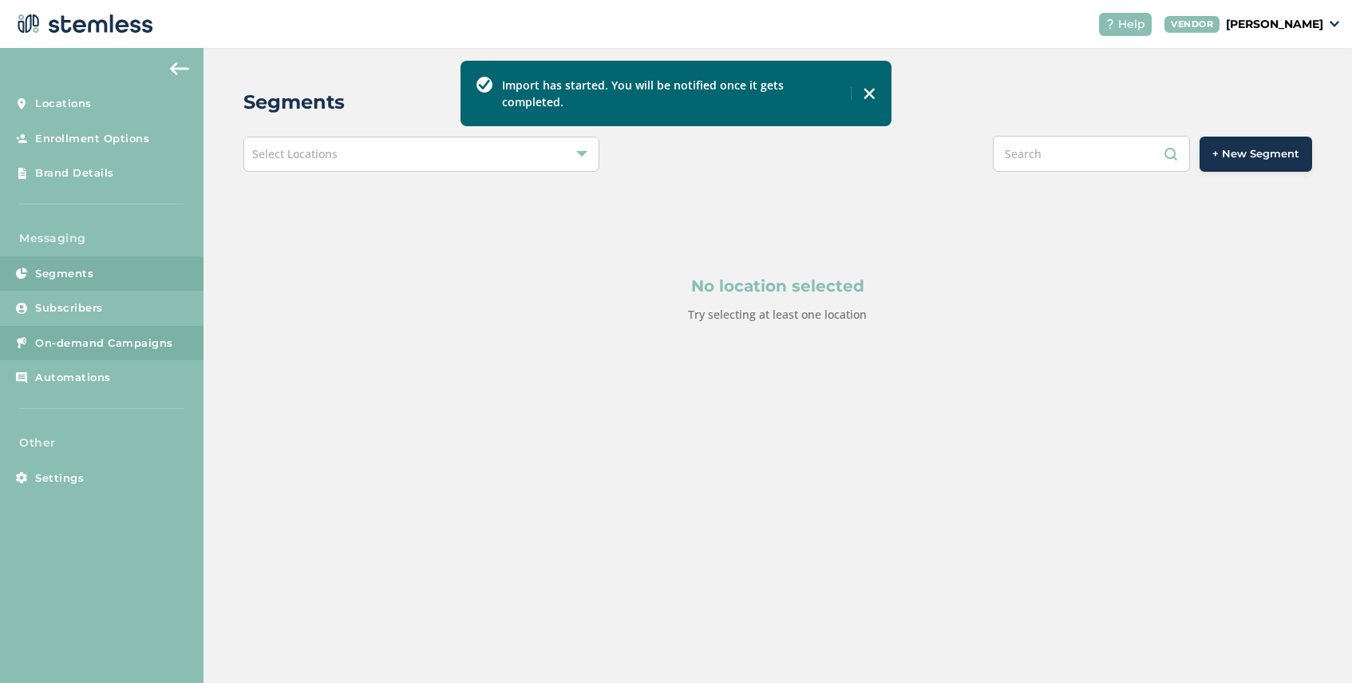
click at [102, 344] on span "On-demand Campaigns" at bounding box center [104, 343] width 138 height 16
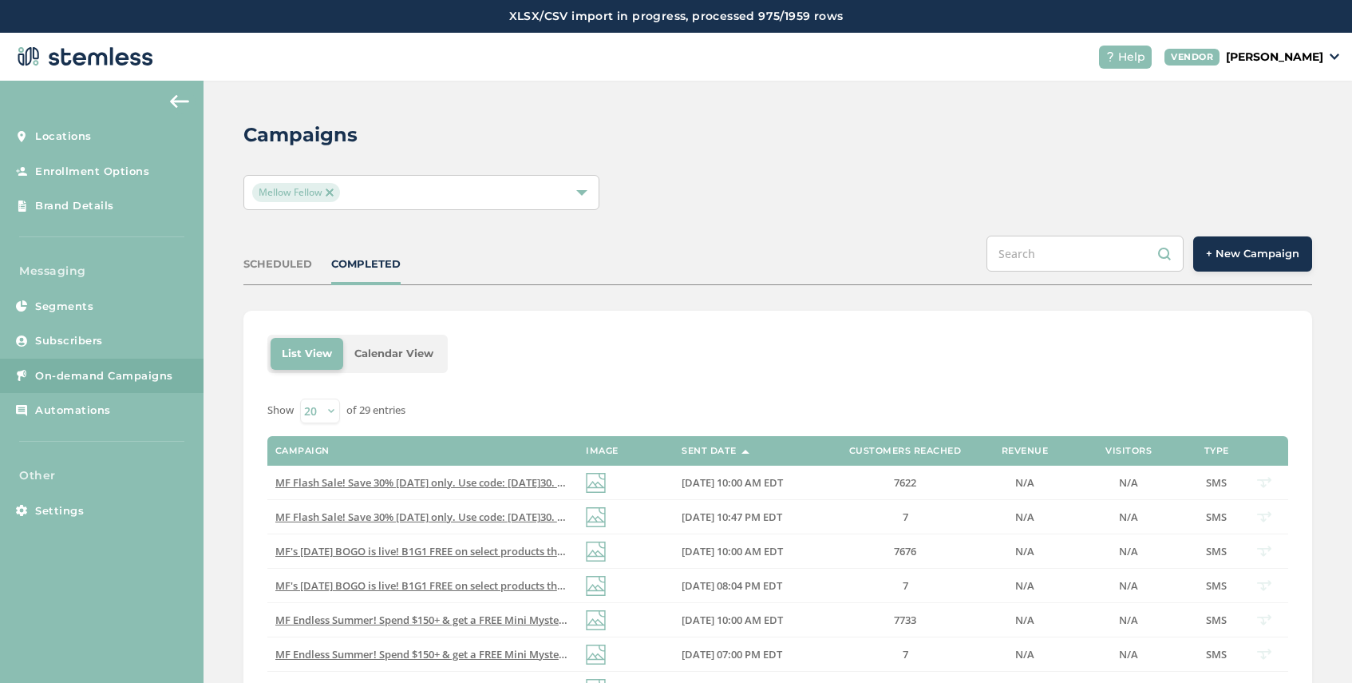
click at [334, 192] on img at bounding box center [330, 192] width 8 height 8
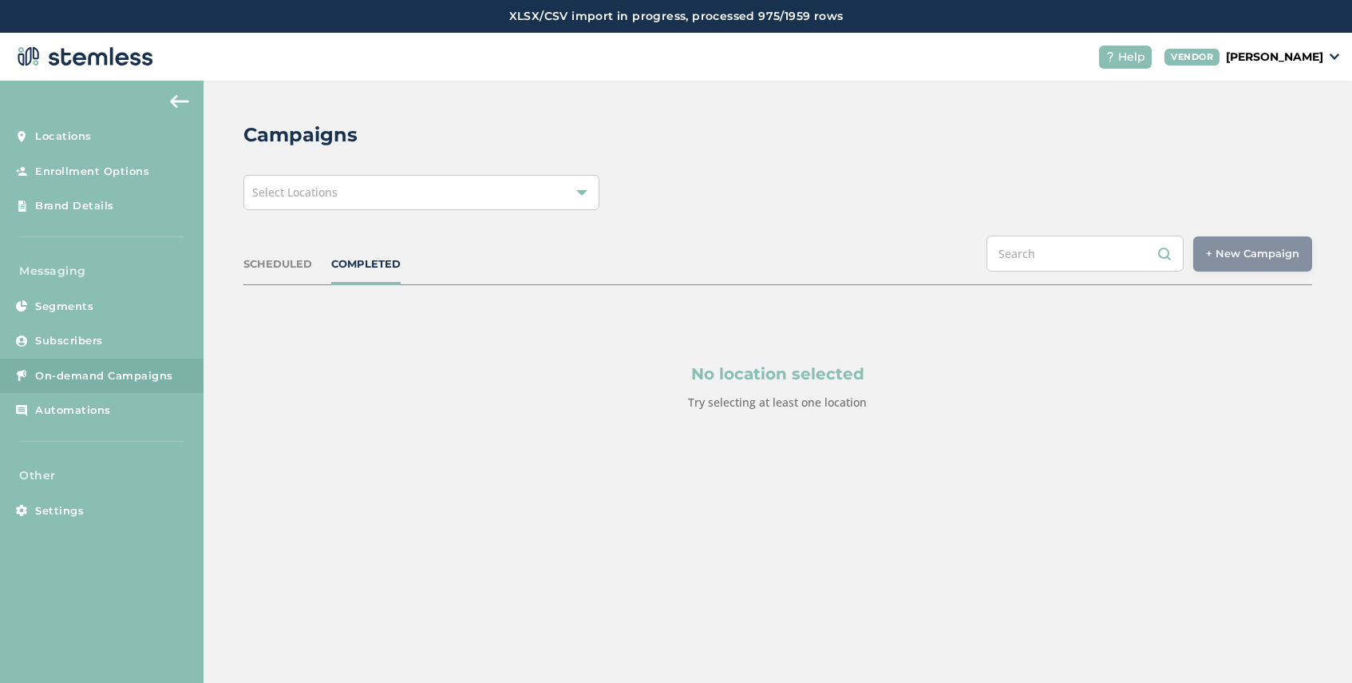
click at [449, 185] on div "Select Locations" at bounding box center [422, 192] width 356 height 35
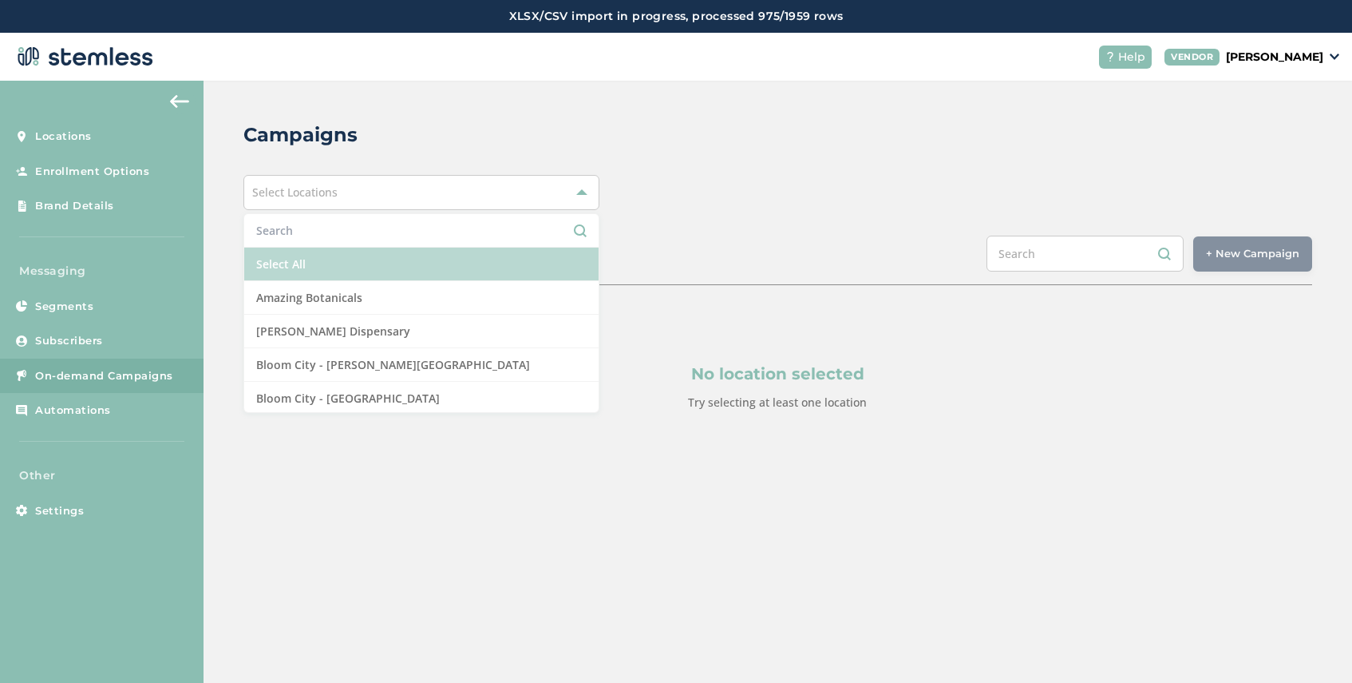
click at [362, 263] on li "Select All" at bounding box center [421, 264] width 354 height 34
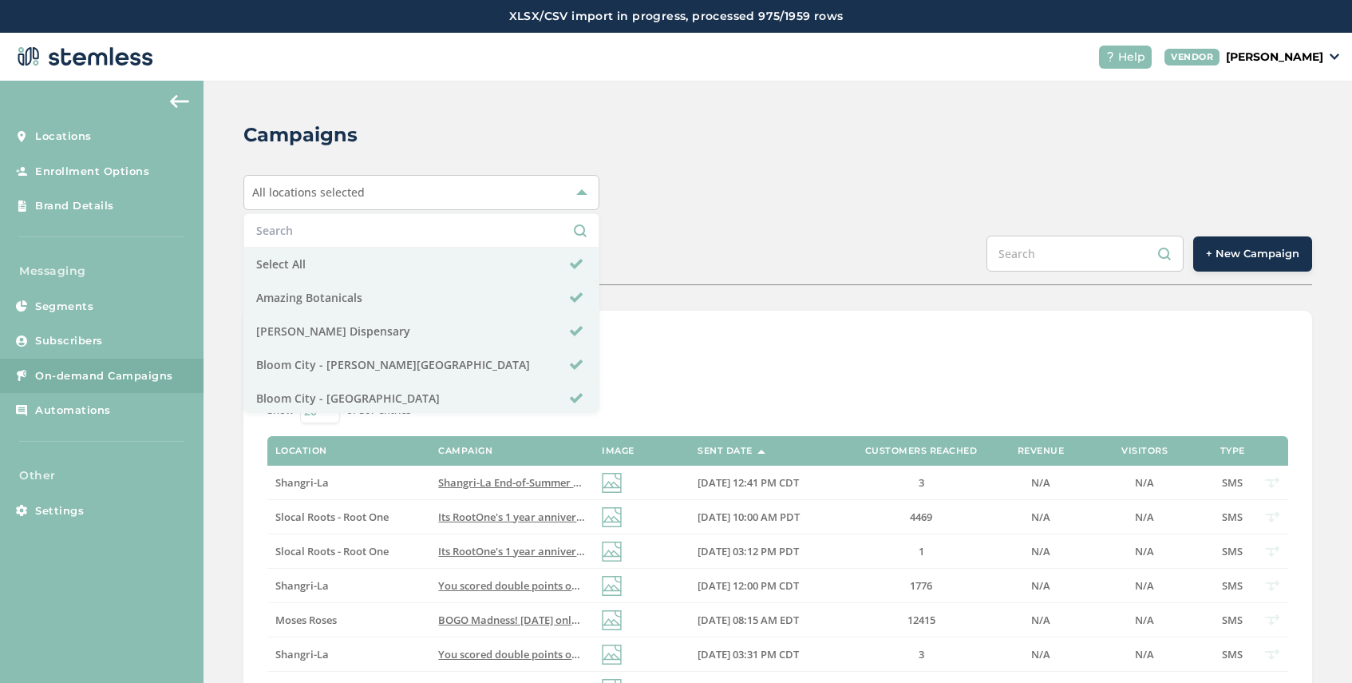
click at [1227, 255] on span "+ New Campaign" at bounding box center [1252, 254] width 93 height 16
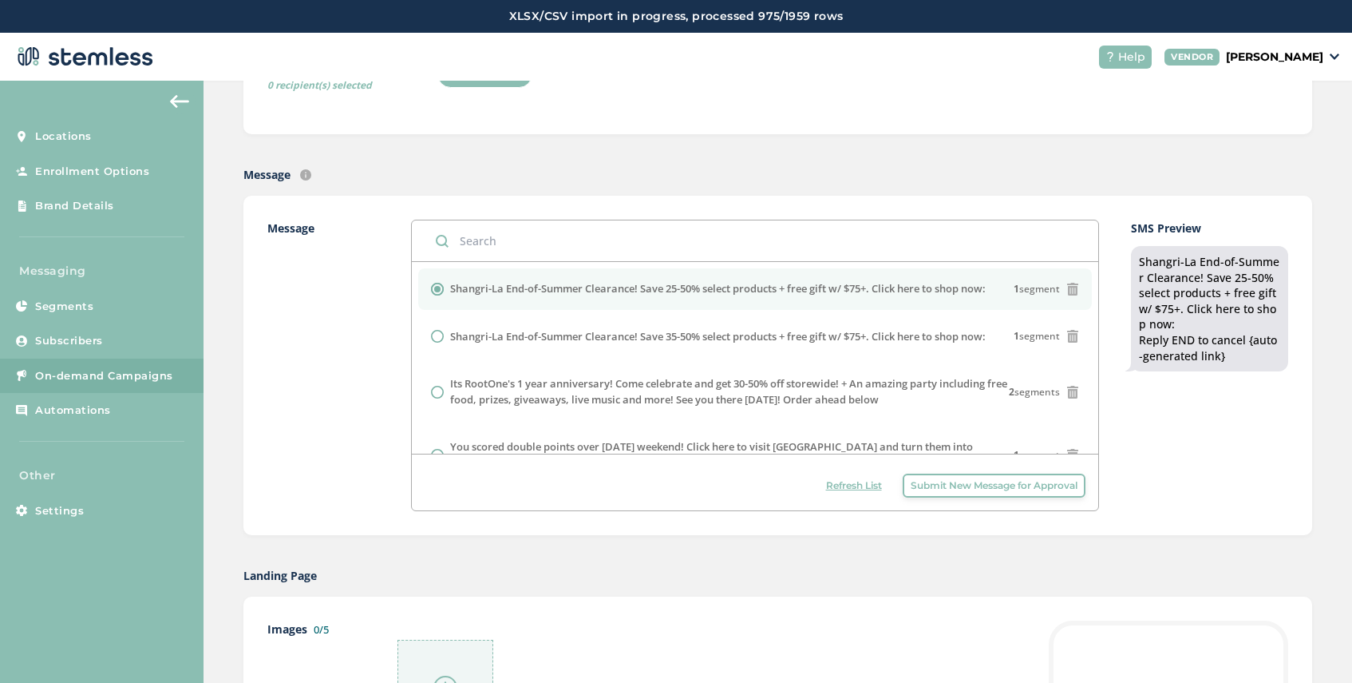
scroll to position [322, 0]
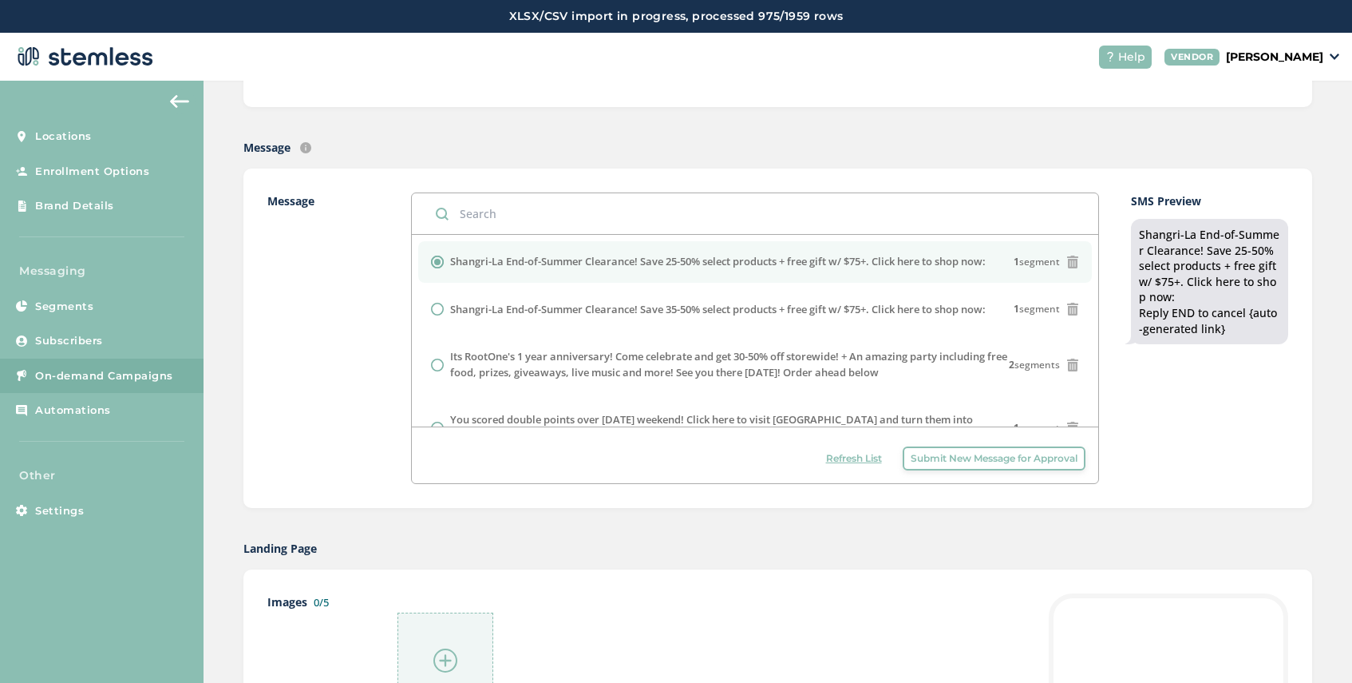
click at [976, 469] on button "Submit New Message for Approval" at bounding box center [994, 458] width 183 height 24
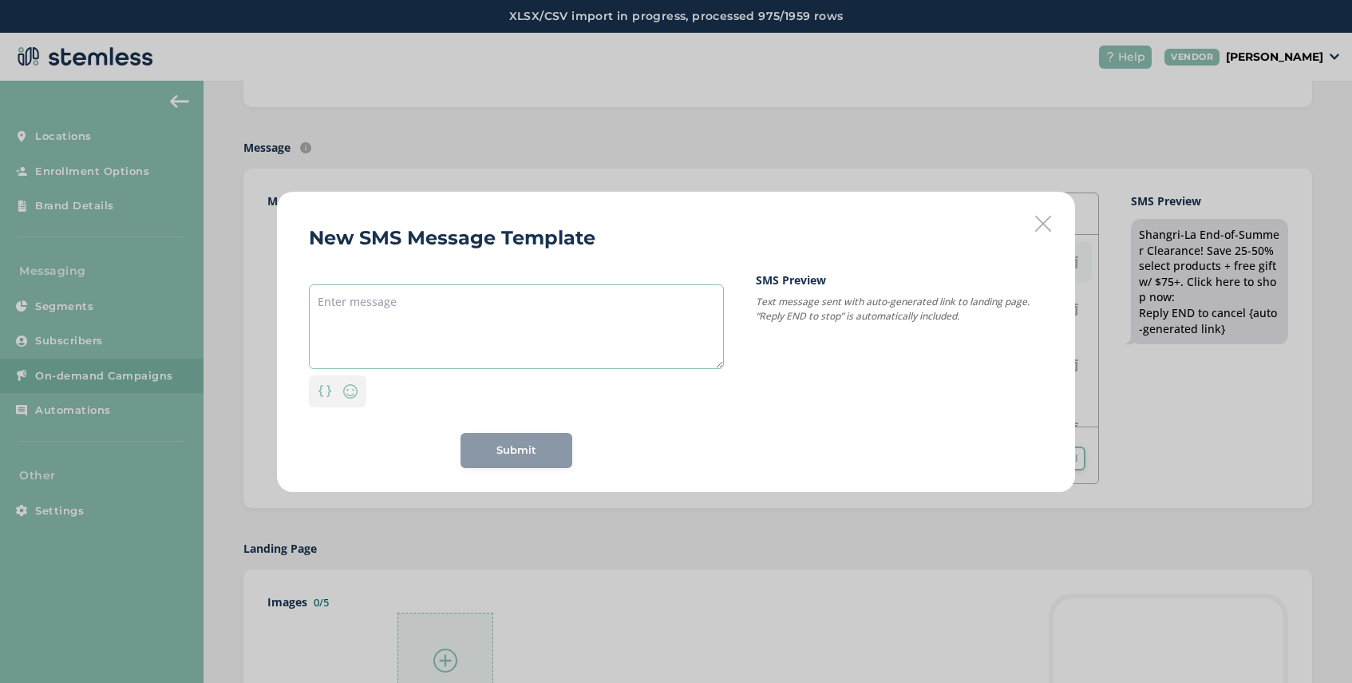
click at [413, 309] on textarea at bounding box center [516, 326] width 415 height 85
paste textarea "DOUBLE loyalty Points Weekend! Score FREE $50 + massive savings on top brands T…"
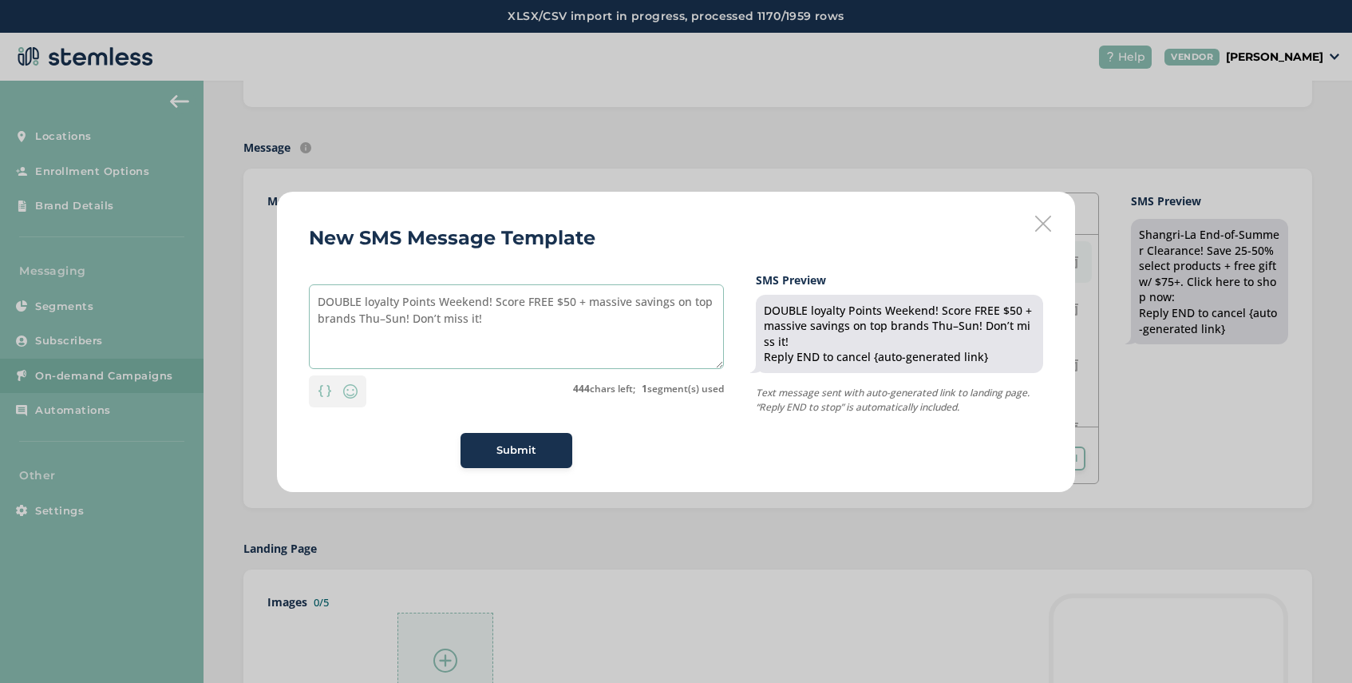
click at [316, 302] on textarea "DOUBLE loyalty Points Weekend! Score FREE $50 + massive savings on top brands T…" at bounding box center [516, 326] width 415 height 85
drag, startPoint x: 394, startPoint y: 303, endPoint x: 319, endPoint y: 299, distance: 75.2
click at [319, 299] on textarea "DISPODOUBLE loyalty Points Weekend! Score FREE $50 + massive savings on top bra…" at bounding box center [516, 326] width 415 height 85
click at [521, 327] on textarea "DISPODOUBLE loyalty Points Weekend! Score FREE $50 + massive savings on top bra…" at bounding box center [516, 326] width 415 height 85
click at [352, 303] on textarea "DISPODOUBLE loyalty Points Weekend! Score FREE $50 + massive savings on top bra…" at bounding box center [516, 326] width 415 height 85
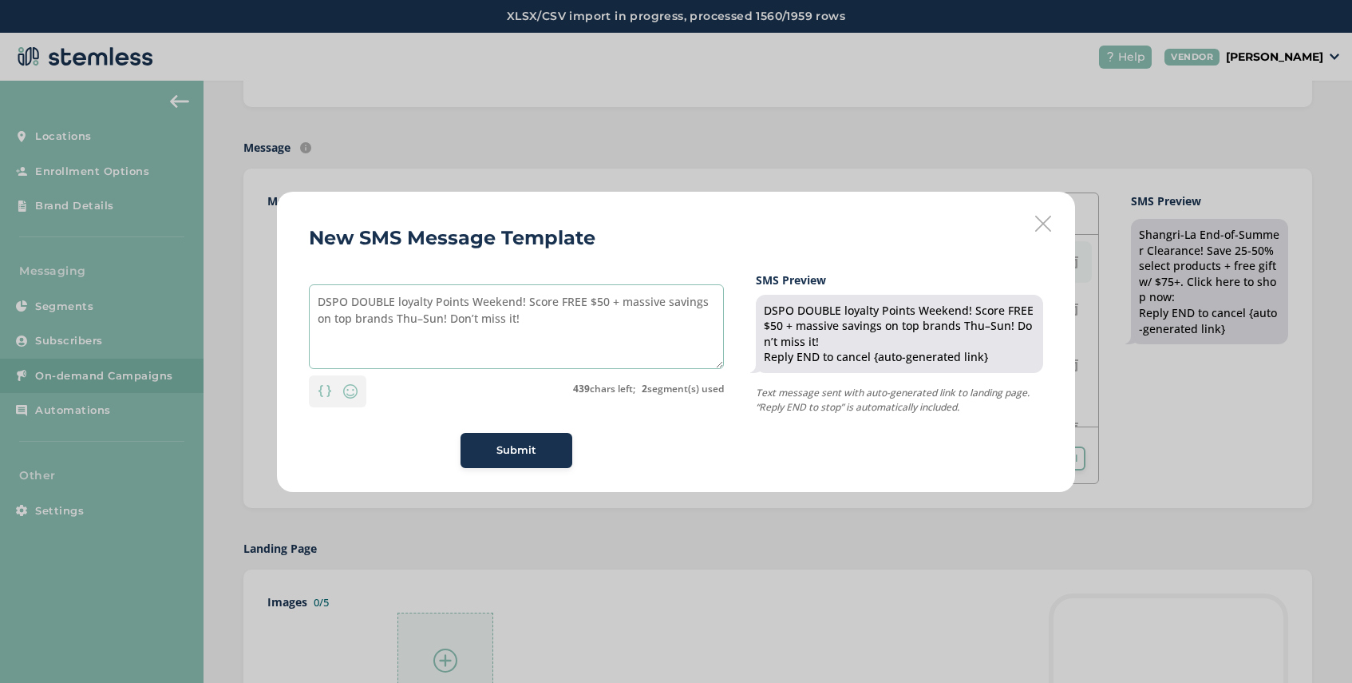
drag, startPoint x: 350, startPoint y: 301, endPoint x: 311, endPoint y: 301, distance: 39.1
click at [311, 301] on textarea "DSPO DOUBLE loyalty Points Weekend! Score FREE $50 + massive savings on top bra…" at bounding box center [516, 326] width 415 height 85
type textarea "DOUBLE loyalty Points Weekend! Score FREE $50 + massive savings on top brands T…"
click at [519, 453] on span "Submit" at bounding box center [517, 450] width 40 height 16
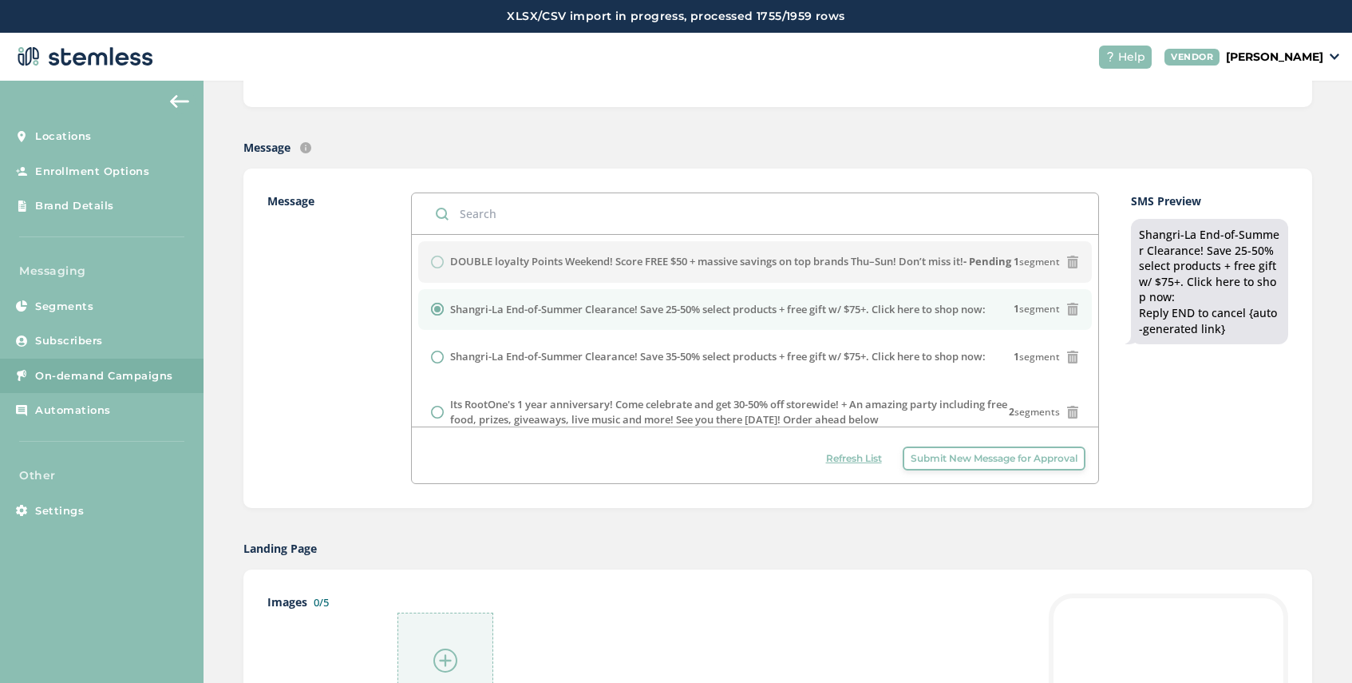
click at [976, 459] on span "Submit New Message for Approval" at bounding box center [994, 458] width 167 height 14
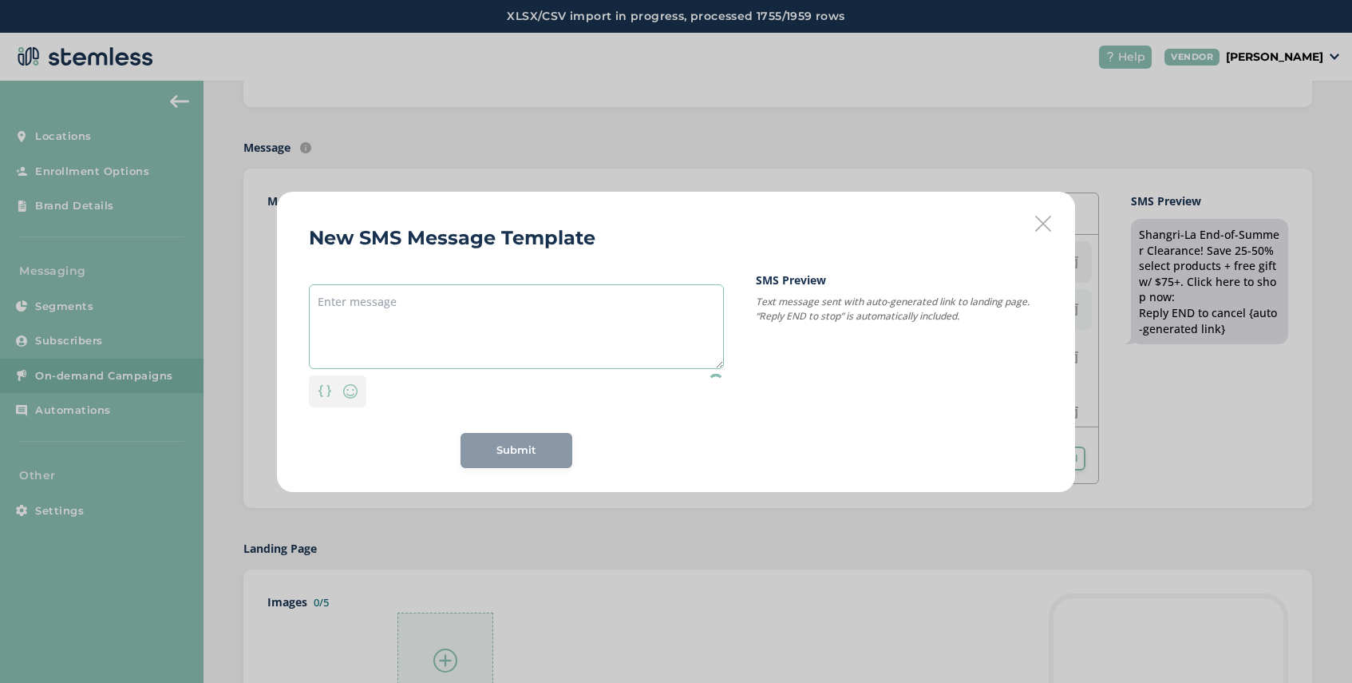
click at [402, 303] on textarea at bounding box center [516, 326] width 415 height 85
paste textarea "DISPODOUBLE"
type textarea "DISPODOUBLE"
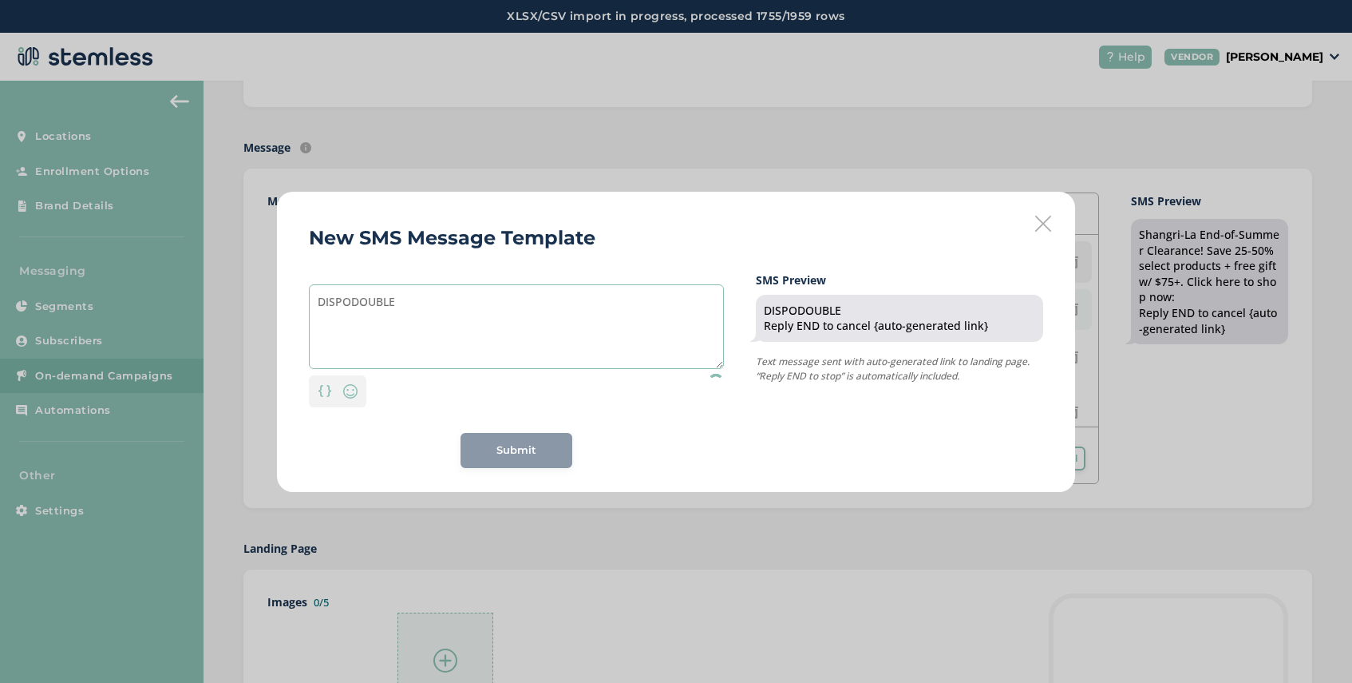
drag, startPoint x: 402, startPoint y: 301, endPoint x: 315, endPoint y: 301, distance: 87.0
click at [315, 301] on textarea "DISPODOUBLE" at bounding box center [516, 326] width 415 height 85
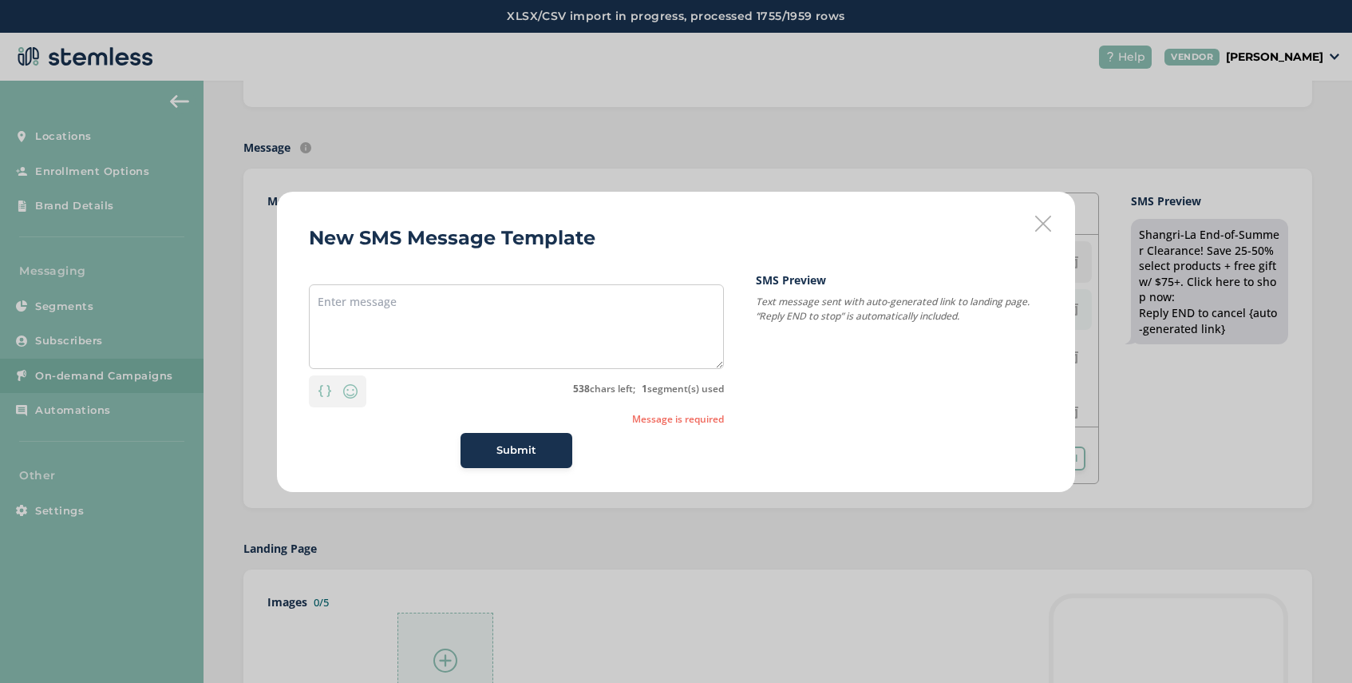
click at [1045, 220] on icon at bounding box center [1043, 224] width 16 height 16
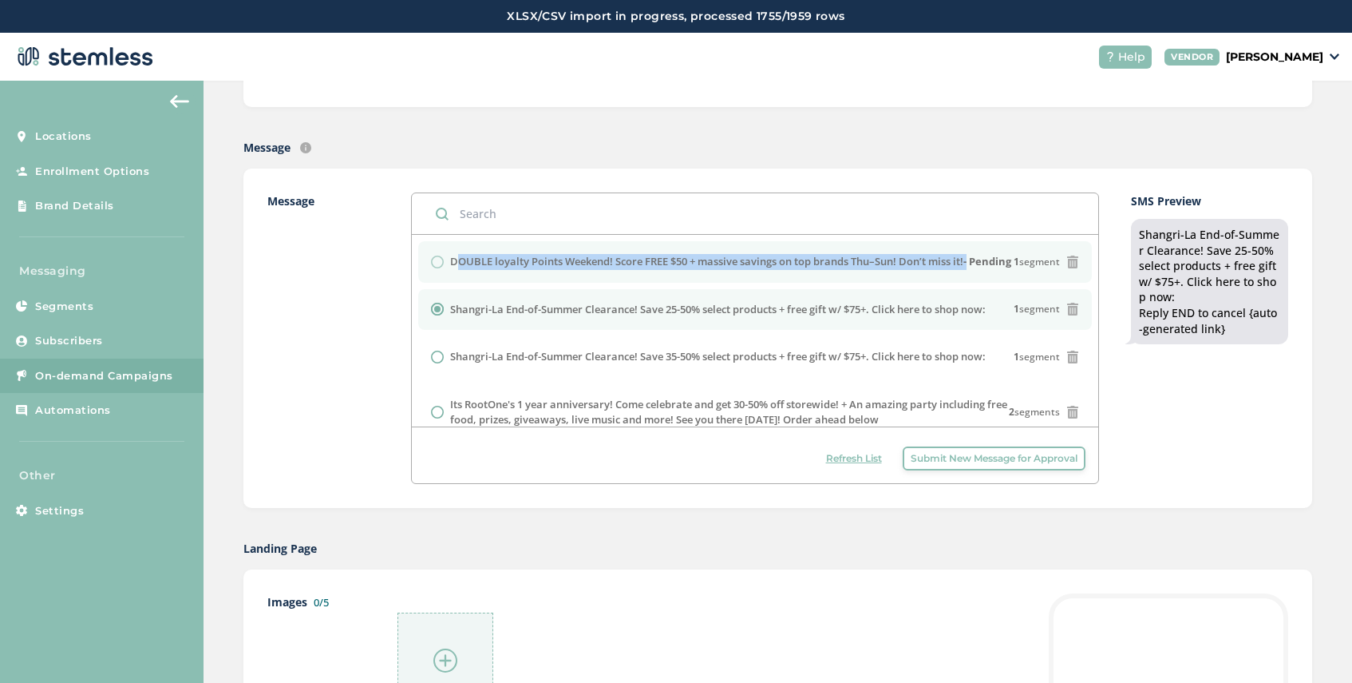
drag, startPoint x: 984, startPoint y: 259, endPoint x: 451, endPoint y: 255, distance: 532.5
click at [451, 255] on label "DOUBLE loyalty Points Weekend! Score FREE $50 + massive savings on top brands T…" at bounding box center [730, 262] width 561 height 16
copy label "DOUBLE loyalty Points Weekend! Score FREE $50 + massive savings on top brands T…"
click at [938, 457] on span "Submit New Message for Approval" at bounding box center [994, 458] width 167 height 14
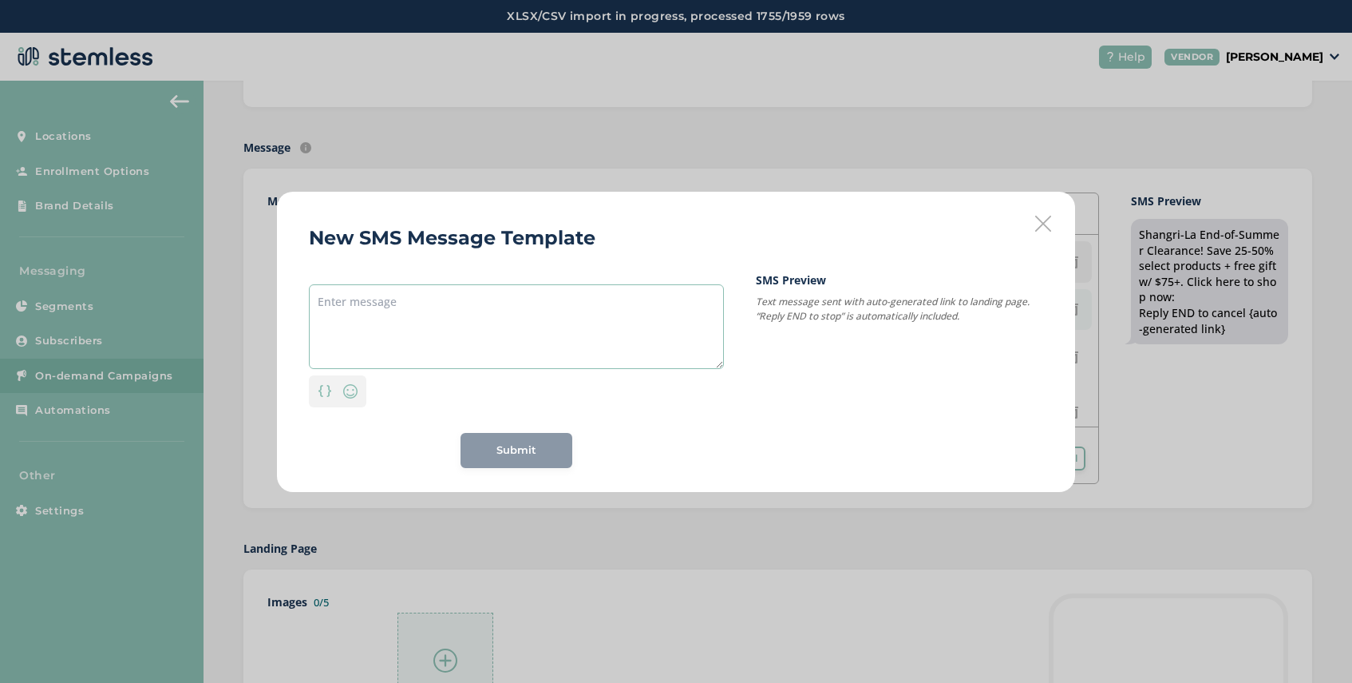
click at [379, 305] on textarea at bounding box center [516, 326] width 415 height 85
paste textarea "DOUBLE loyalty Points Weekend! Score FREE $50 + massive savings on top brands T…"
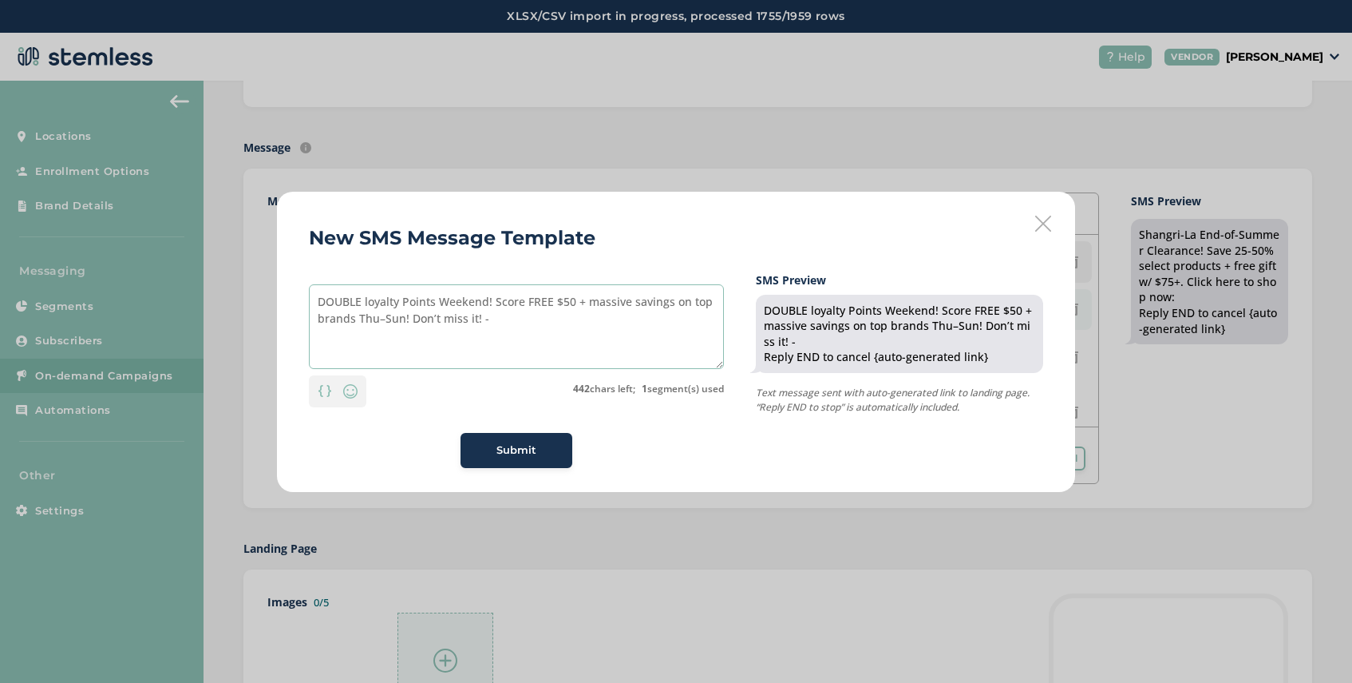
click at [319, 303] on textarea "DOUBLE loyalty Points Weekend! Score FREE $50 + massive savings on top brands T…" at bounding box center [516, 326] width 415 height 85
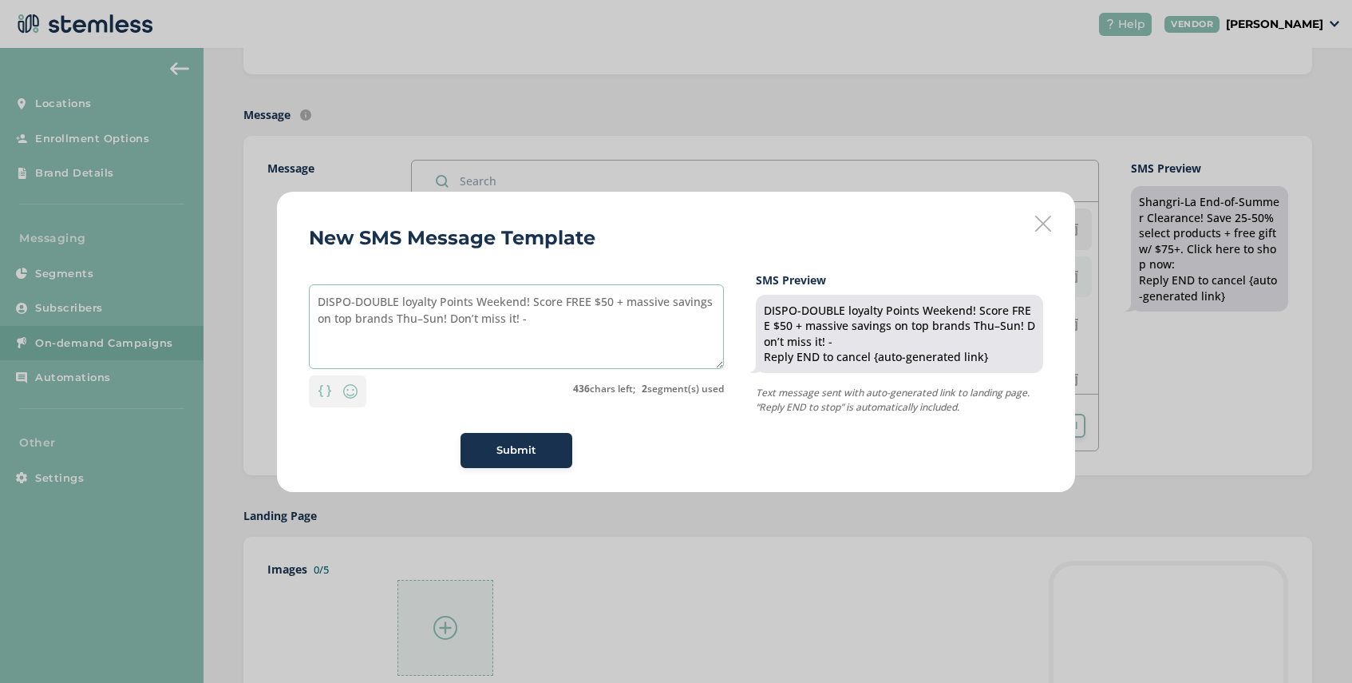
click at [354, 302] on textarea "DISPO-DOUBLE loyalty Points Weekend! Score FREE $50 + massive savings on top br…" at bounding box center [516, 326] width 415 height 85
drag, startPoint x: 523, startPoint y: 320, endPoint x: 449, endPoint y: 323, distance: 73.5
click at [449, 323] on textarea "DSPO DOUBLE loyalty Points Weekend! Score FREE $50 + massive savings on top bra…" at bounding box center [516, 326] width 415 height 85
drag, startPoint x: 513, startPoint y: 319, endPoint x: 449, endPoint y: 320, distance: 64.7
click at [449, 320] on textarea "DSPO DOUBLE loyalty Points Weekend! Score FREE $50 + massive savings on top bra…" at bounding box center [516, 326] width 415 height 85
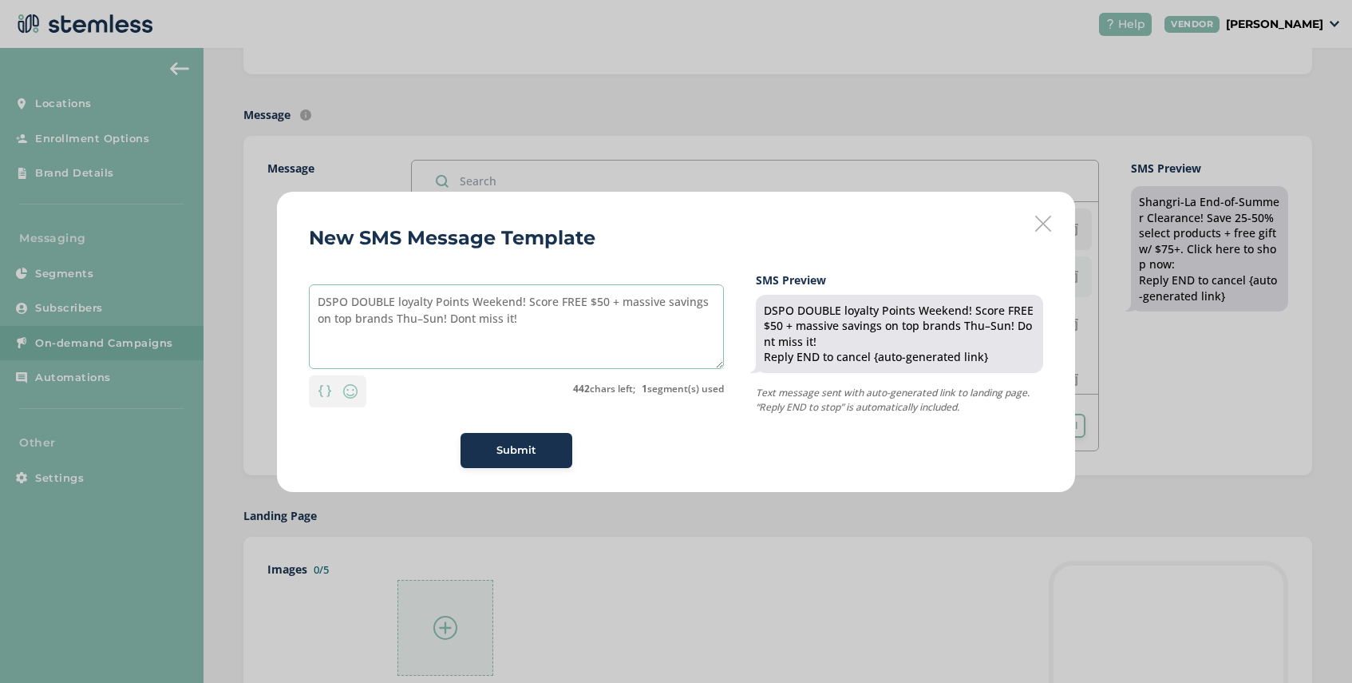
type textarea "DSPO DOUBLE loyalty Points Weekend! Score FREE $50 + massive savings on top bra…"
drag, startPoint x: 521, startPoint y: 319, endPoint x: 275, endPoint y: 304, distance: 246.4
click at [275, 304] on div "New SMS Message Template DSPO DOUBLE loyalty Points Weekend! Score FREE $50 + m…" at bounding box center [676, 341] width 1352 height 683
click at [527, 450] on span "Submit" at bounding box center [517, 450] width 40 height 16
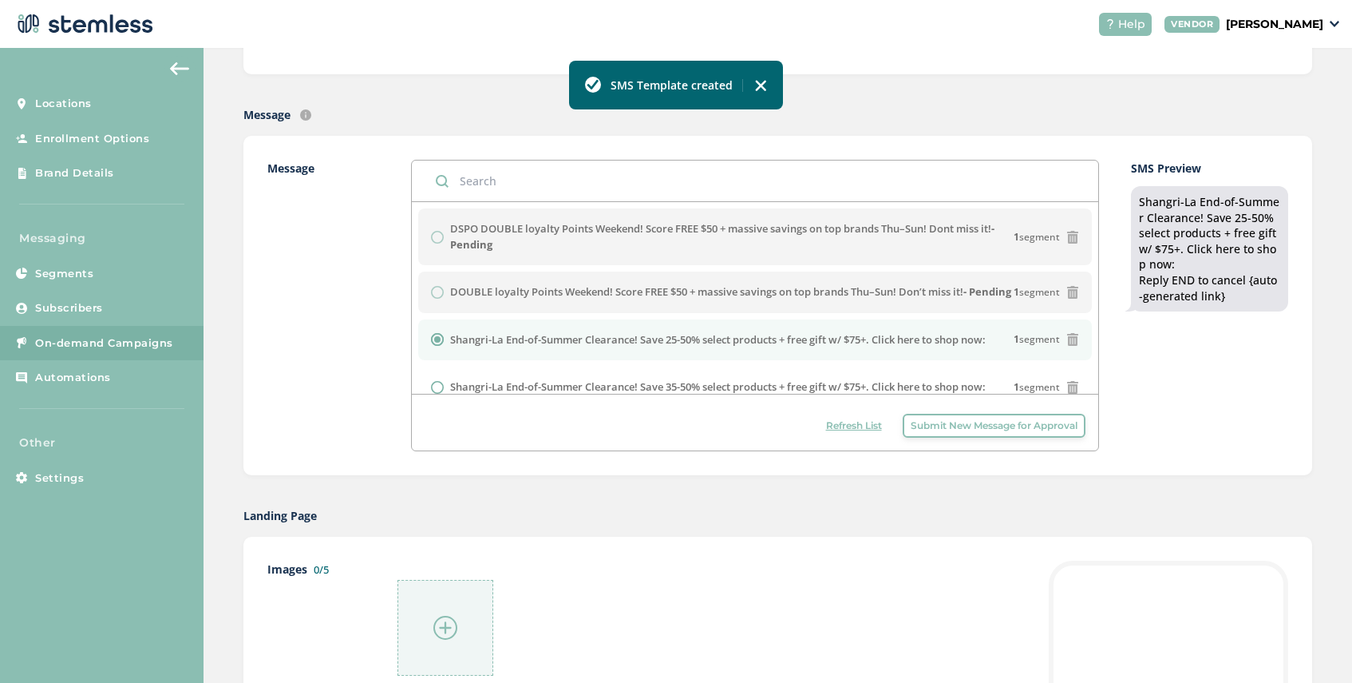
click at [929, 432] on span "Submit New Message for Approval" at bounding box center [994, 425] width 167 height 14
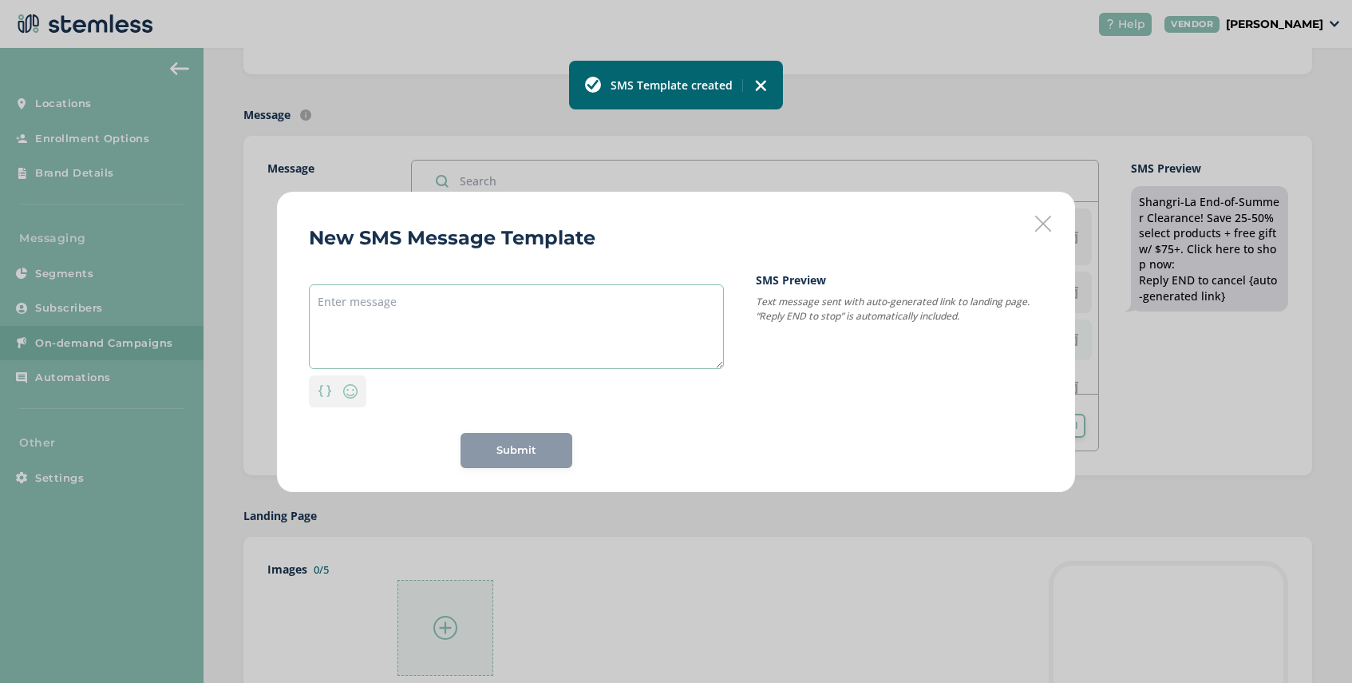
click at [418, 294] on textarea at bounding box center [516, 326] width 415 height 85
paste textarea "DSPO DOUBLE loyalty Points Weekend! Score FREE $50 + massive savings on top bra…"
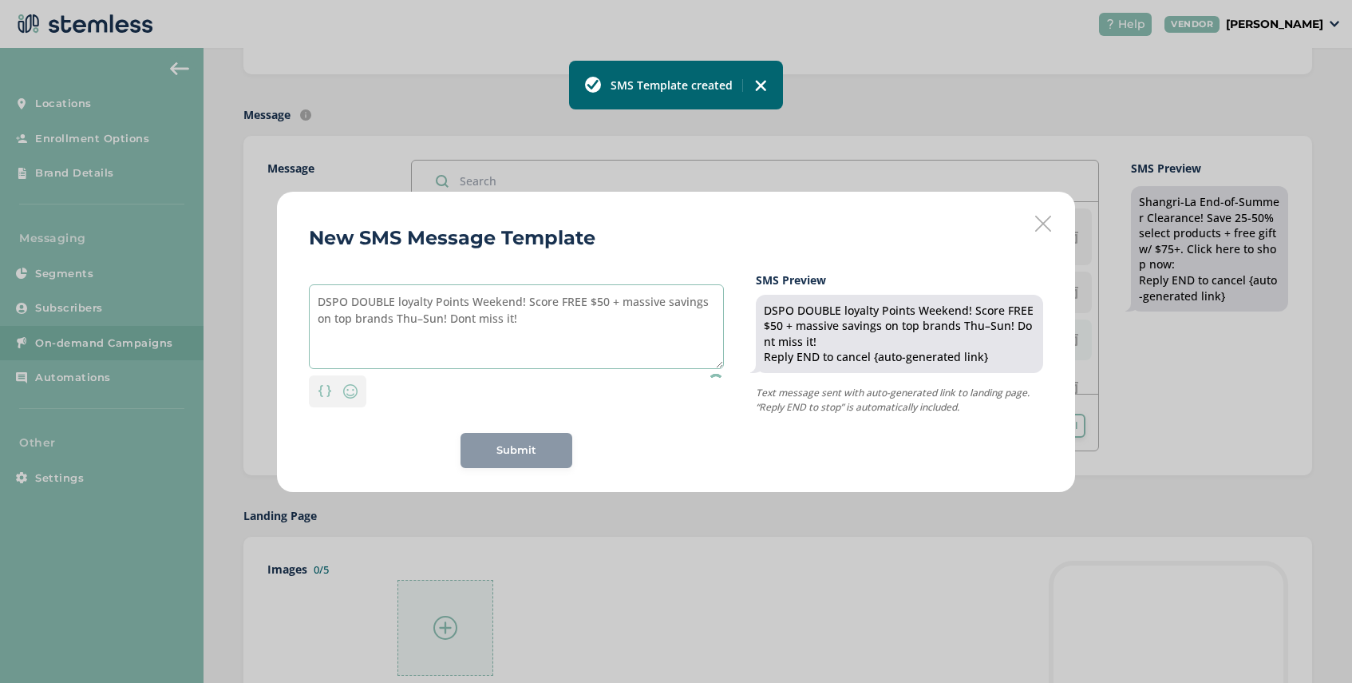
drag, startPoint x: 346, startPoint y: 299, endPoint x: 292, endPoint y: 299, distance: 54.3
click at [293, 299] on div "New SMS Message Template DSPO DOUBLE loyalty Points Weekend! Score FREE $50 + m…" at bounding box center [676, 342] width 798 height 300
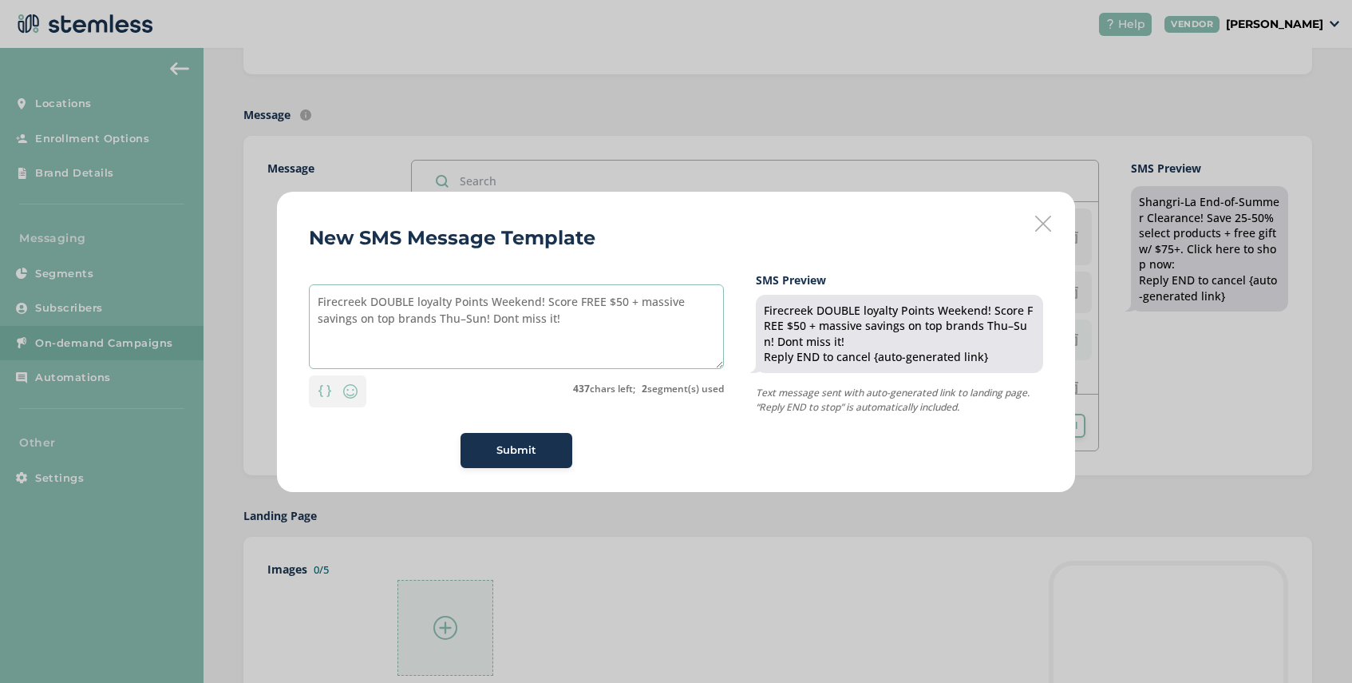
drag, startPoint x: 557, startPoint y: 319, endPoint x: 545, endPoint y: 319, distance: 12.0
click at [545, 319] on textarea "Firecreek DOUBLE loyalty Points Weekend! Score FREE $50 + massive savings on to…" at bounding box center [516, 326] width 415 height 85
click at [509, 319] on textarea "Firecreek DOUBLE loyalty Points Weekend! Score FREE $50 + massive savings on to…" at bounding box center [516, 326] width 415 height 85
type textarea "Firecreek DOUBLE loyalty Points Weekend! Score FREE $50 + massive savings on to…"
click at [515, 453] on span "Submit" at bounding box center [517, 450] width 40 height 16
